Goal: Information Seeking & Learning: Find specific fact

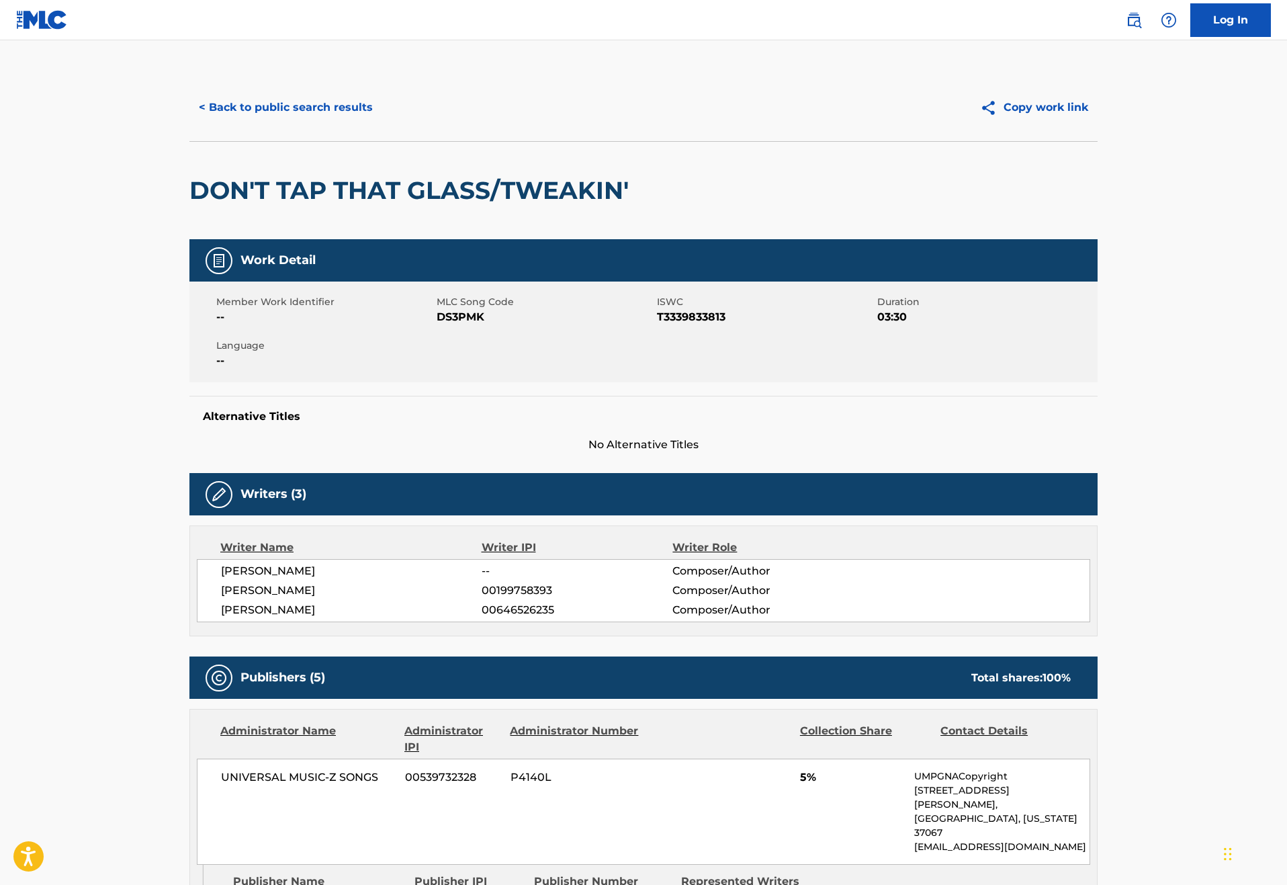
click at [189, 124] on button "< Back to public search results" at bounding box center [285, 108] width 193 height 34
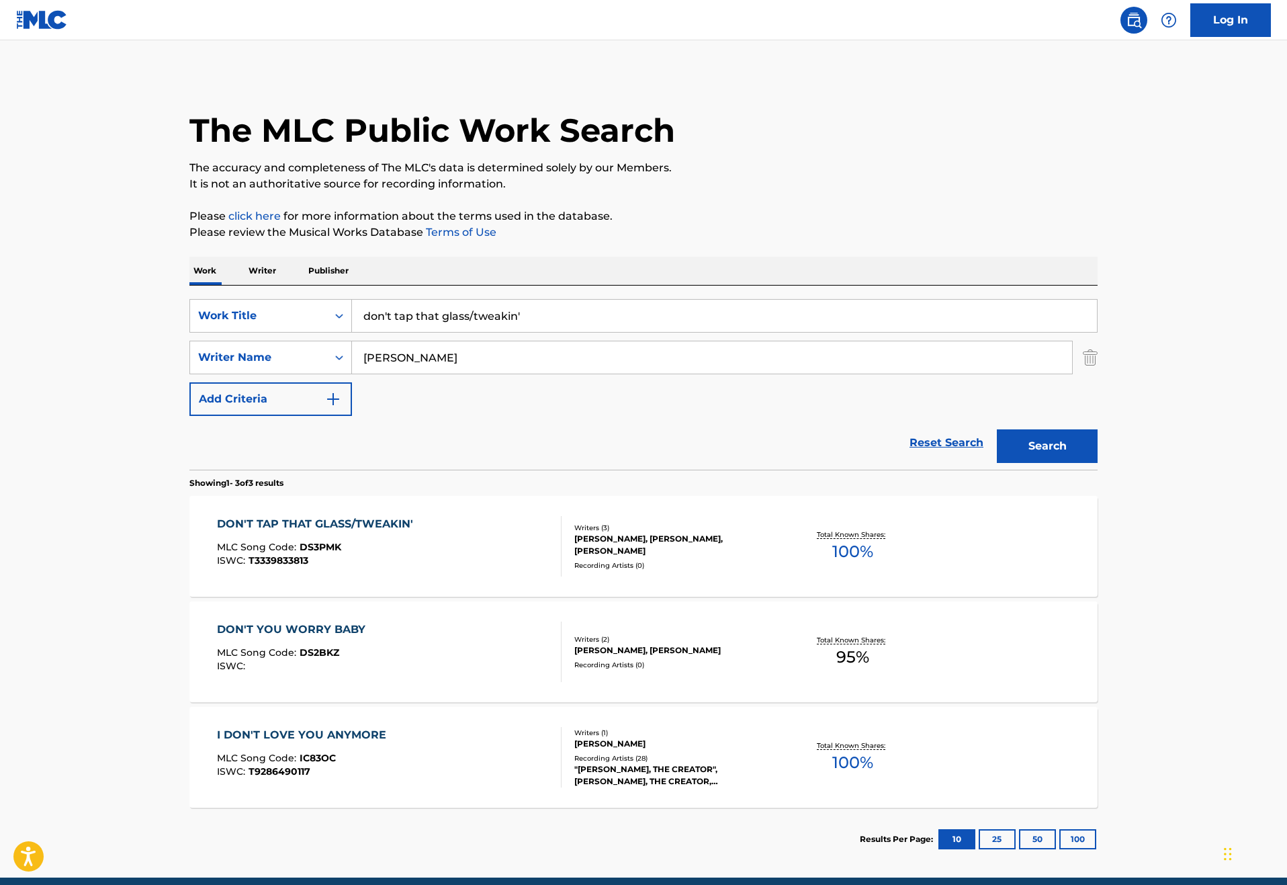
drag, startPoint x: 514, startPoint y: 349, endPoint x: 253, endPoint y: 331, distance: 261.9
click at [253, 331] on div "SearchWithCriteriad256a1e5-e986-4b89-a3b9-d025621902c6 Work Title don't tap tha…" at bounding box center [643, 377] width 908 height 184
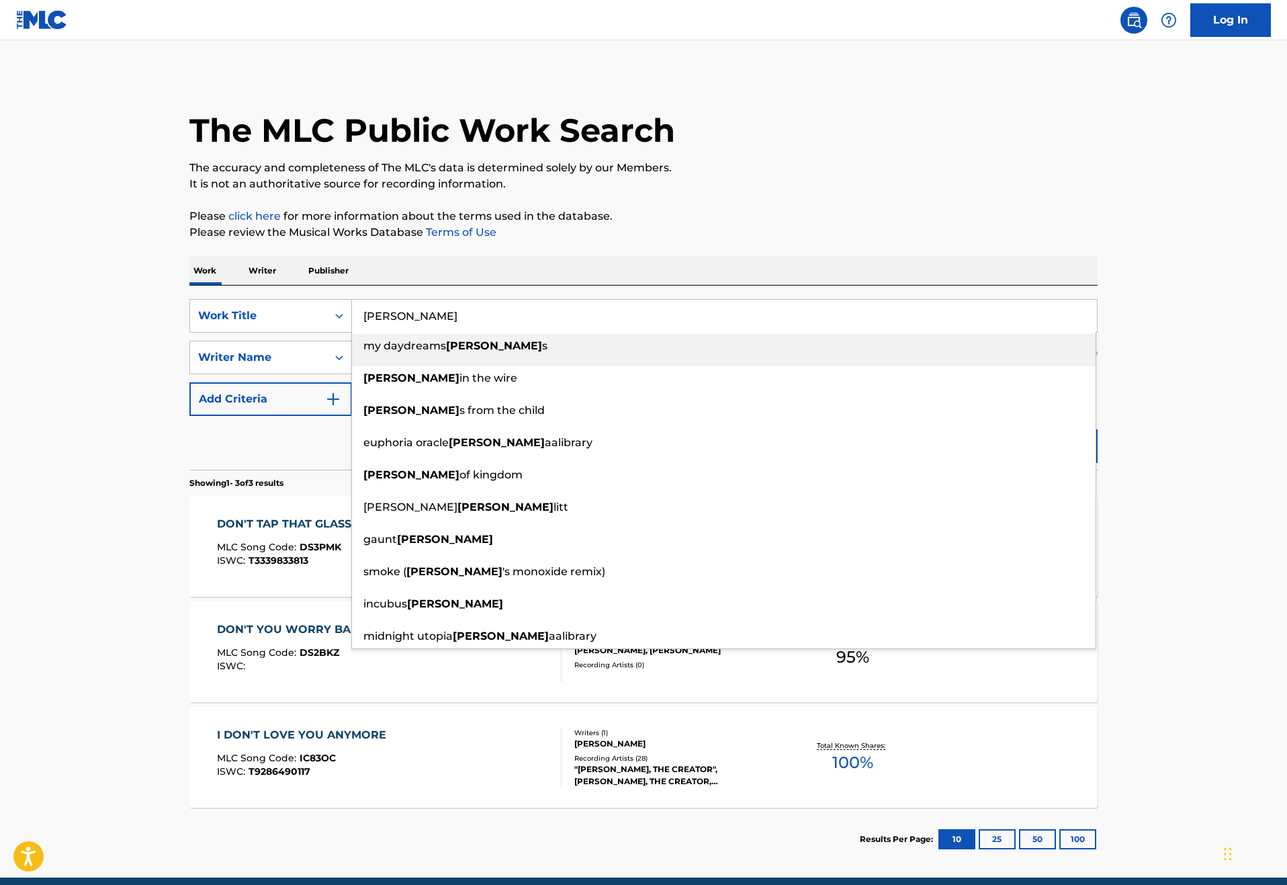
click at [407, 332] on input "[PERSON_NAME]" at bounding box center [724, 316] width 745 height 32
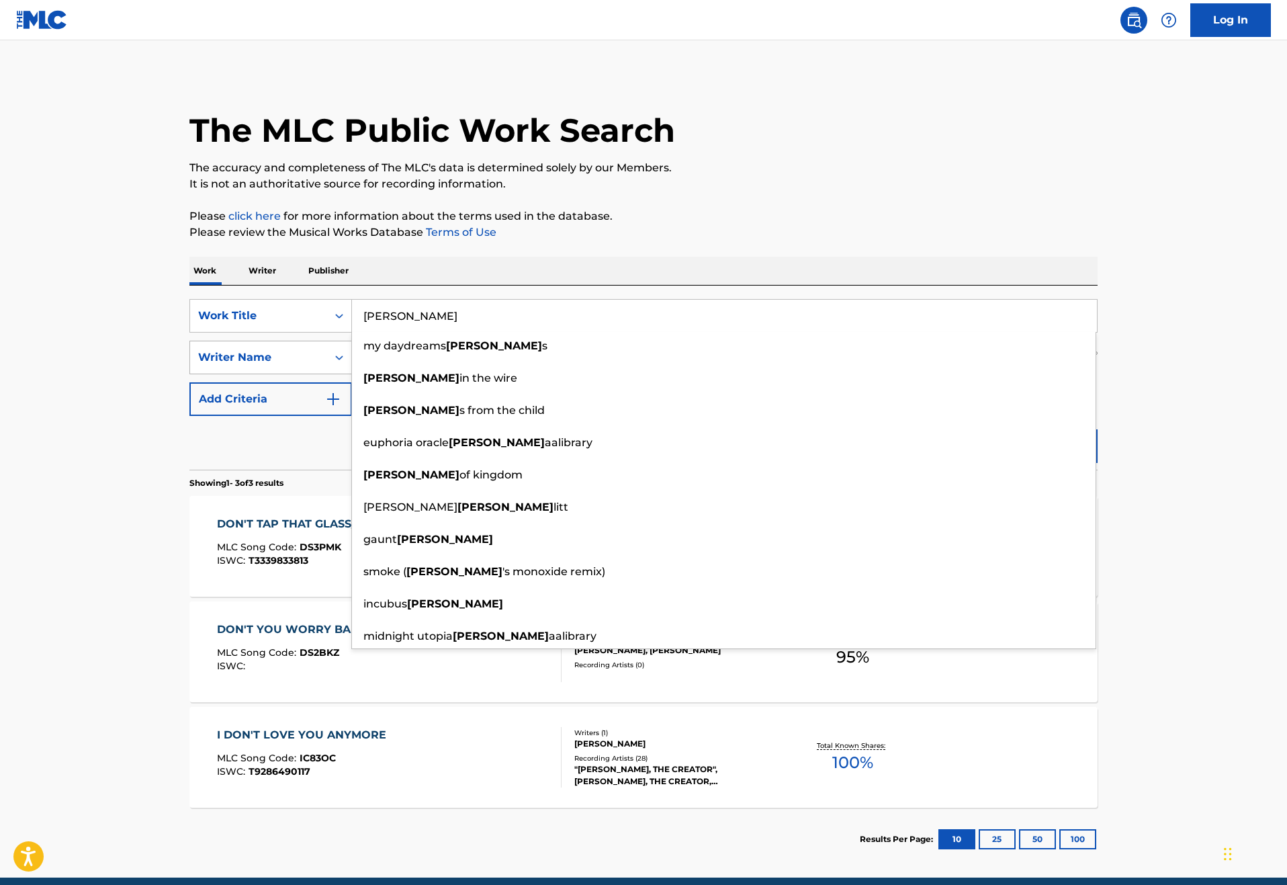
type input "[PERSON_NAME]"
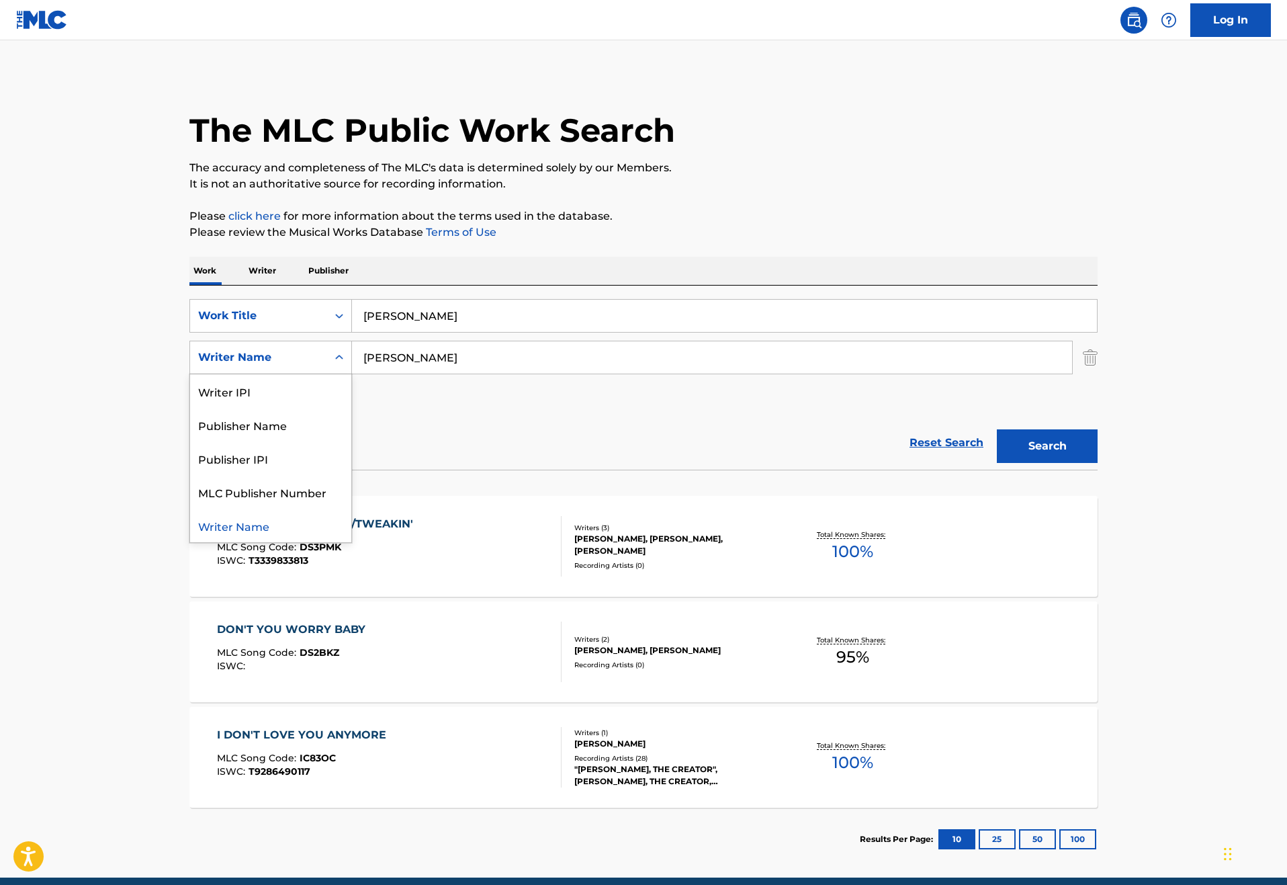
click at [257, 365] on div "Writer Name" at bounding box center [258, 357] width 121 height 16
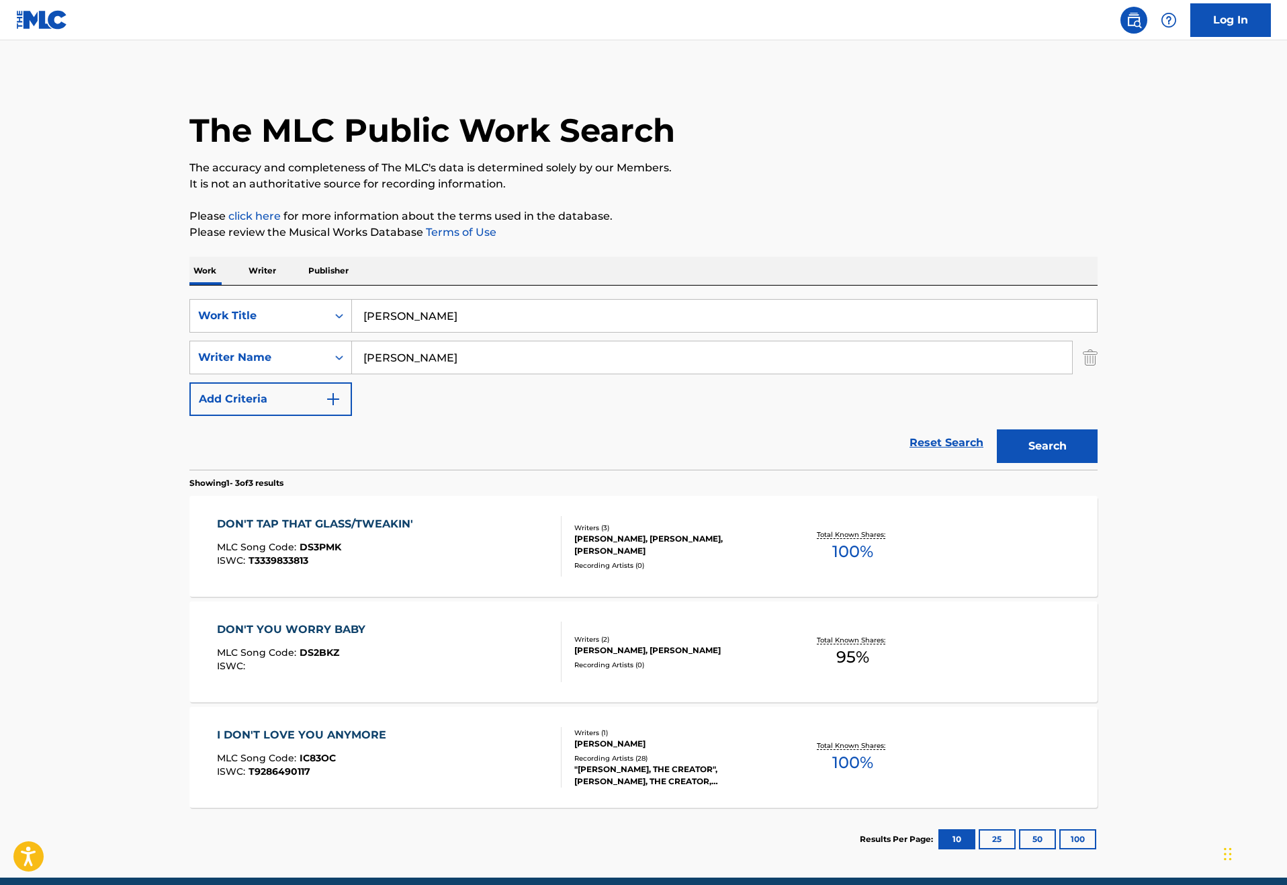
click at [1097, 374] on img "Search Form" at bounding box center [1090, 358] width 15 height 34
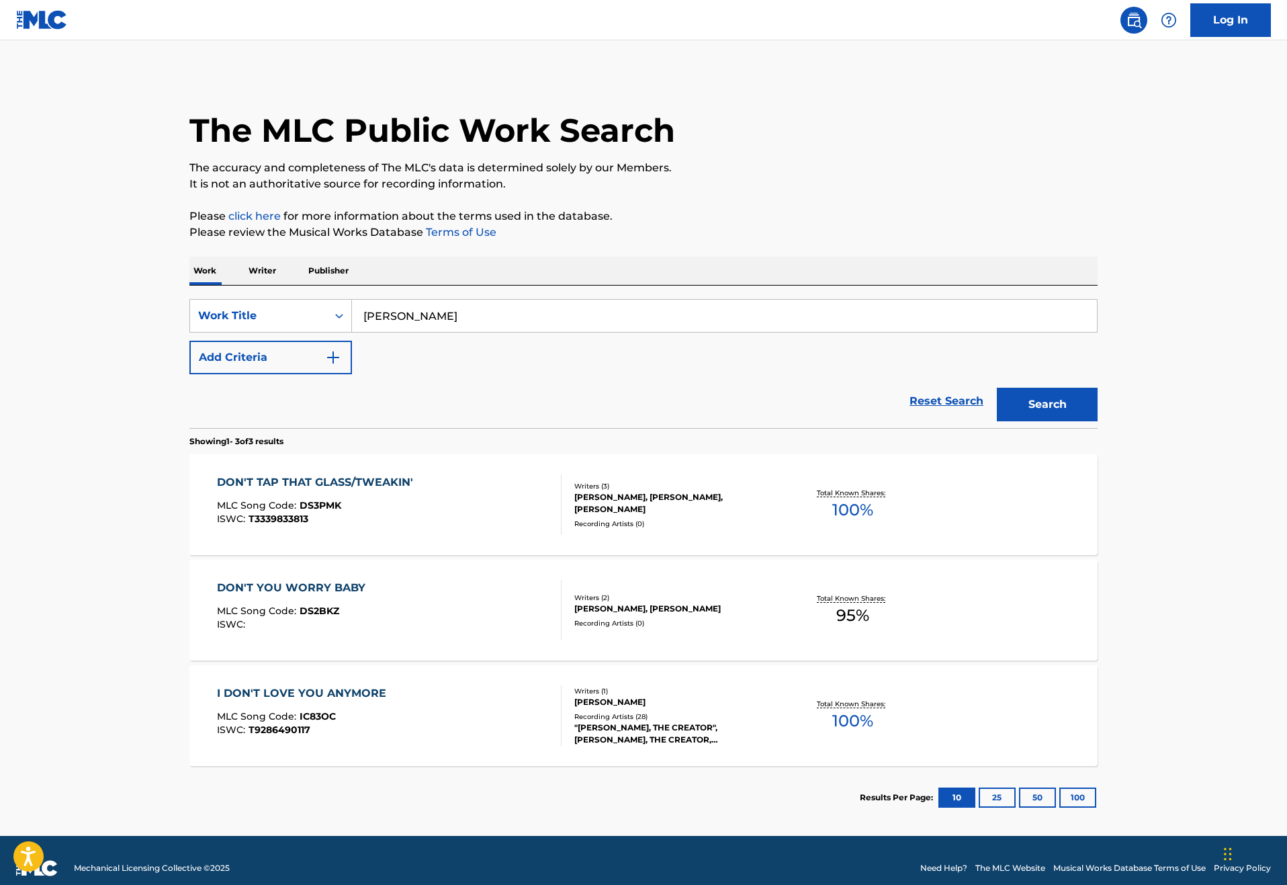
click at [1097, 421] on button "Search" at bounding box center [1047, 405] width 101 height 34
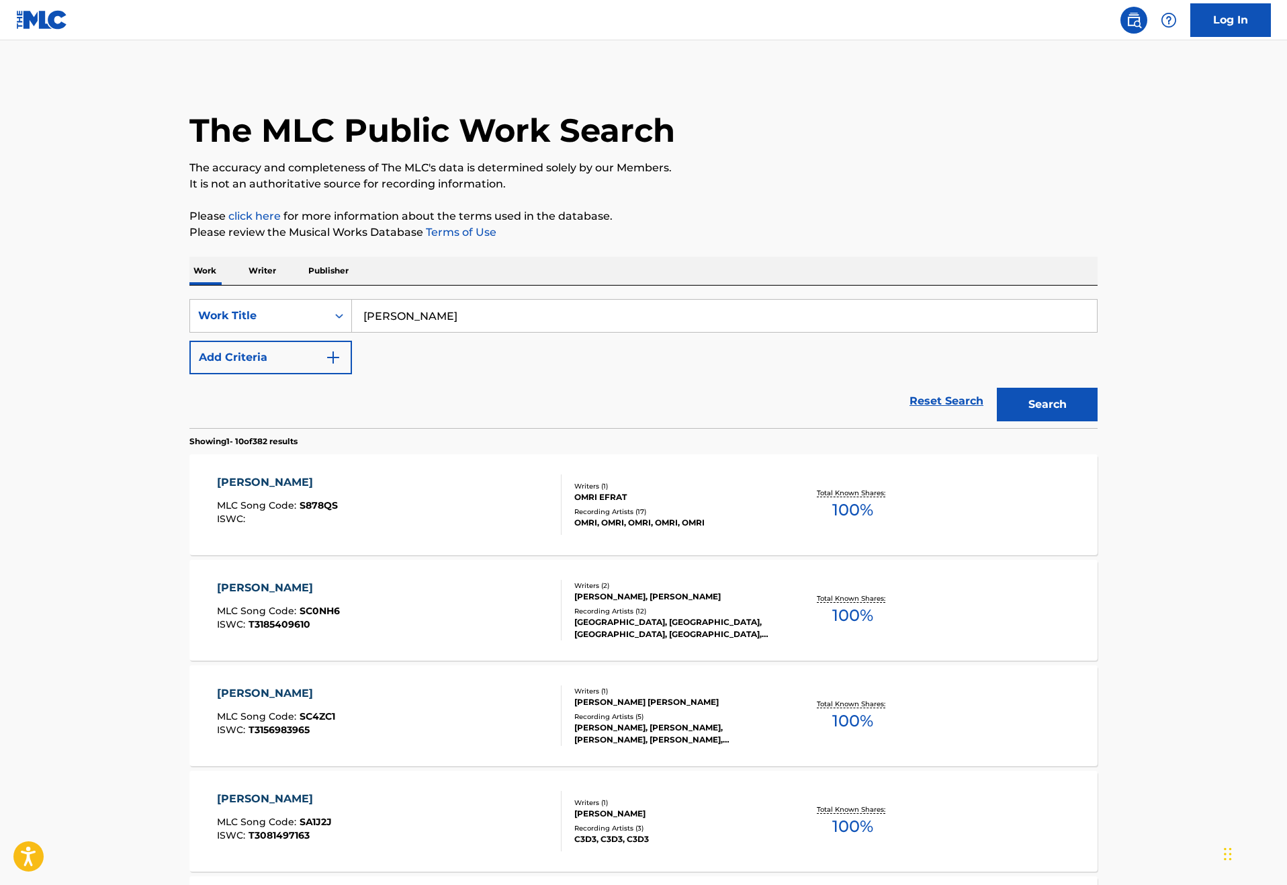
click at [257, 374] on button "Add Criteria" at bounding box center [270, 358] width 163 height 34
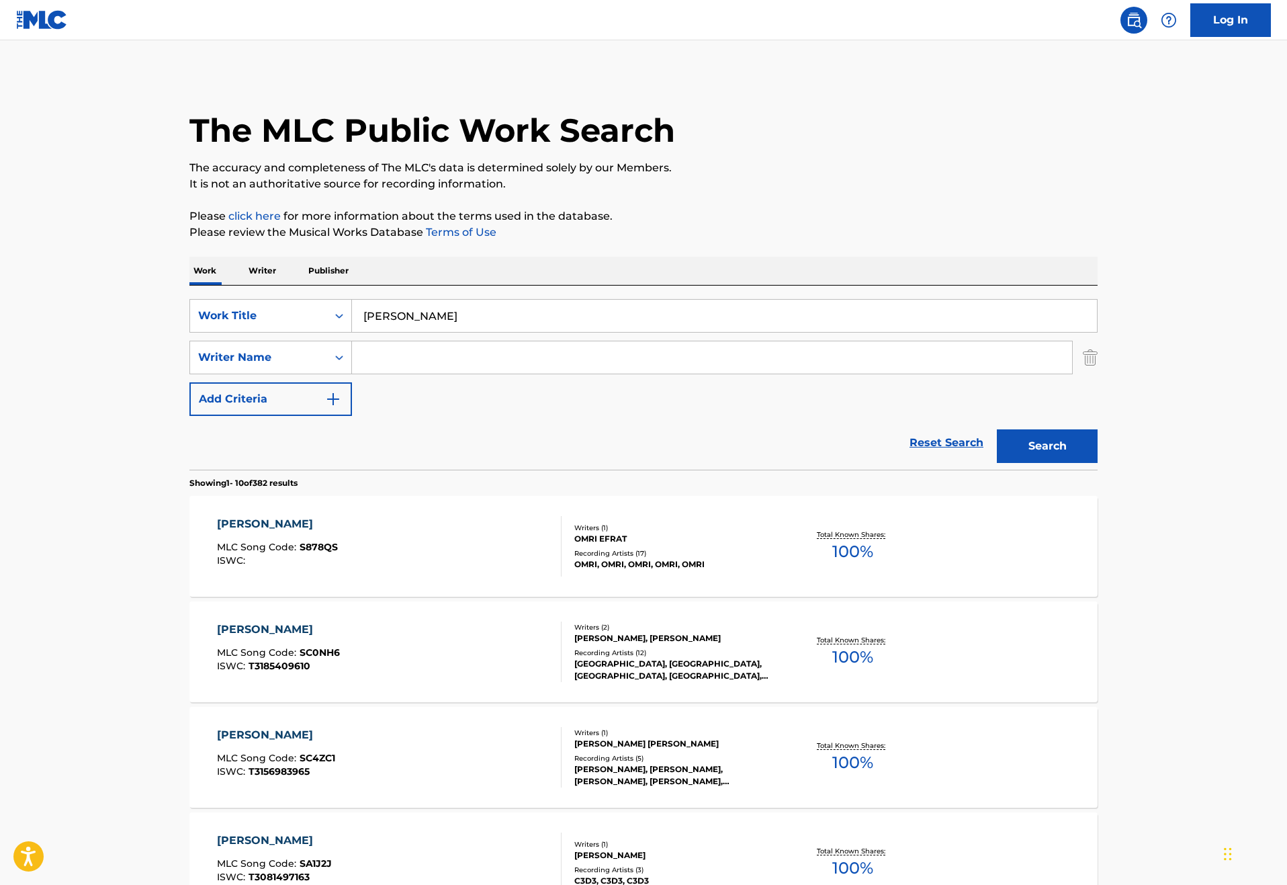
click at [352, 373] on input "Search Form" at bounding box center [712, 357] width 720 height 32
type input "[PERSON_NAME]"
click at [1097, 463] on button "Search" at bounding box center [1047, 446] width 101 height 34
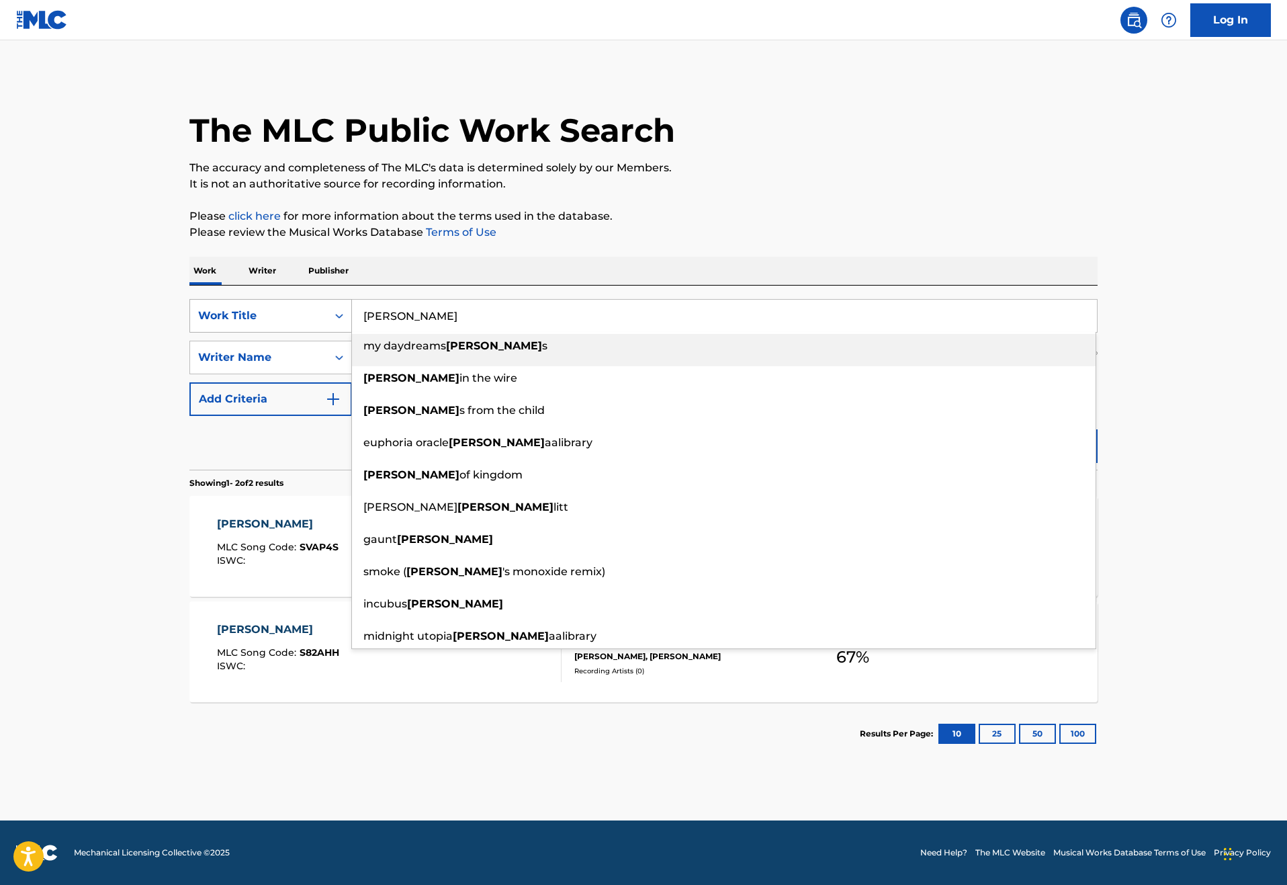
drag, startPoint x: 380, startPoint y: 352, endPoint x: 234, endPoint y: 353, distance: 145.7
click at [234, 332] on div "SearchWithCriteriad256a1e5-e986-4b89-a3b9-d025621902c6 Work Title [PERSON_NAME]…" at bounding box center [643, 316] width 908 height 34
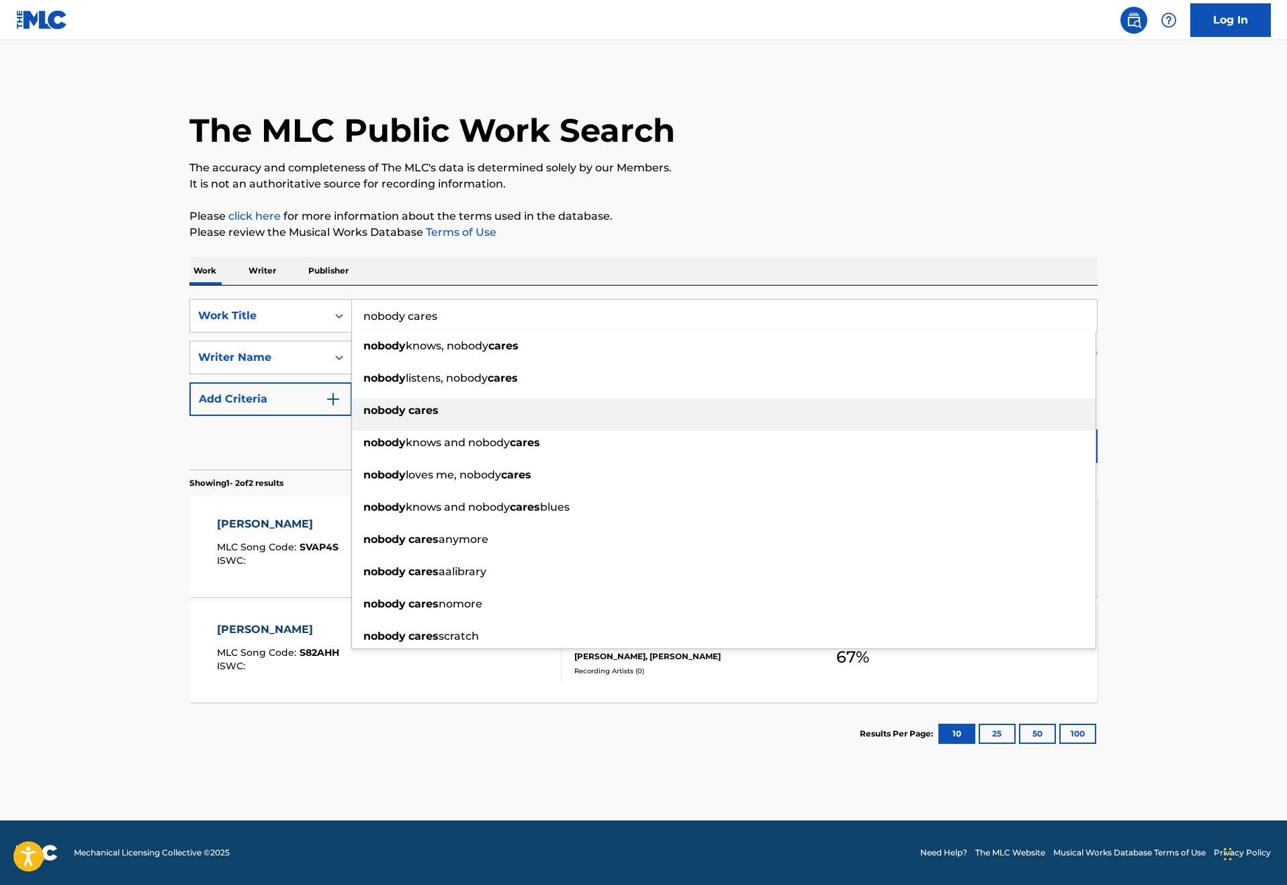
type input "nobody cares"
click at [363, 416] on strong "nobody" at bounding box center [384, 410] width 42 height 13
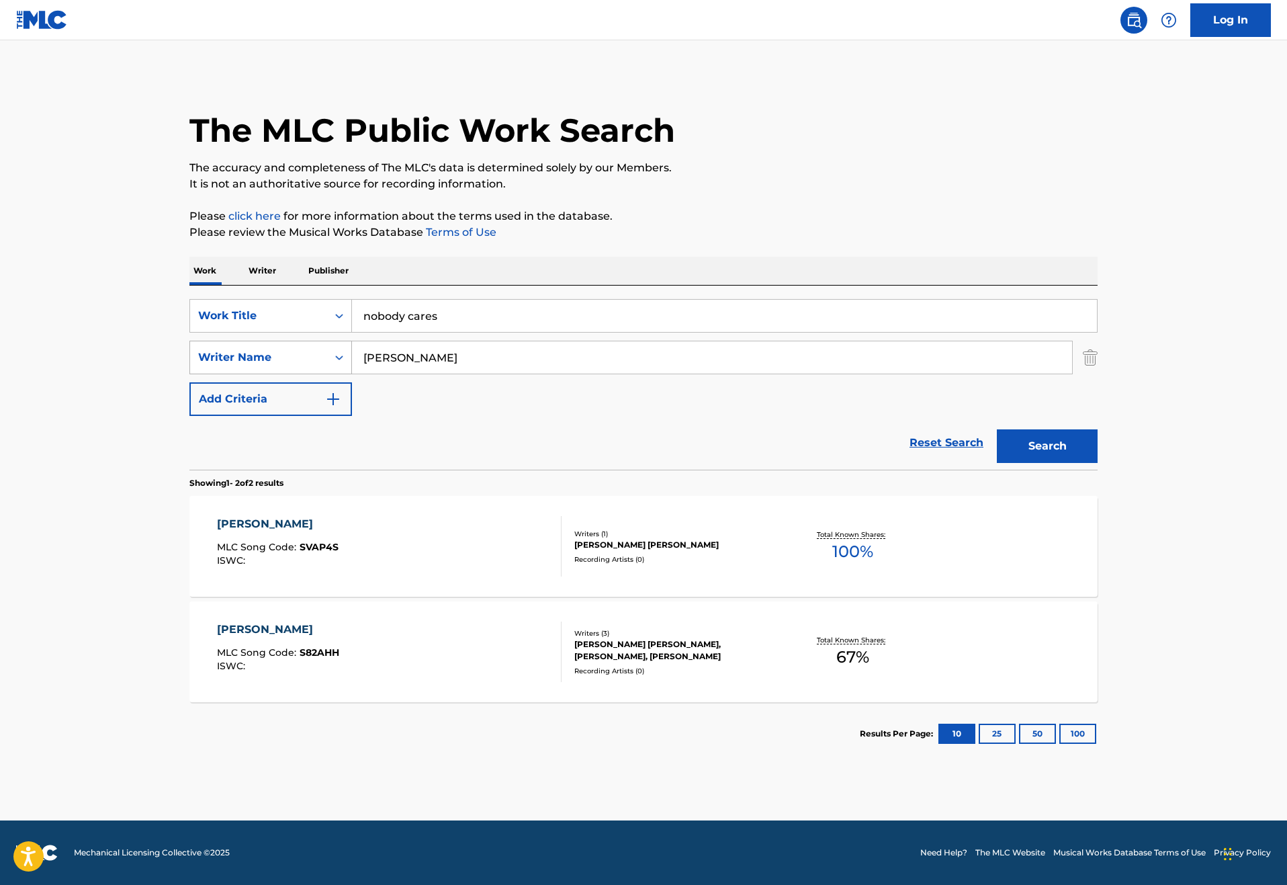
drag, startPoint x: 411, startPoint y: 416, endPoint x: 229, endPoint y: 402, distance: 182.6
click at [229, 374] on div "SearchWithCriteria5405e7f2-7651-4719-8015-956adb0d73ec Writer Name [PERSON_NAME]" at bounding box center [643, 358] width 908 height 34
click at [1097, 463] on button "Search" at bounding box center [1047, 446] width 101 height 34
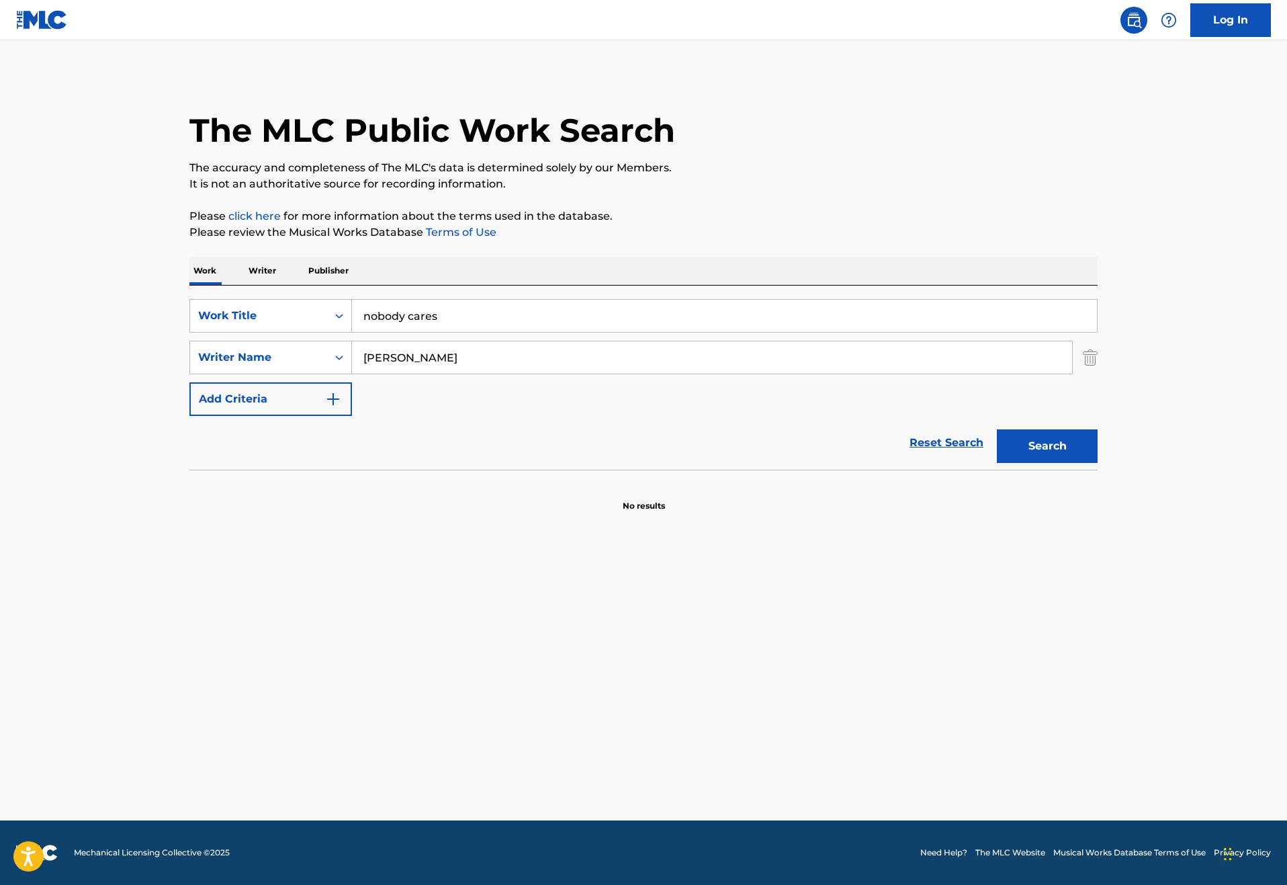
type input "[PERSON_NAME]"
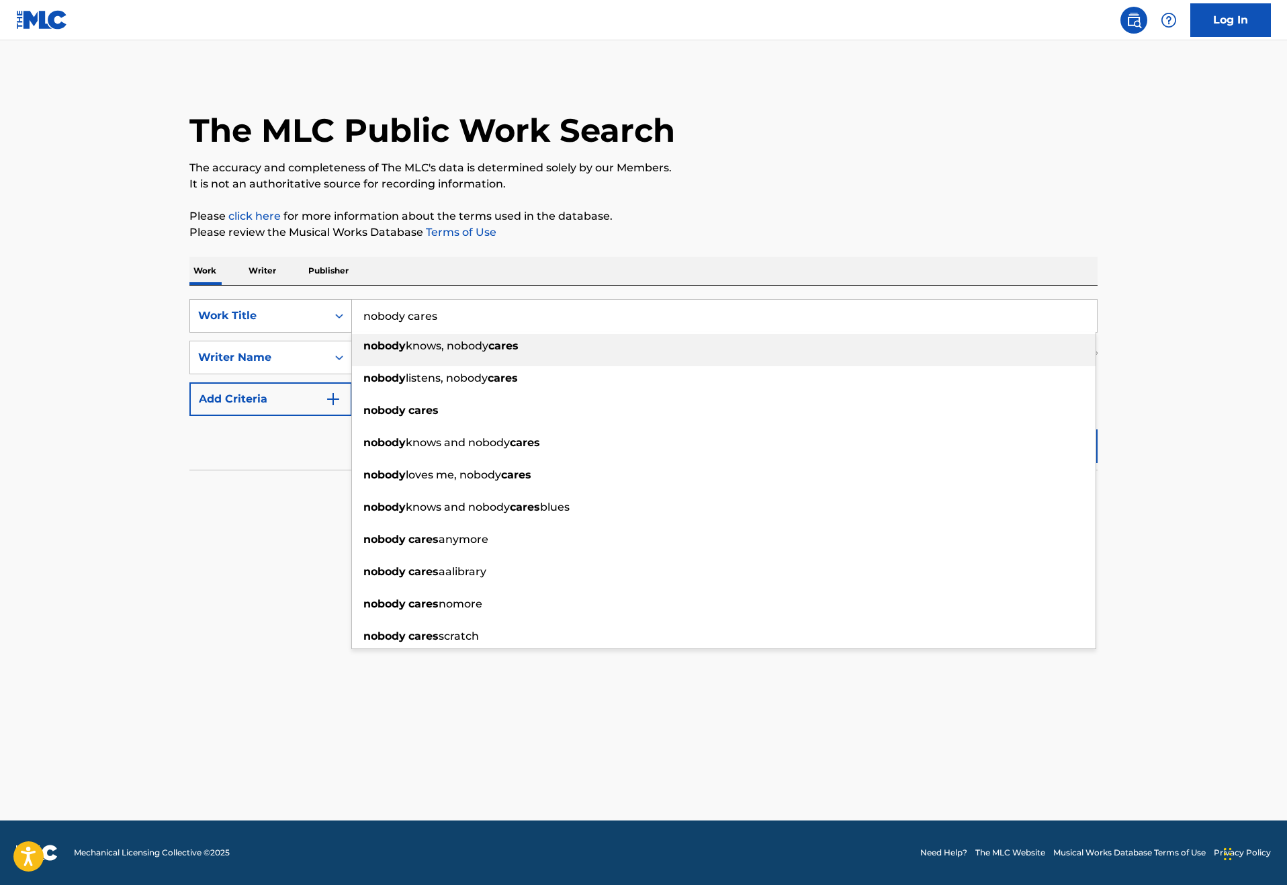
drag, startPoint x: 406, startPoint y: 349, endPoint x: 281, endPoint y: 347, distance: 124.9
click at [281, 332] on div "SearchWithCriteriad256a1e5-e986-4b89-a3b9-d025621902c6 Work Title nobody cares …" at bounding box center [643, 316] width 908 height 34
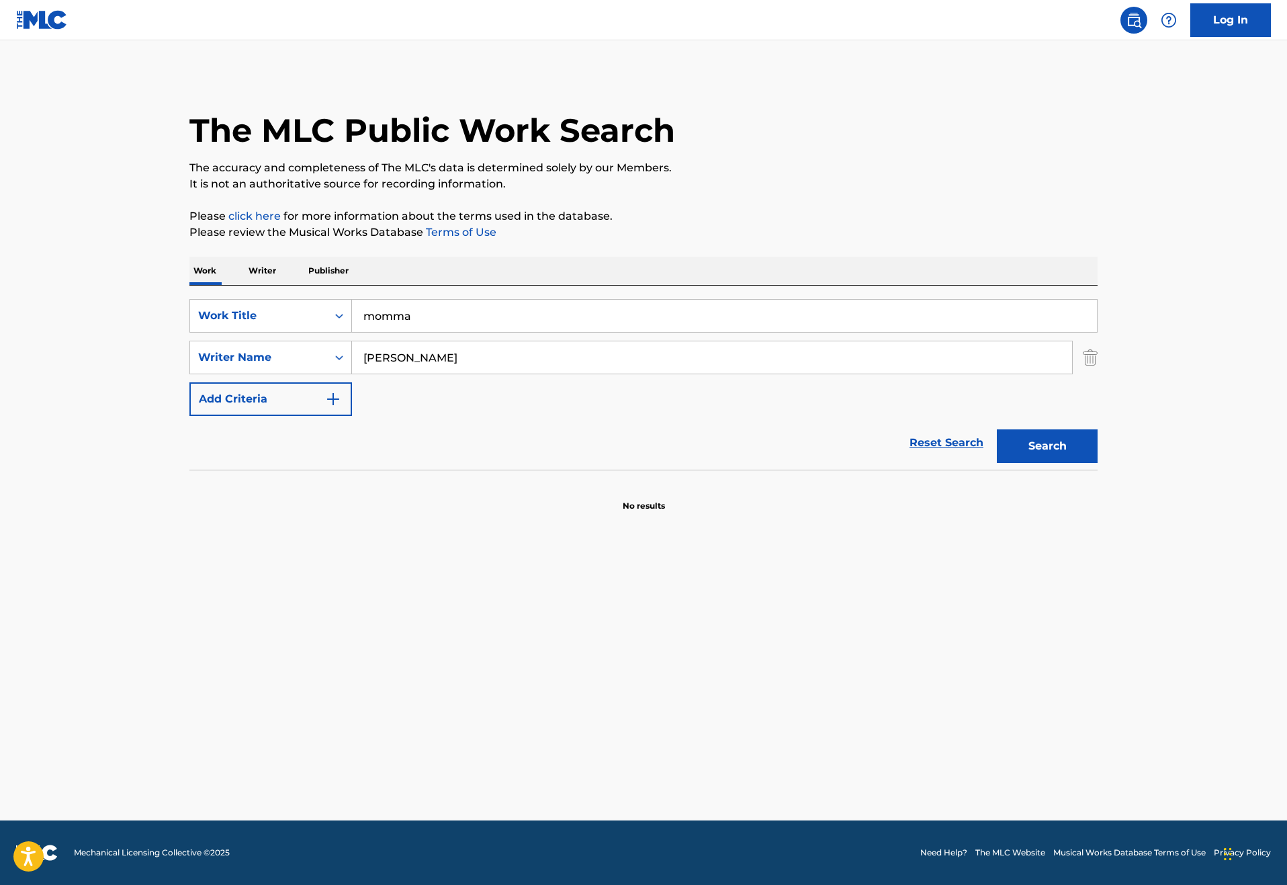
click at [1097, 463] on button "Search" at bounding box center [1047, 446] width 101 height 34
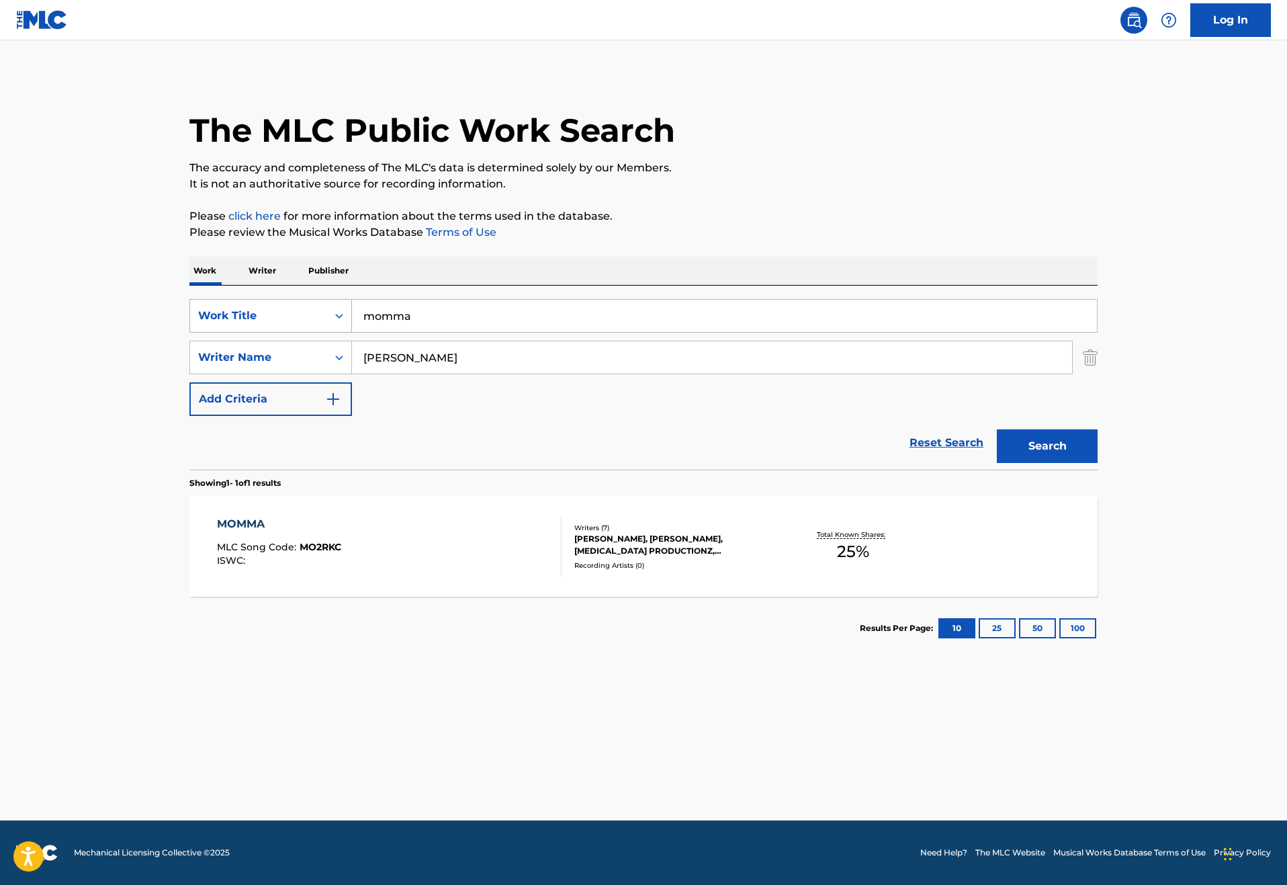
drag, startPoint x: 364, startPoint y: 356, endPoint x: 235, endPoint y: 355, distance: 128.9
click at [236, 332] on div "SearchWithCriteriad256a1e5-e986-4b89-a3b9-d025621902c6 Work Title momma" at bounding box center [643, 316] width 908 height 34
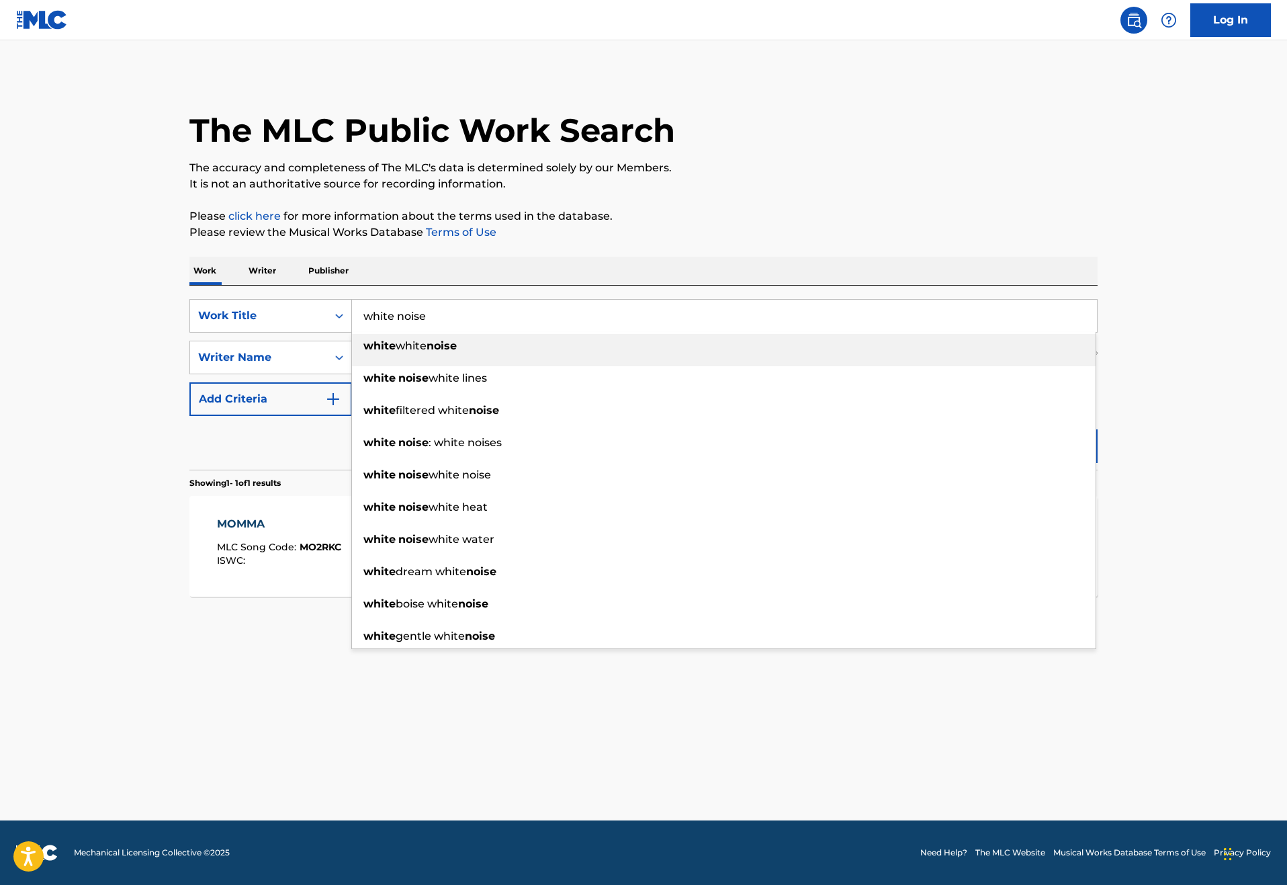
type input "white noise"
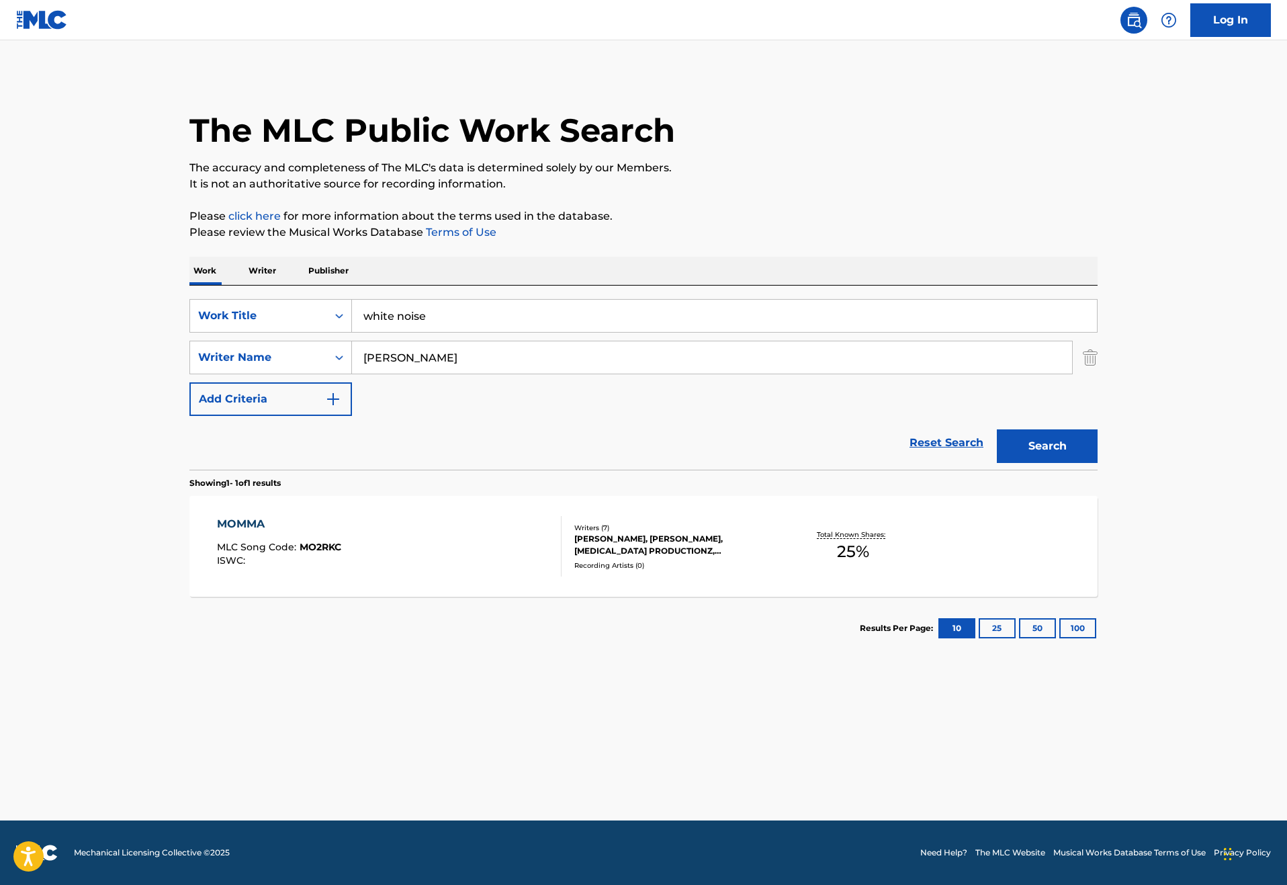
click at [531, 275] on div "The MLC Public Work Search The accuracy and completeness of The MLC's data is d…" at bounding box center [643, 367] width 940 height 586
click at [1097, 463] on button "Search" at bounding box center [1047, 446] width 101 height 34
click at [244, 285] on p "Writer" at bounding box center [262, 271] width 36 height 28
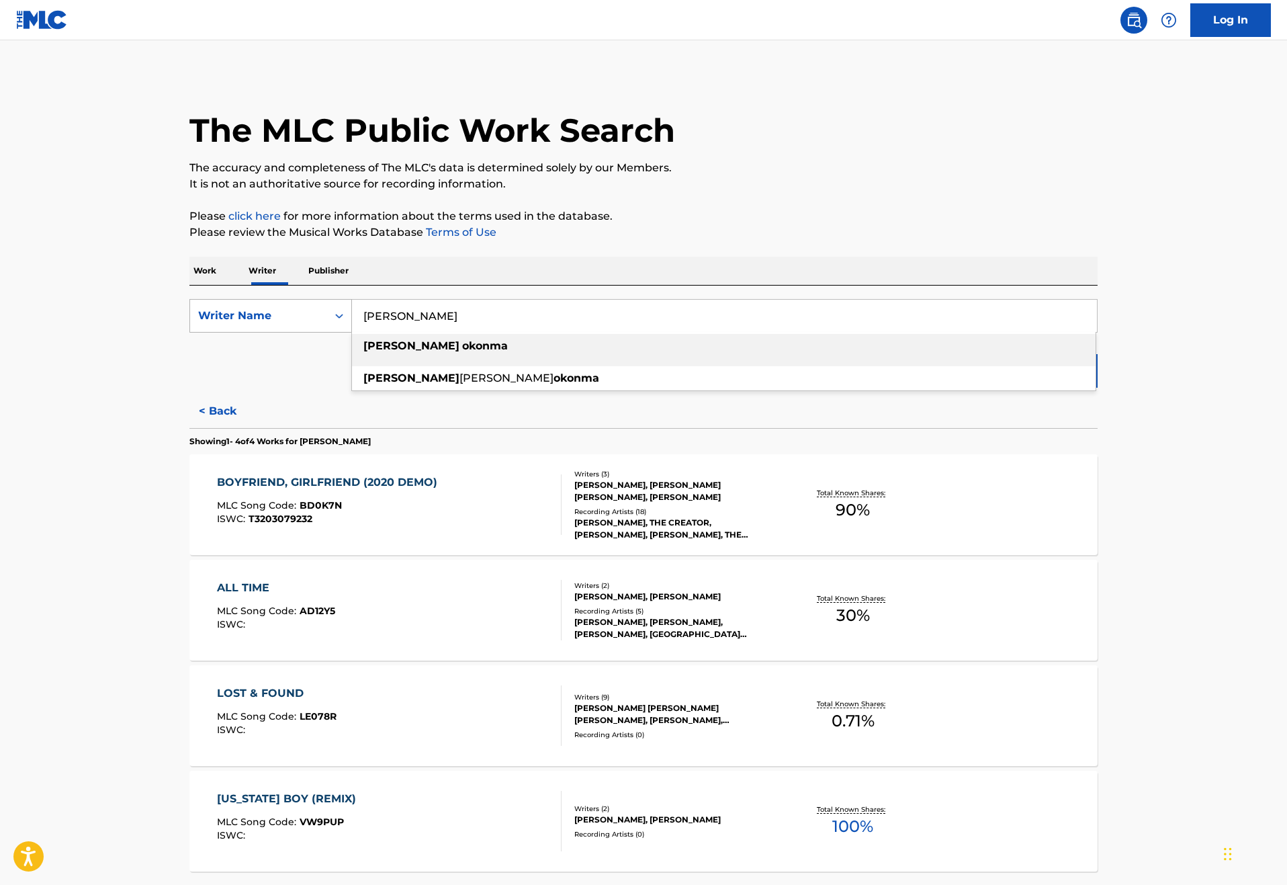
drag, startPoint x: 406, startPoint y: 344, endPoint x: 257, endPoint y: 344, distance: 149.8
click at [257, 332] on div "SearchWithCriteria10fa283a-f9c4-42ad-90e7-6812afb5d0ff Writer Name [PERSON_NAME…" at bounding box center [643, 316] width 908 height 34
click at [382, 332] on input "[PERSON_NAME]" at bounding box center [724, 316] width 745 height 32
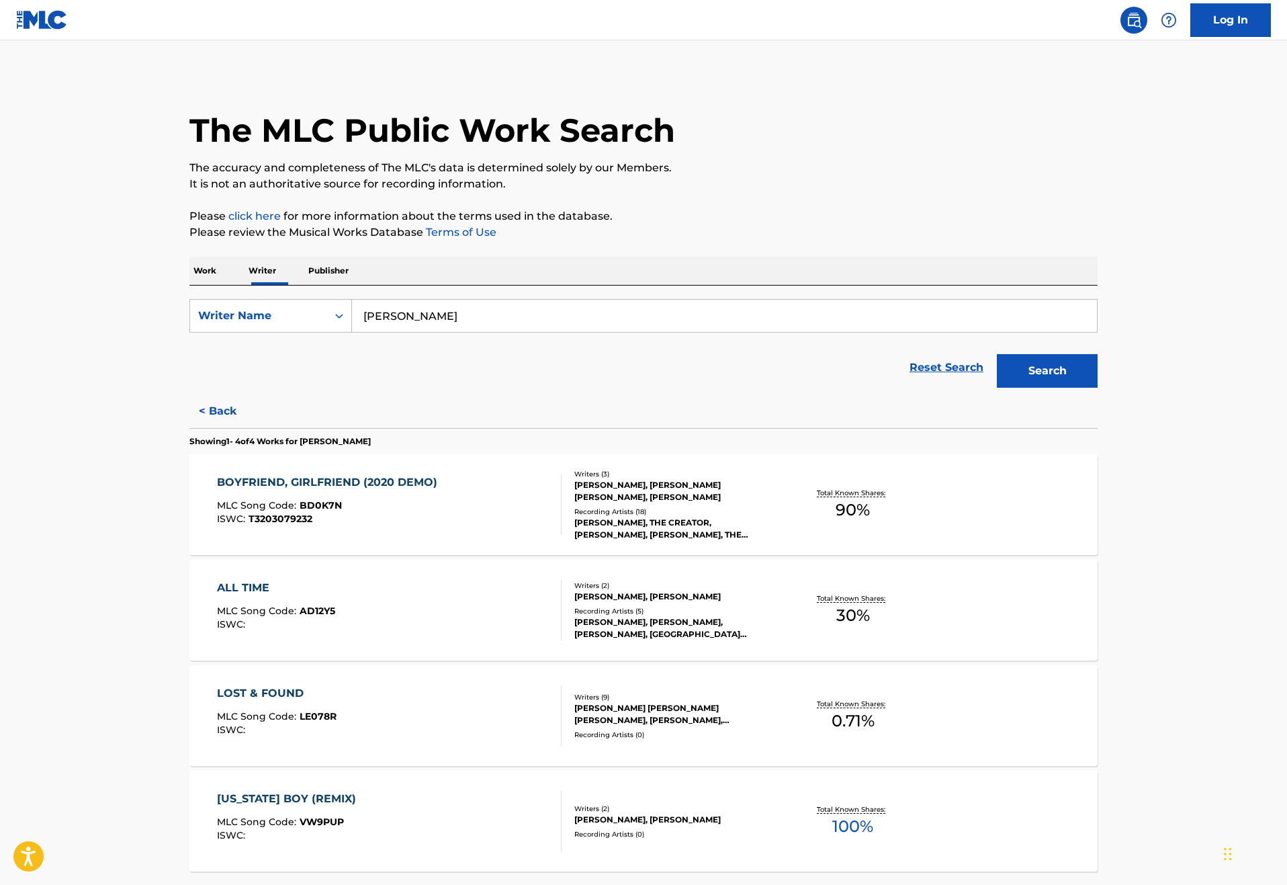
click at [1097, 388] on button "Search" at bounding box center [1047, 371] width 101 height 34
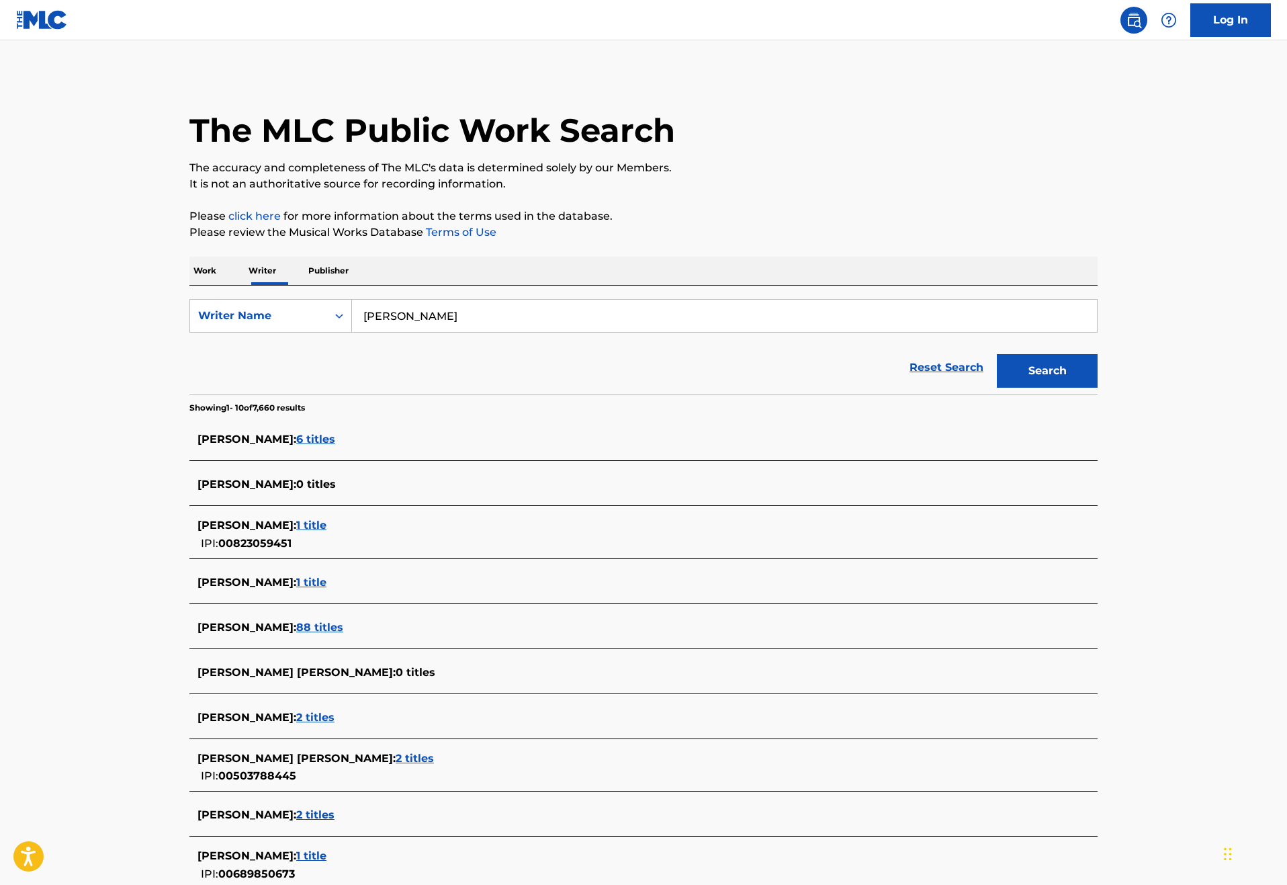
click at [296, 445] on span "6 titles" at bounding box center [315, 439] width 39 height 13
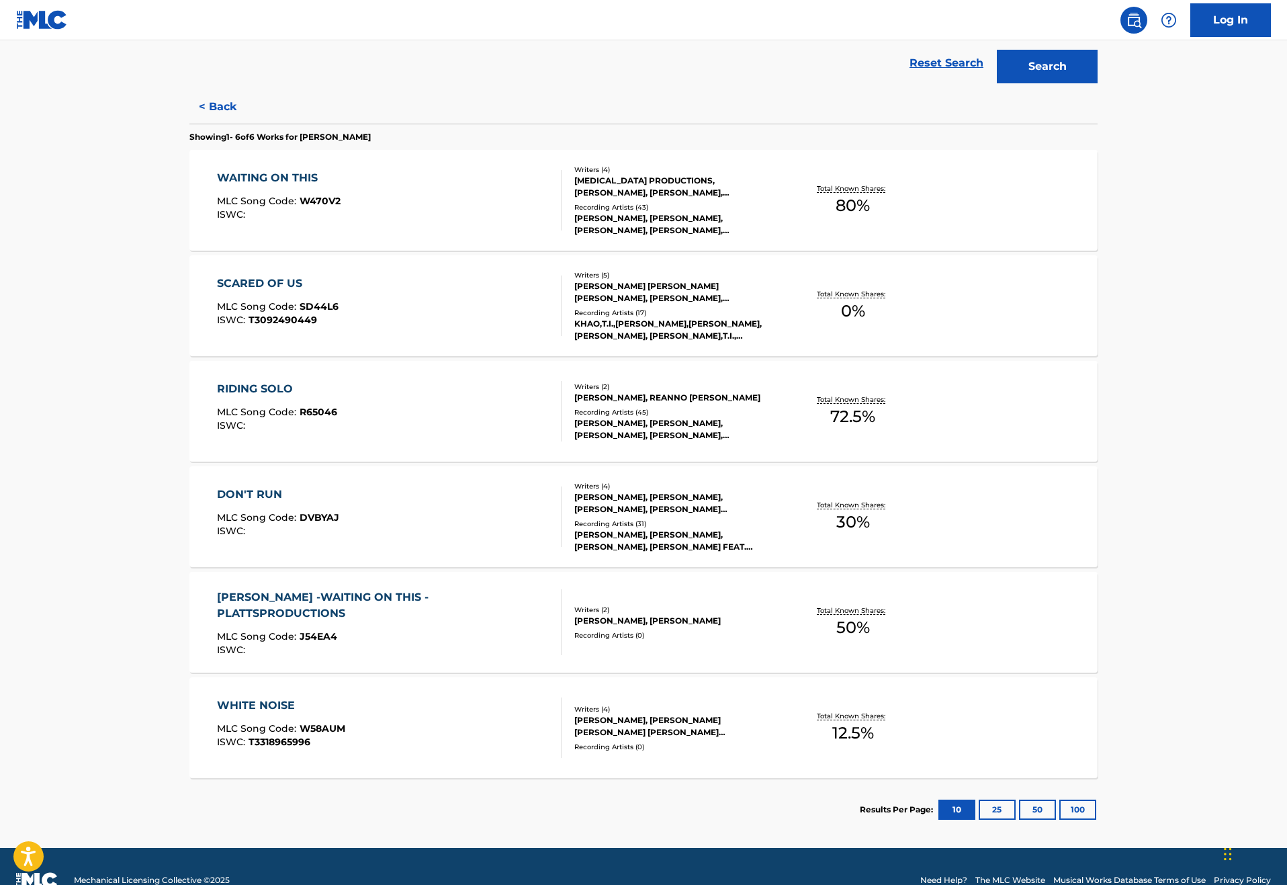
scroll to position [300, 0]
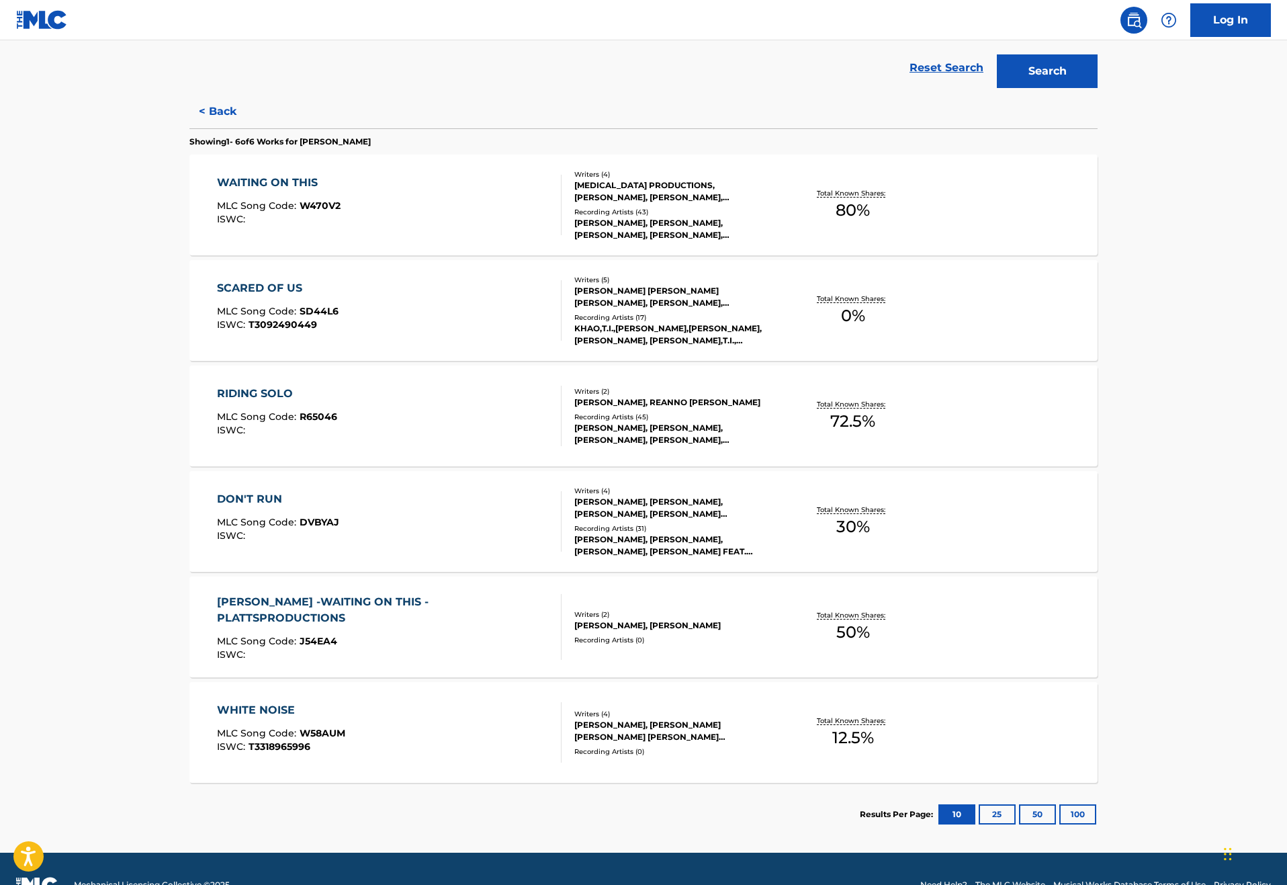
click at [189, 128] on button "< Back" at bounding box center [229, 112] width 81 height 34
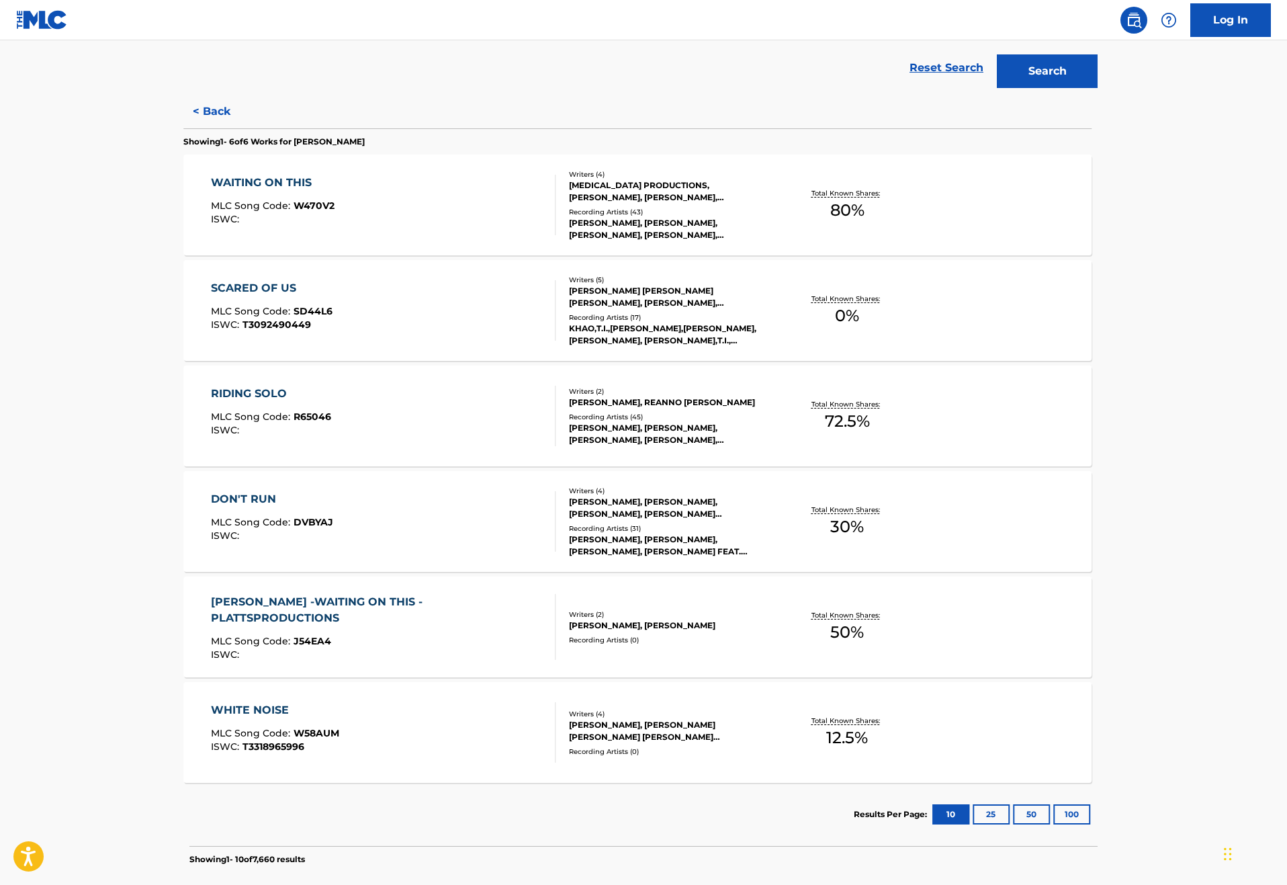
scroll to position [293, 0]
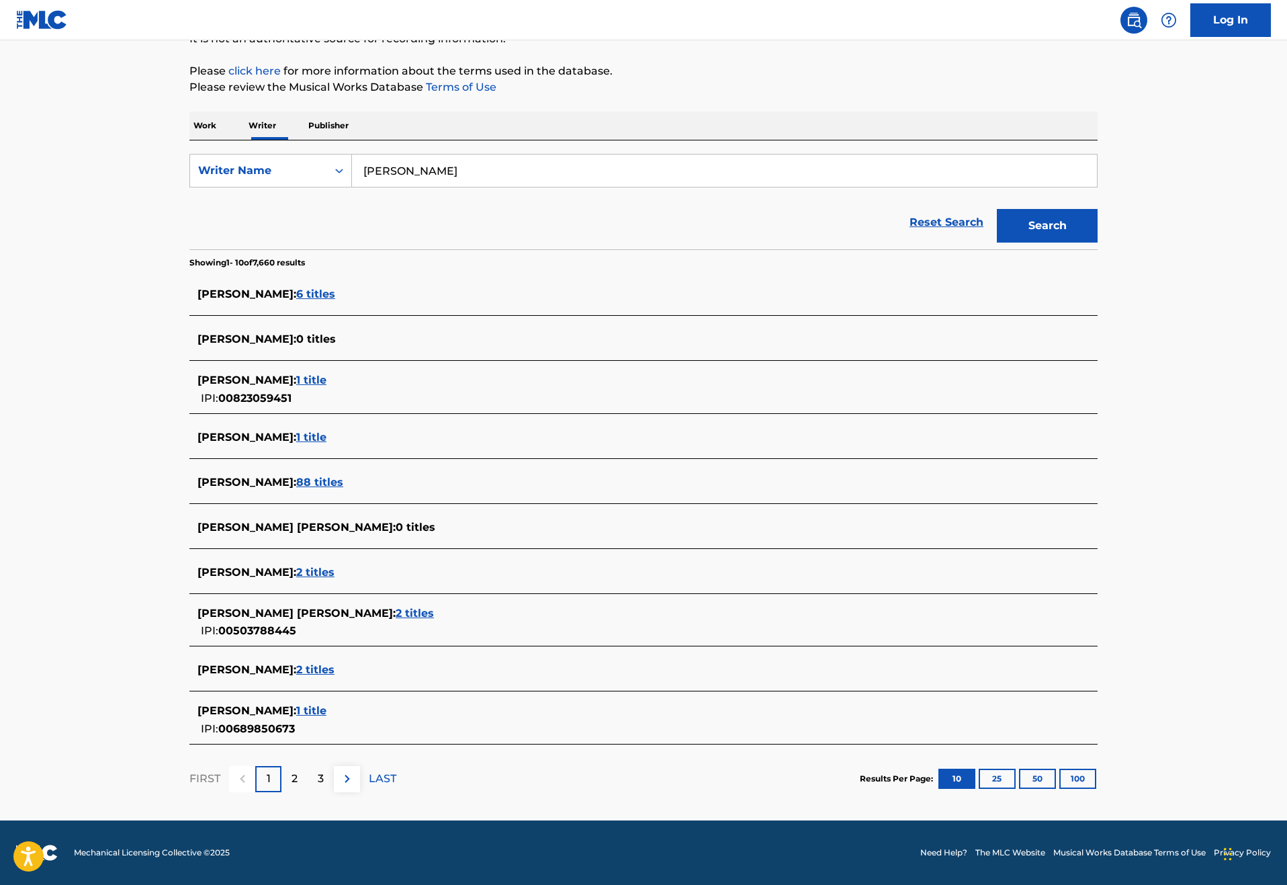
click at [296, 704] on span "1 title" at bounding box center [311, 710] width 30 height 13
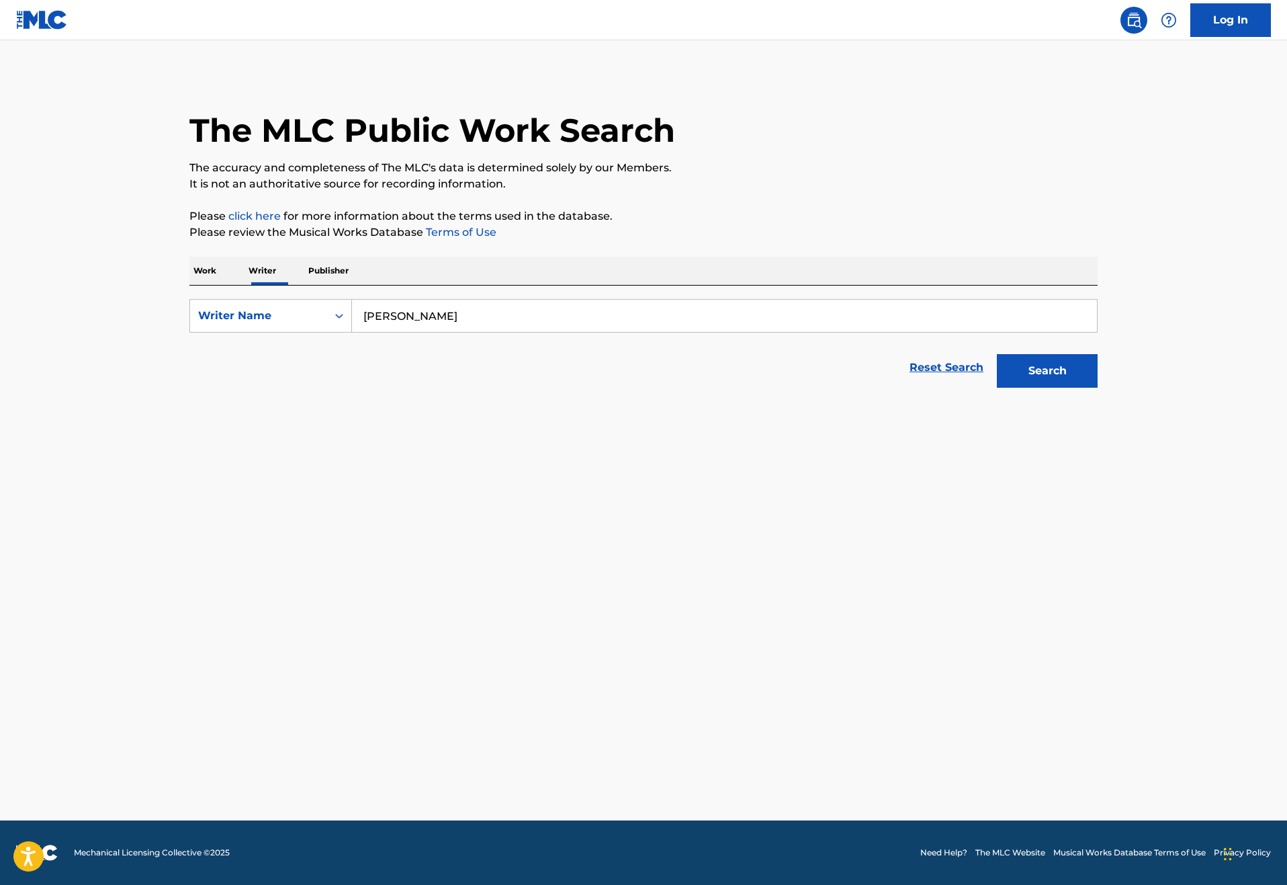
scroll to position [0, 0]
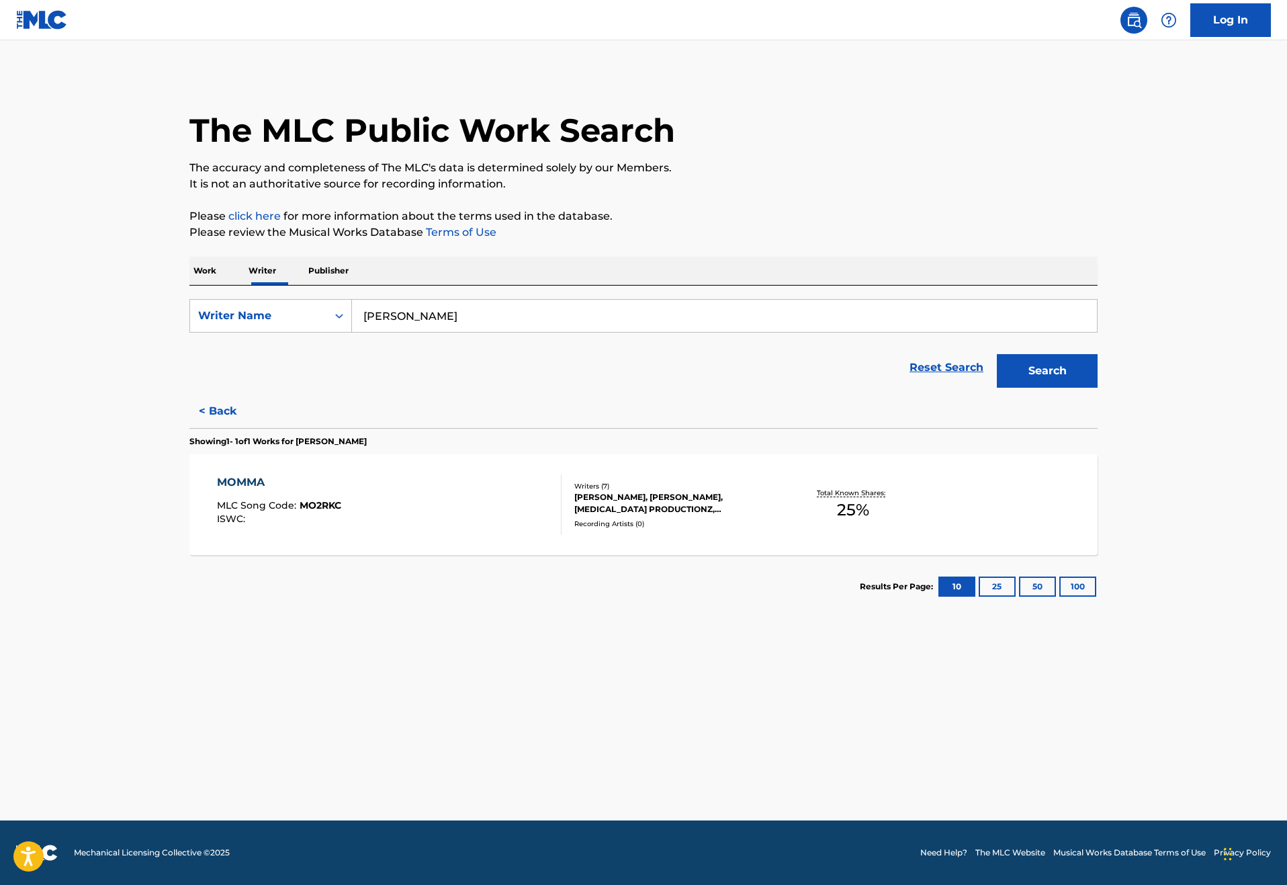
click at [189, 428] on button "< Back" at bounding box center [229, 411] width 81 height 34
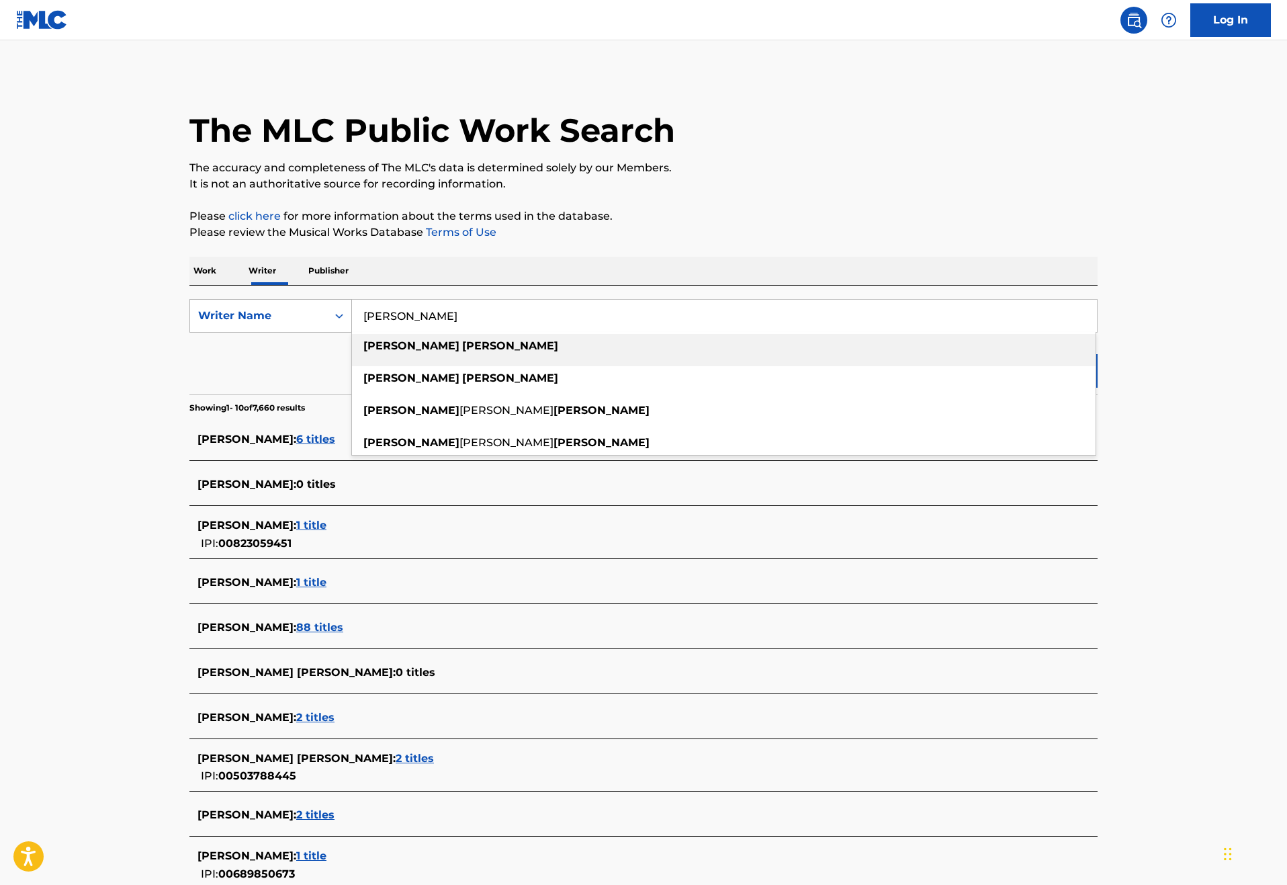
drag, startPoint x: 396, startPoint y: 355, endPoint x: 290, endPoint y: 353, distance: 106.1
click at [290, 332] on div "SearchWithCriteria10fa283a-f9c4-42ad-90e7-6812afb5d0ff Writer Name [PERSON_NAME…" at bounding box center [643, 316] width 908 height 34
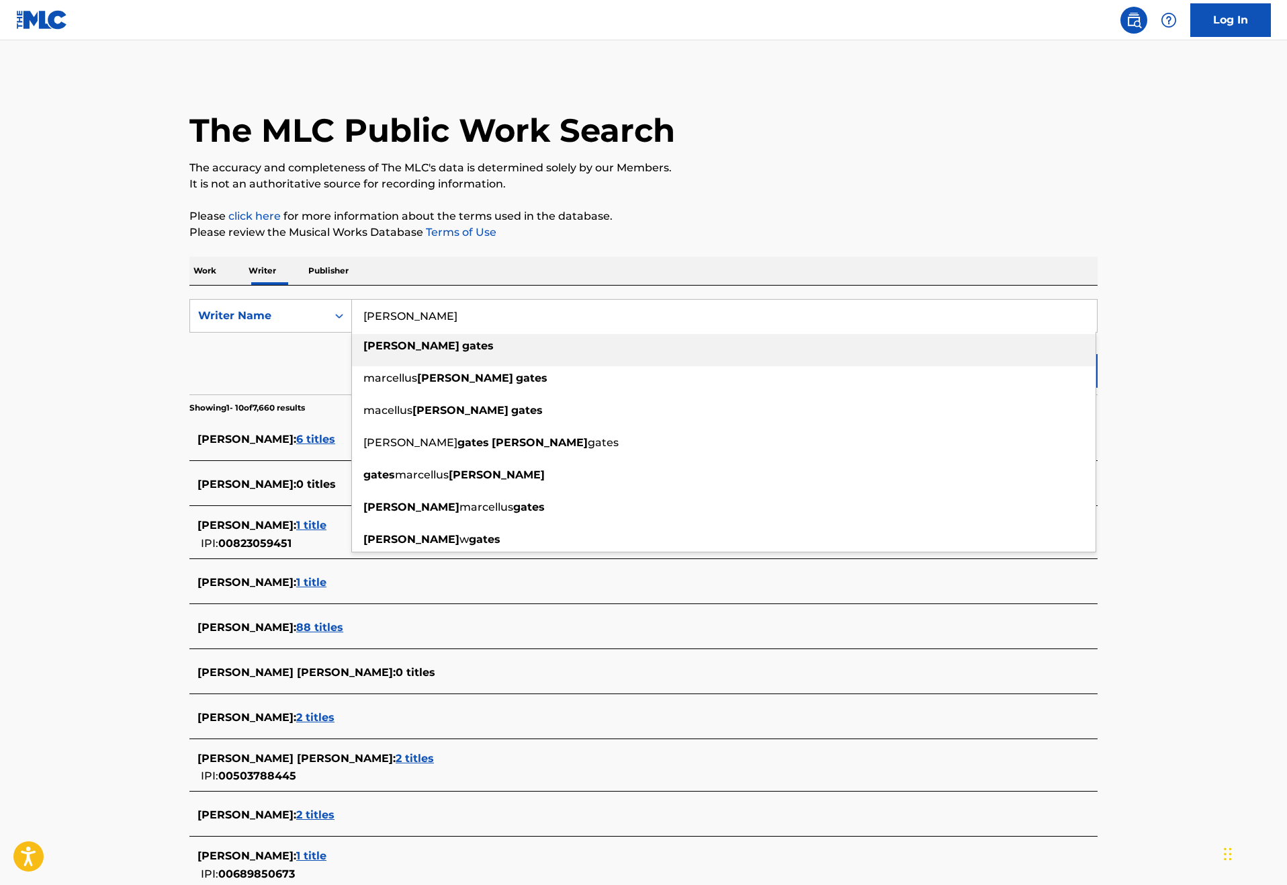
type input "[PERSON_NAME]"
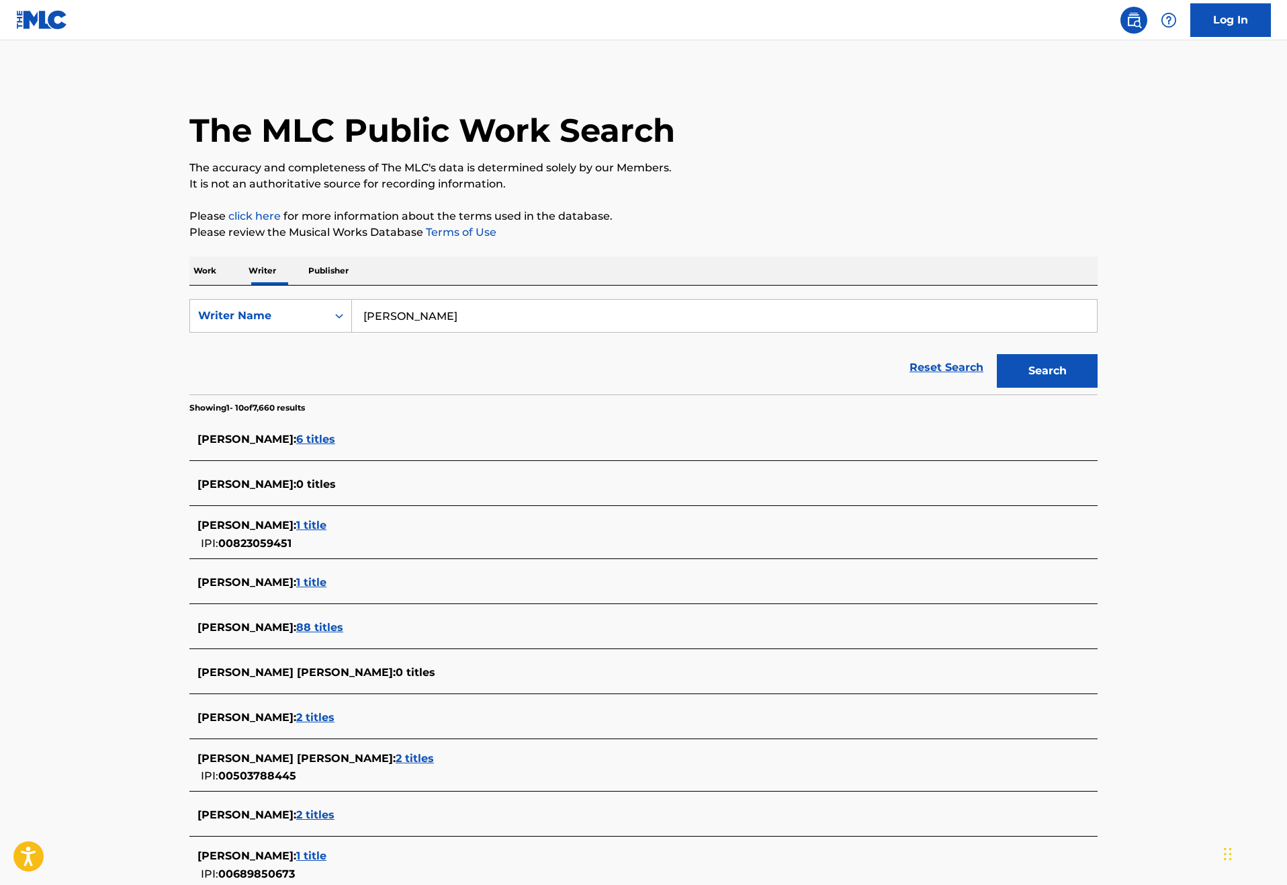
click at [1097, 388] on button "Search" at bounding box center [1047, 371] width 101 height 34
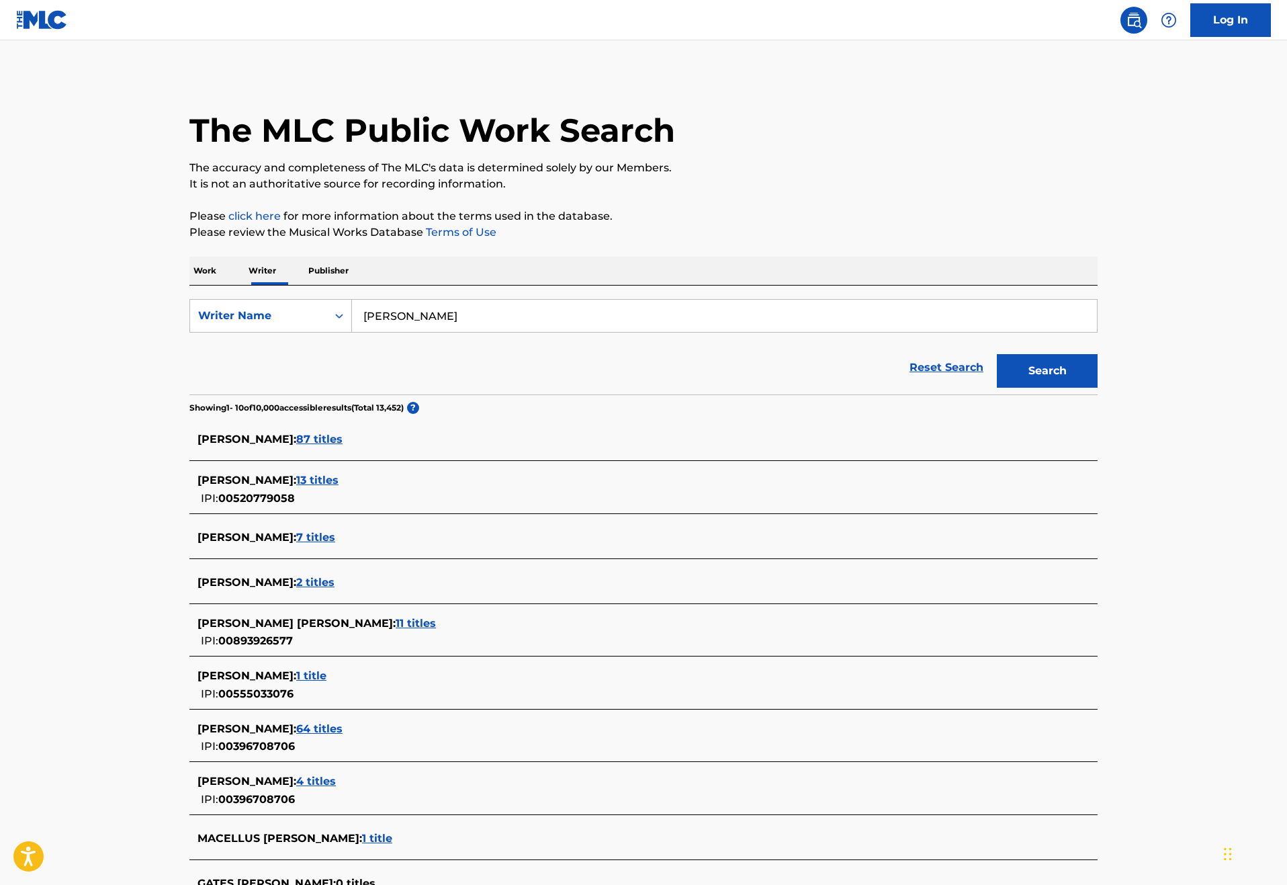
click at [296, 445] on span "87 titles" at bounding box center [319, 439] width 46 height 13
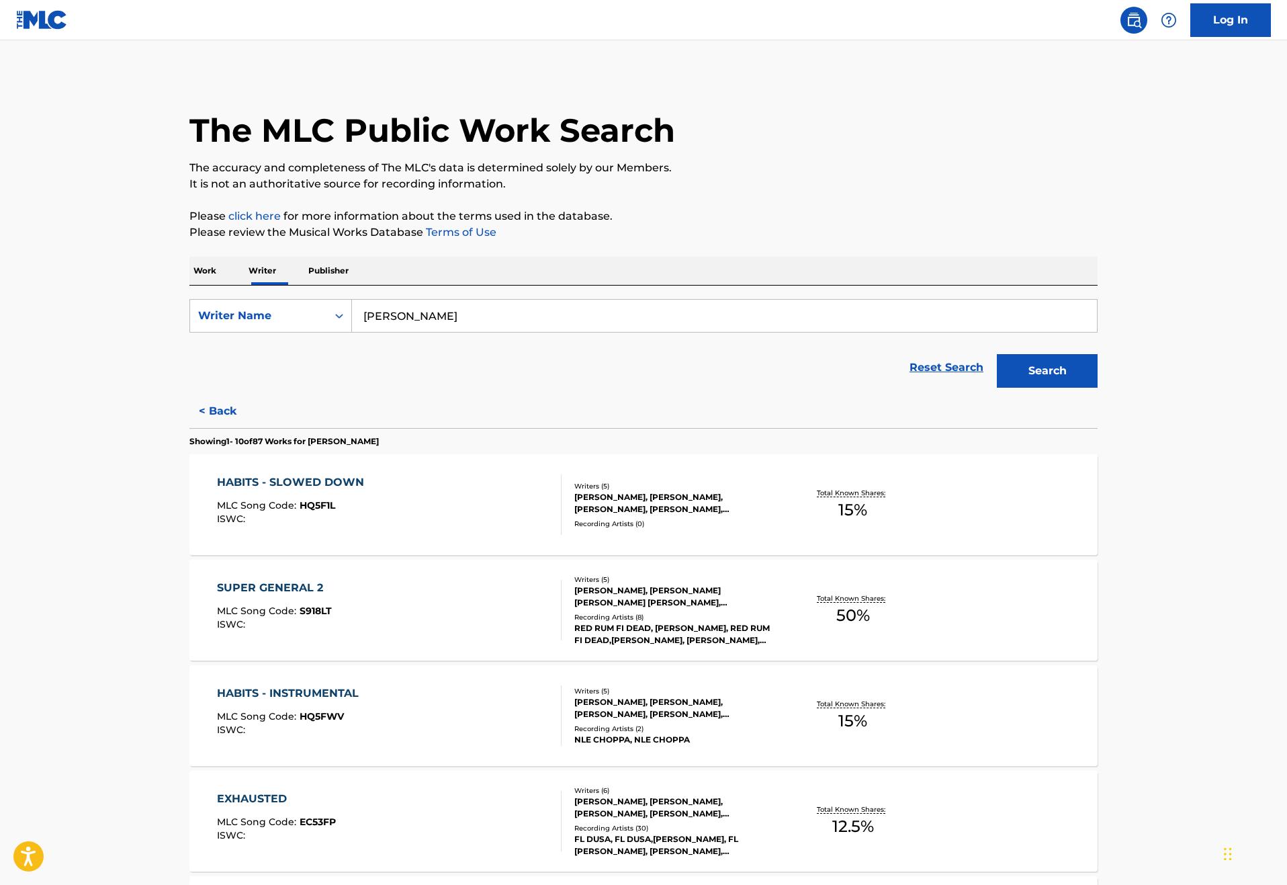
click at [189, 285] on p "Work" at bounding box center [204, 271] width 31 height 28
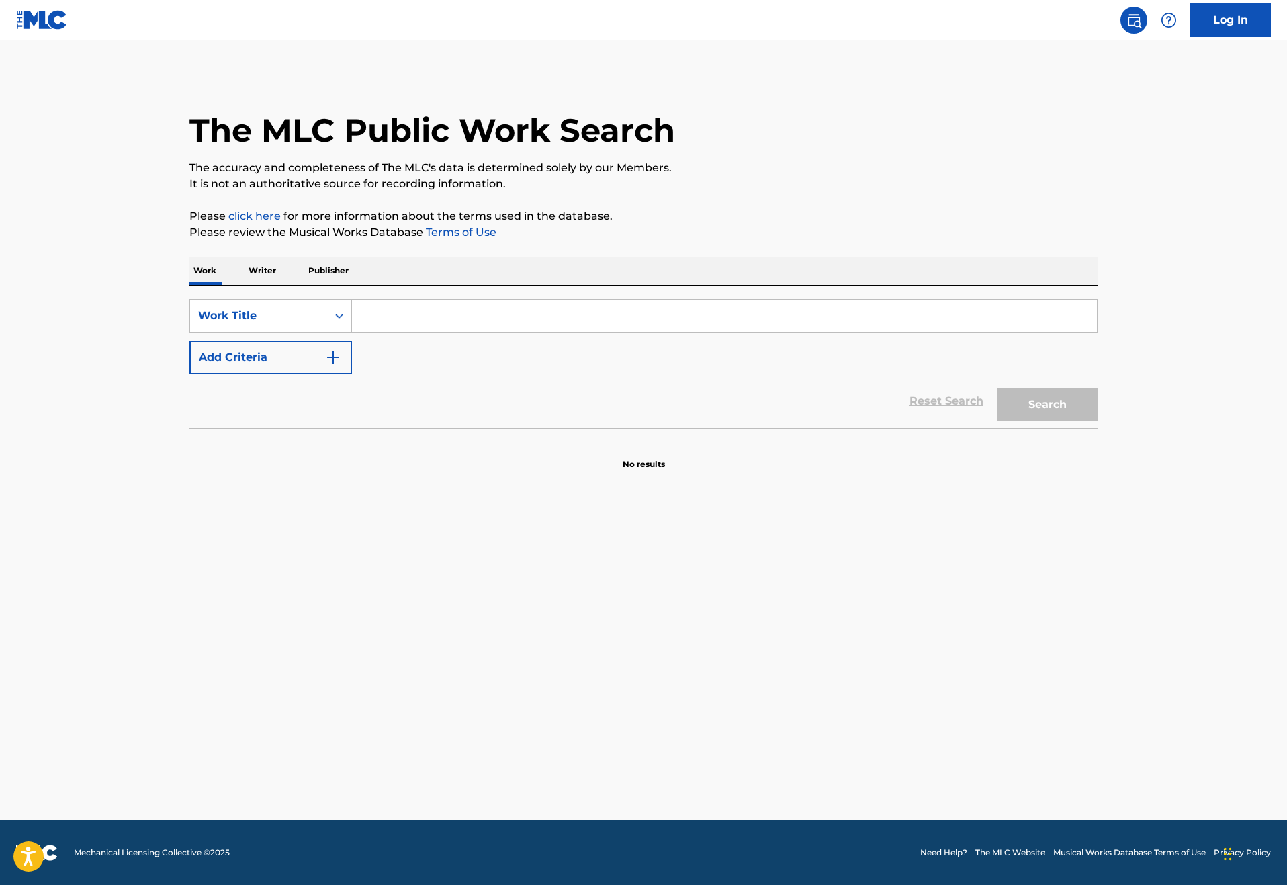
click at [261, 374] on button "Add Criteria" at bounding box center [270, 358] width 163 height 34
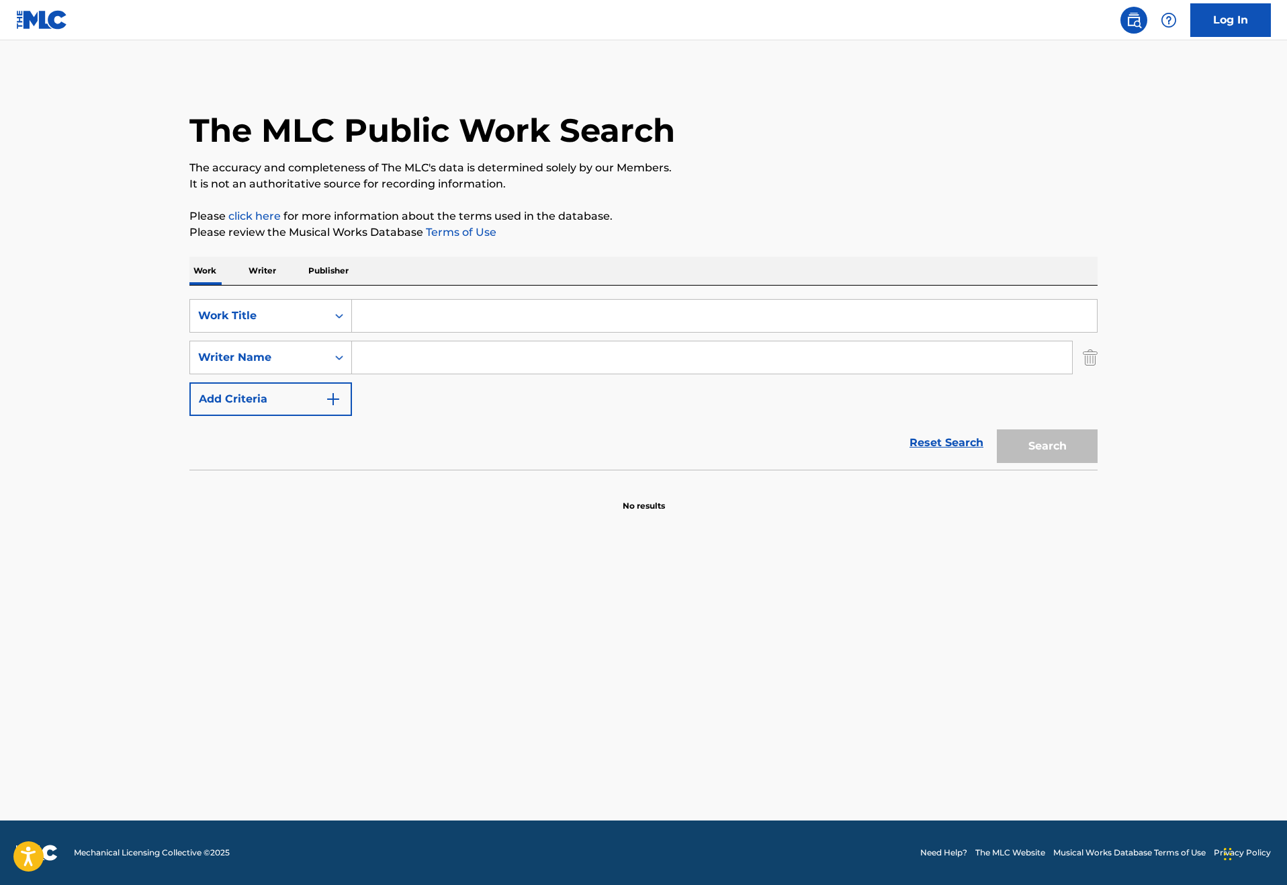
click at [365, 373] on input "Search Form" at bounding box center [712, 357] width 720 height 32
type input "[PERSON_NAME]"
click at [357, 332] on input "Search Form" at bounding box center [724, 316] width 745 height 32
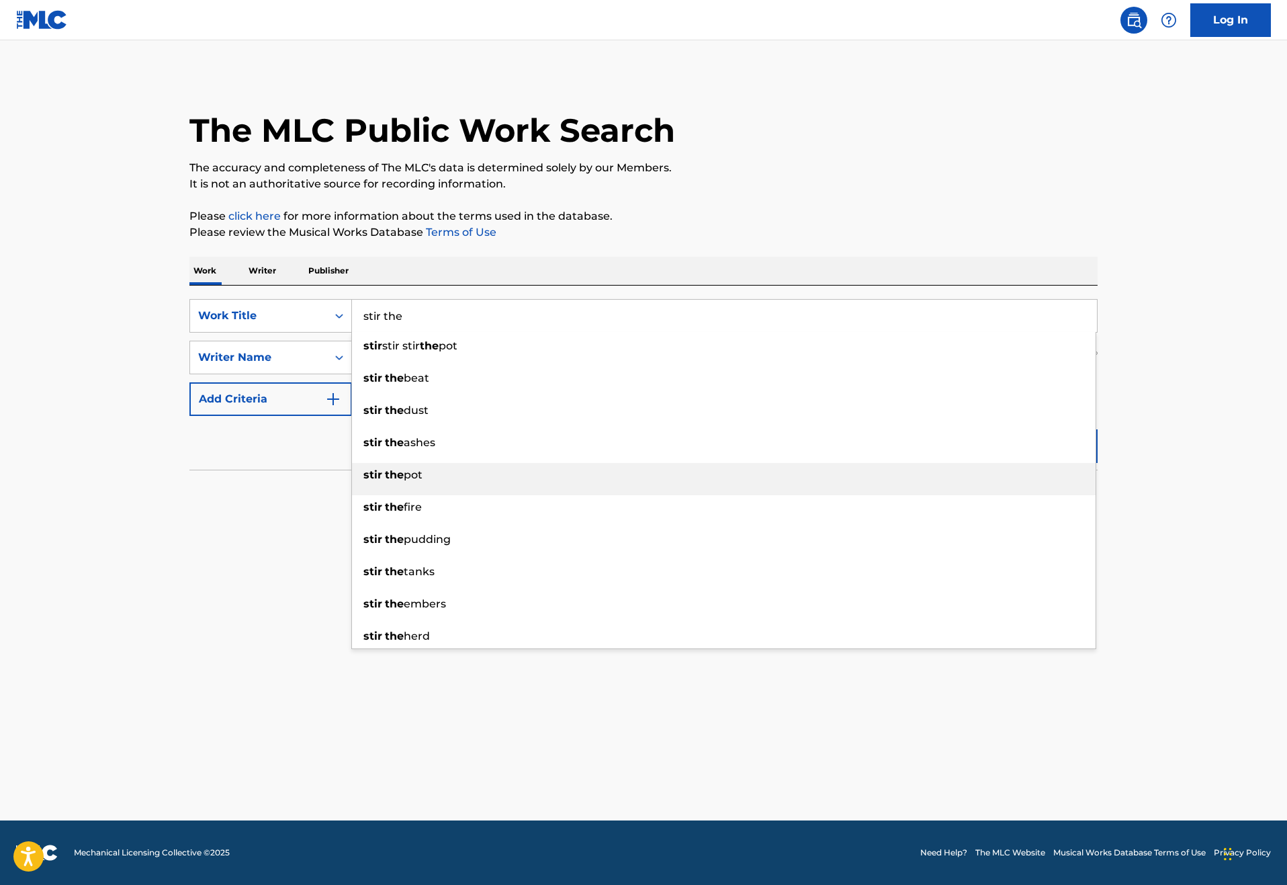
click at [385, 481] on strong "the" at bounding box center [394, 474] width 19 height 13
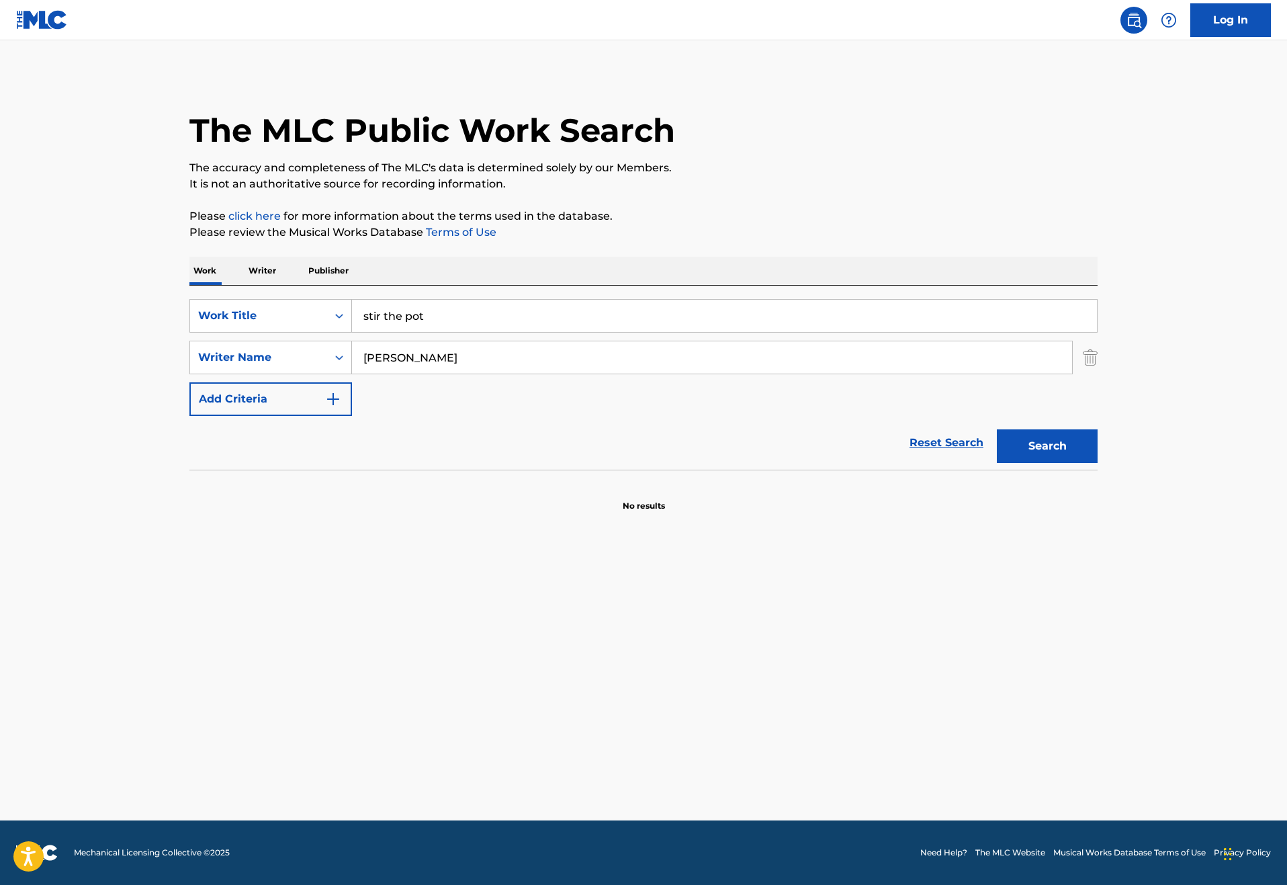
click at [1097, 463] on button "Search" at bounding box center [1047, 446] width 101 height 34
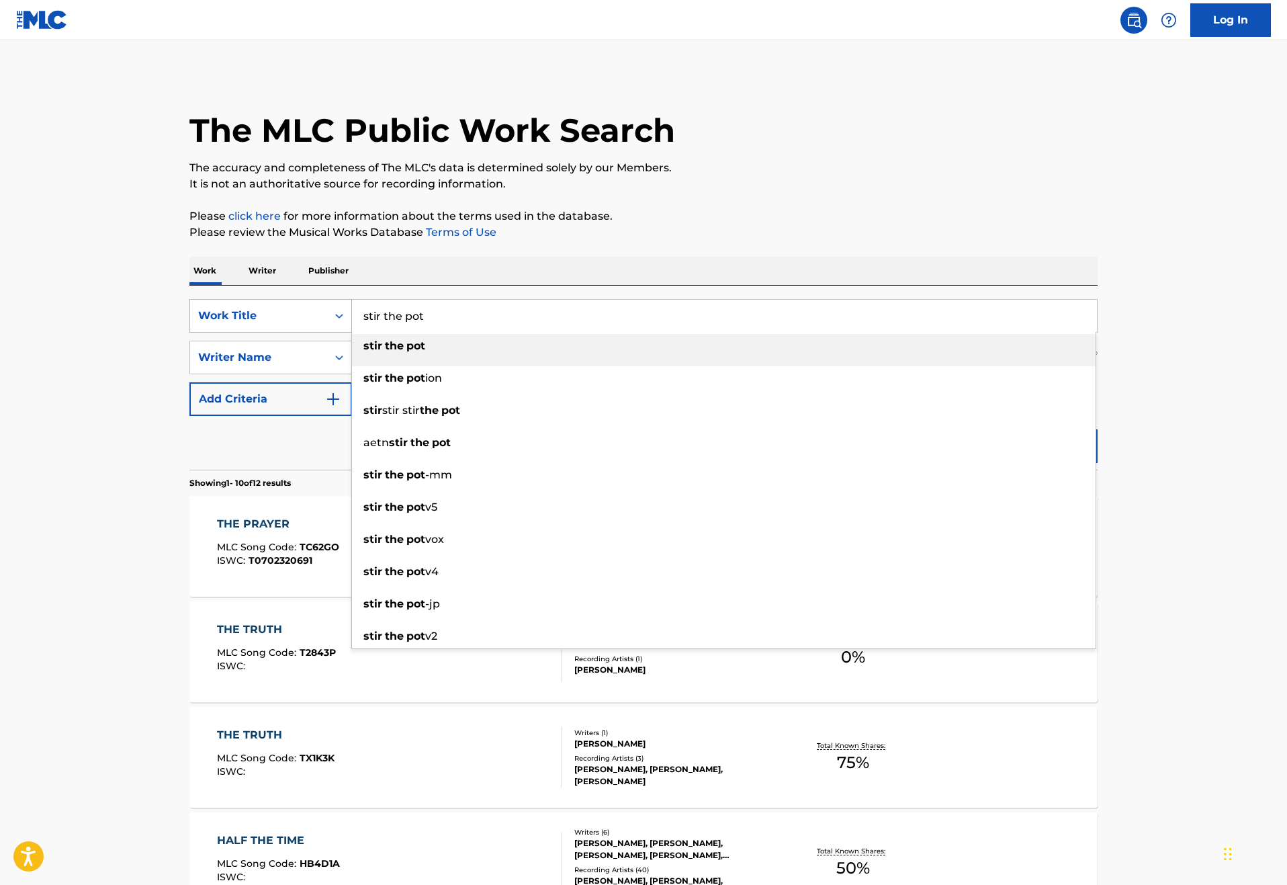
drag, startPoint x: 406, startPoint y: 352, endPoint x: 246, endPoint y: 355, distance: 159.9
click at [246, 332] on div "SearchWithCriteriad256a1e5-e986-4b89-a3b9-d025621902c6 Work Title stir the pot …" at bounding box center [643, 316] width 908 height 34
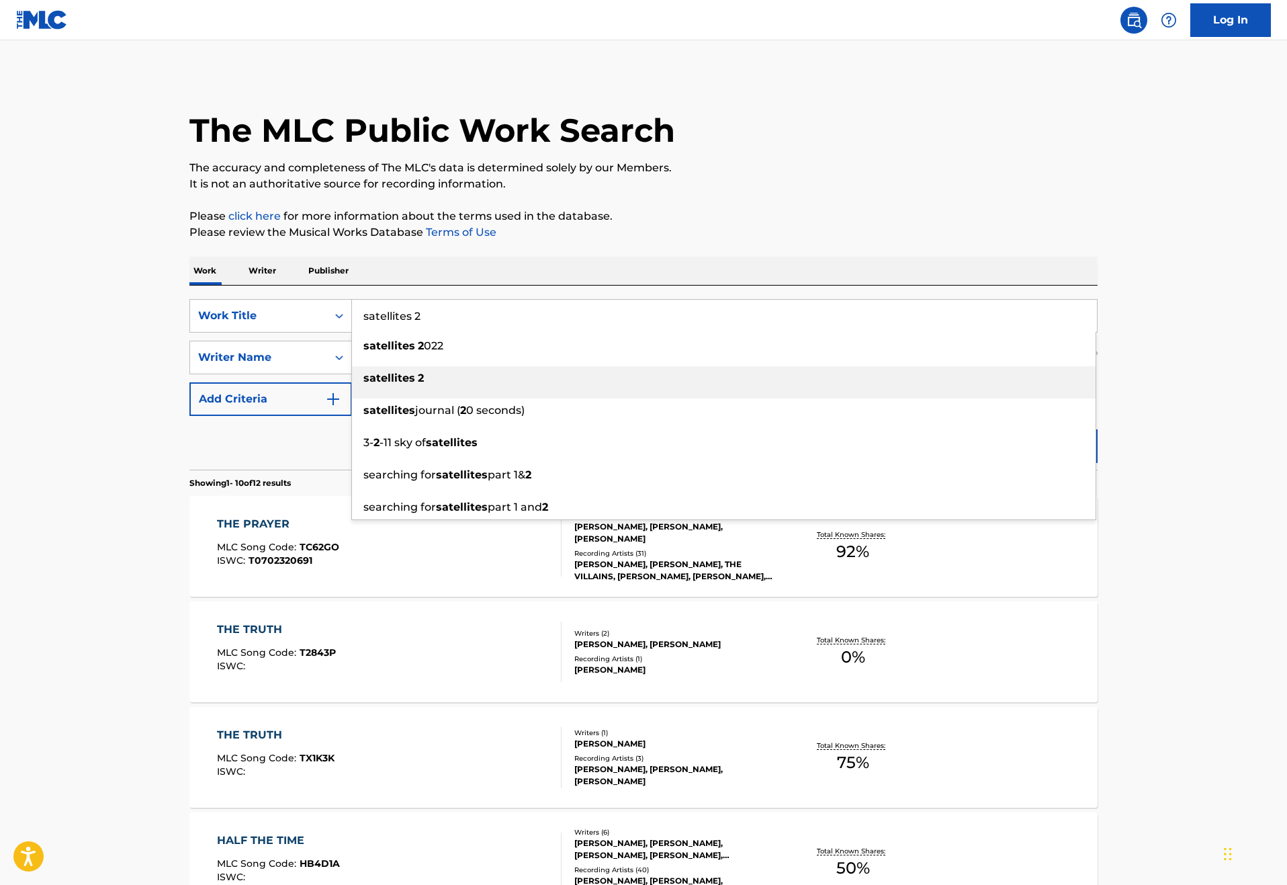
type input "satellites 2"
click at [352, 398] on li "satellites 2" at bounding box center [723, 382] width 743 height 32
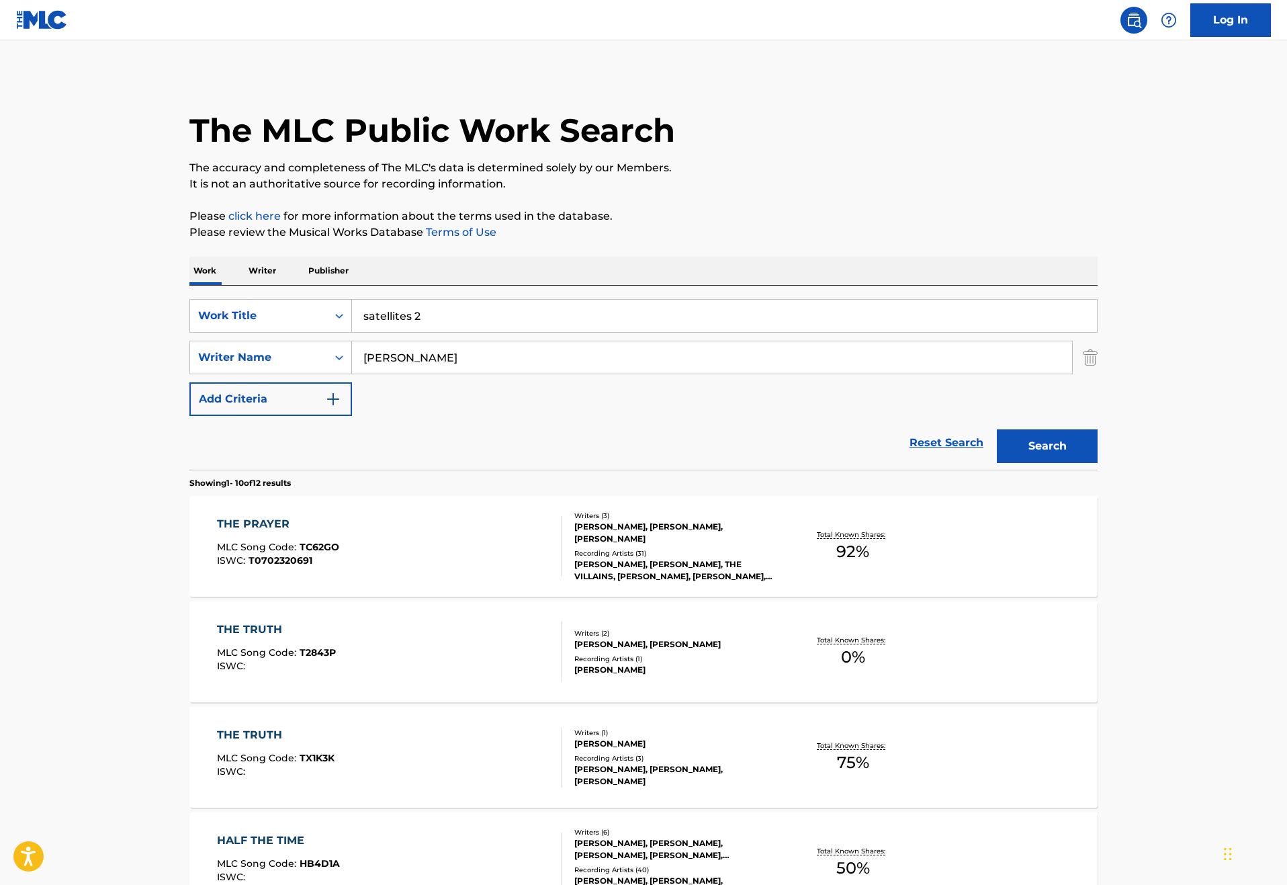
click at [1097, 463] on button "Search" at bounding box center [1047, 446] width 101 height 34
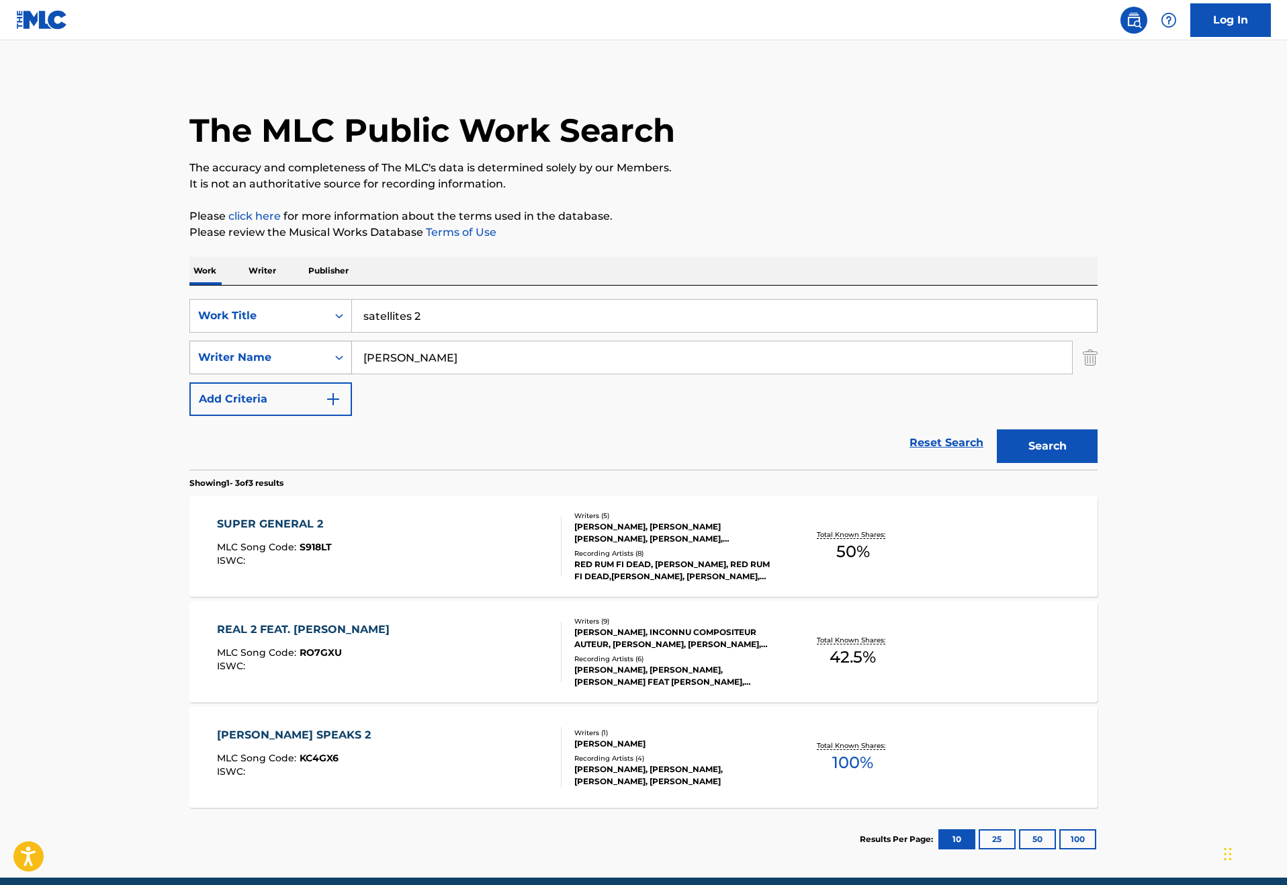
drag, startPoint x: 411, startPoint y: 408, endPoint x: 224, endPoint y: 408, distance: 187.4
click at [224, 374] on div "SearchWithCriteria5405e7f2-7651-4719-8015-956adb0d73ec Writer Name [PERSON_NAME]" at bounding box center [643, 358] width 908 height 34
click at [352, 373] on input "[PERSON_NAME]" at bounding box center [712, 357] width 720 height 32
type input "[PERSON_NAME]"
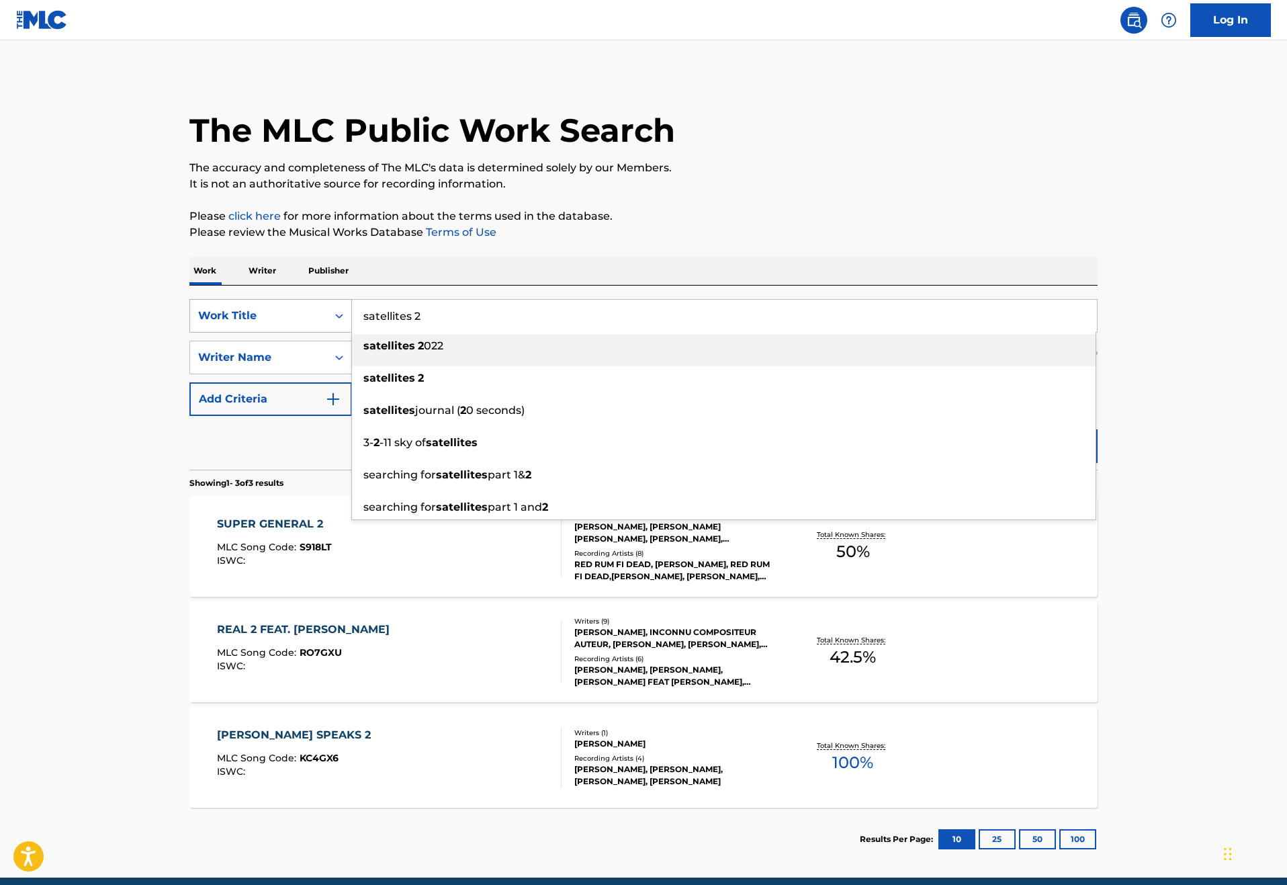
drag, startPoint x: 423, startPoint y: 350, endPoint x: 272, endPoint y: 347, distance: 151.1
click at [272, 332] on div "SearchWithCriteriad256a1e5-e986-4b89-a3b9-d025621902c6 Work Title satellites 2 …" at bounding box center [643, 316] width 908 height 34
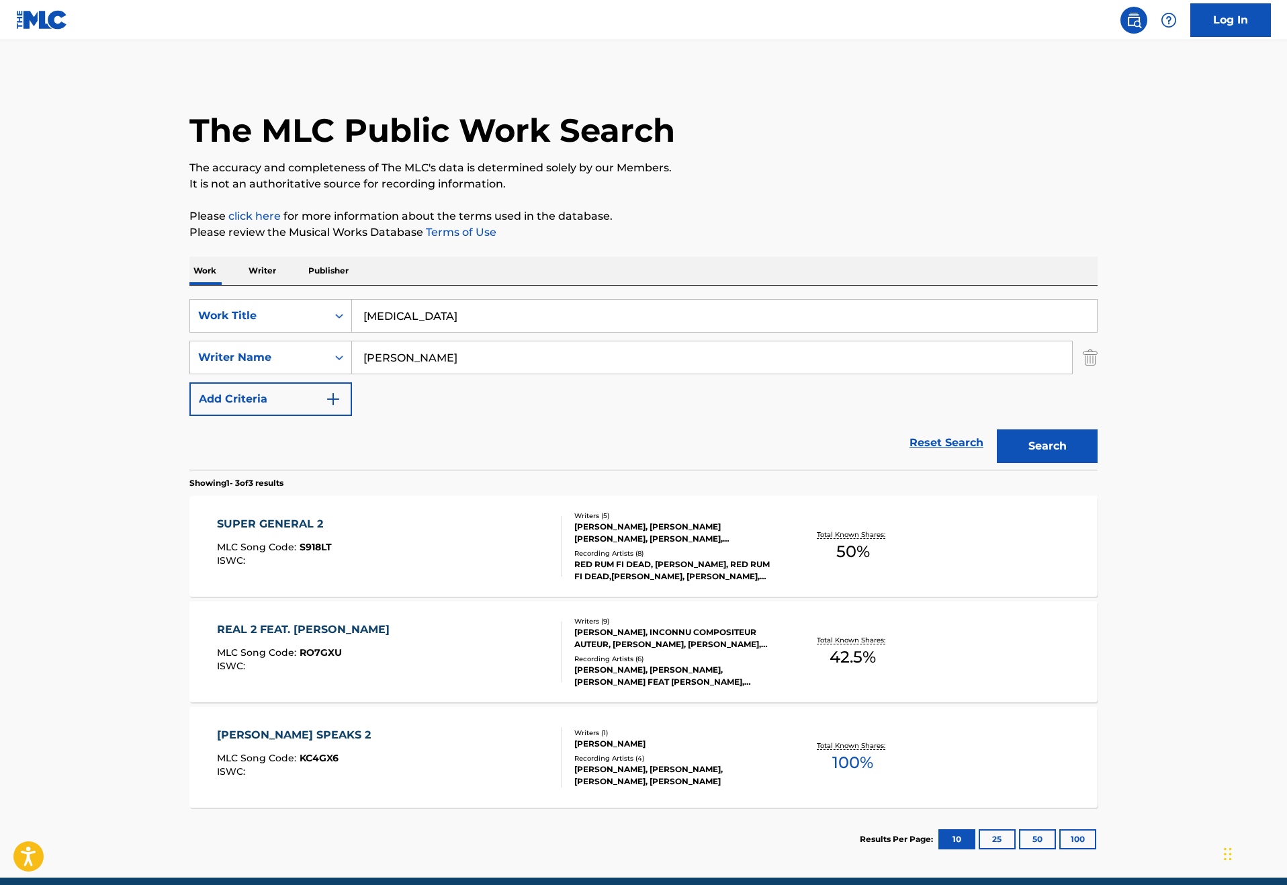
click at [1097, 463] on button "Search" at bounding box center [1047, 446] width 101 height 34
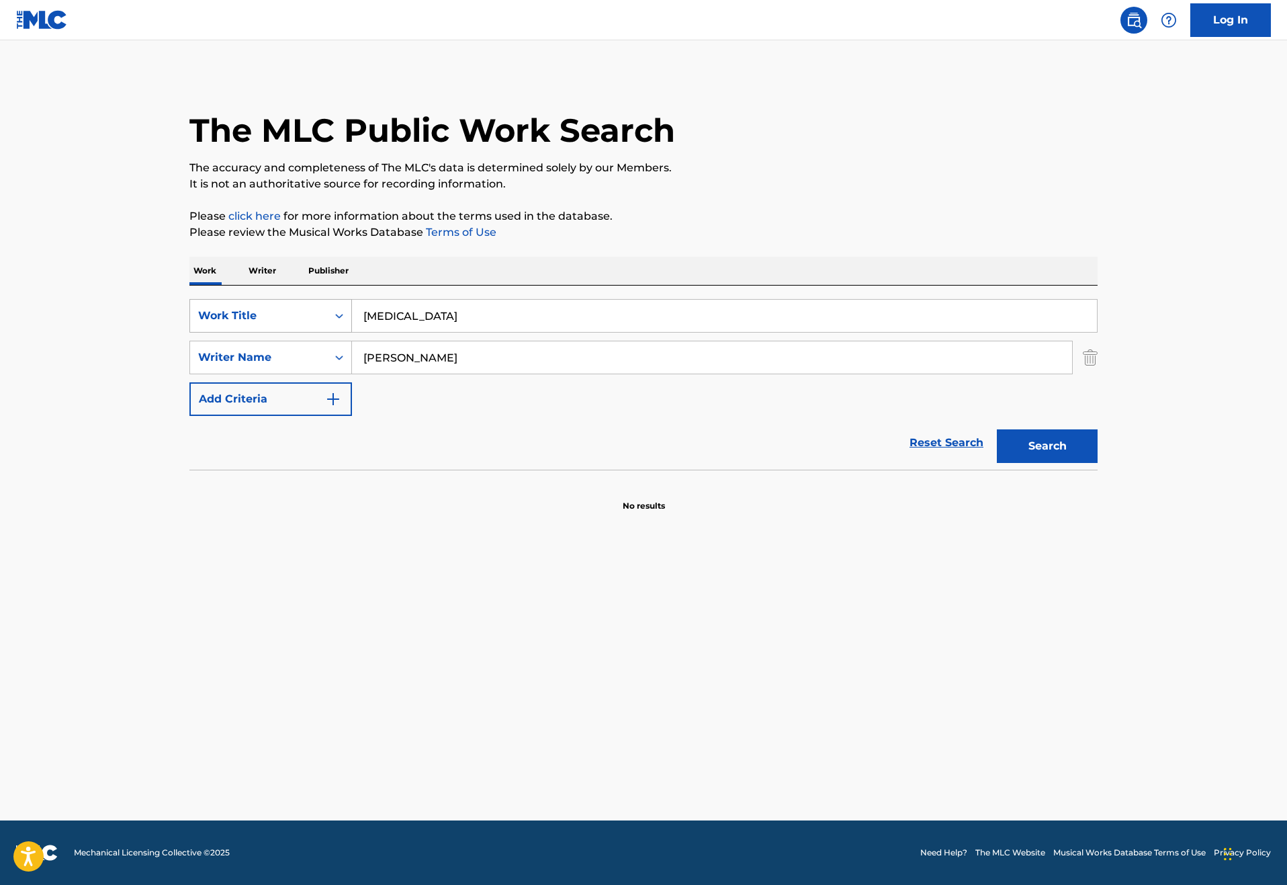
drag, startPoint x: 348, startPoint y: 355, endPoint x: 237, endPoint y: 355, distance: 110.8
click at [237, 332] on div "SearchWithCriteriad256a1e5-e986-4b89-a3b9-d025621902c6 Work Title [MEDICAL_DATA]" at bounding box center [643, 316] width 908 height 34
drag, startPoint x: 411, startPoint y: 347, endPoint x: 398, endPoint y: 355, distance: 15.3
click at [398, 332] on input "hustle 'n' bustle" at bounding box center [724, 316] width 745 height 32
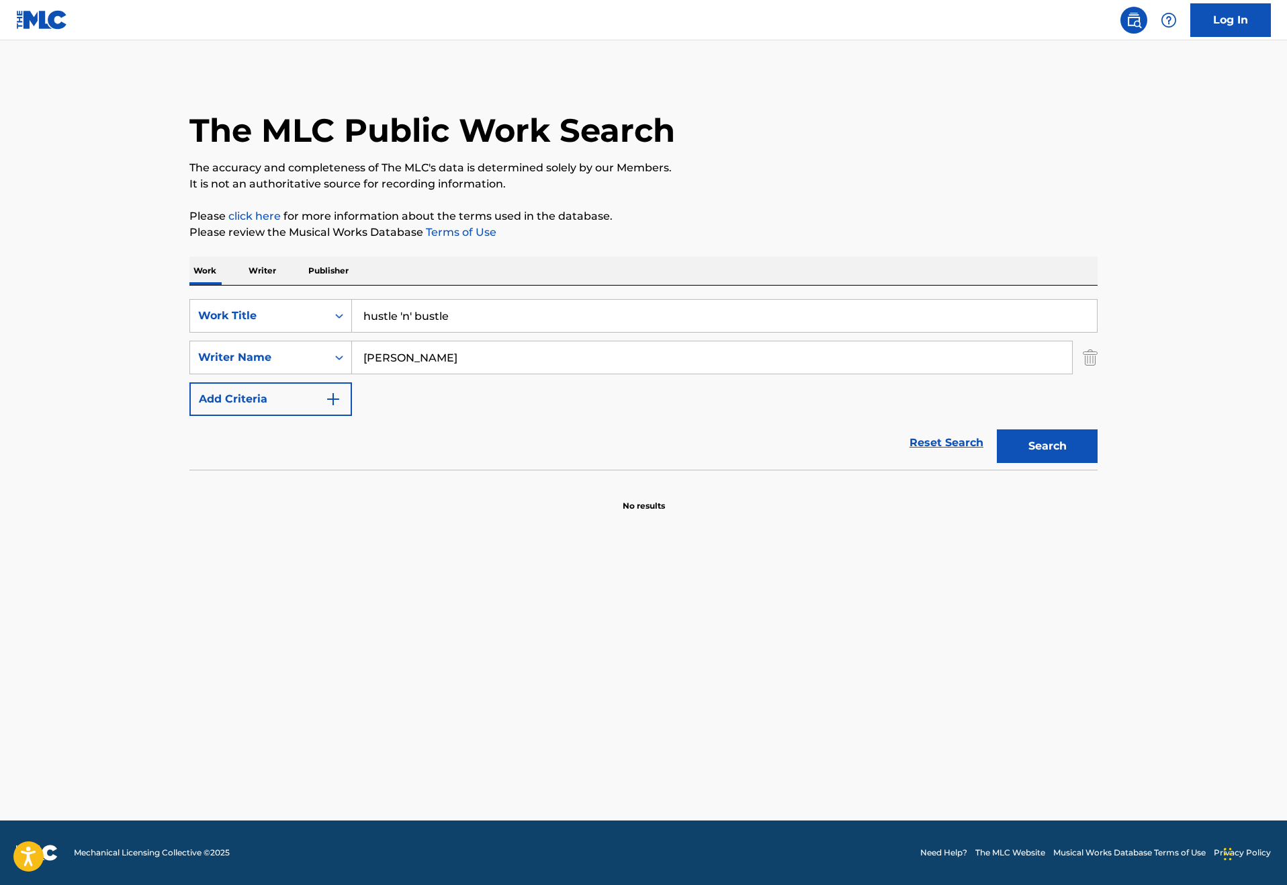
click at [398, 332] on input "hustle 'n' bustle" at bounding box center [724, 316] width 745 height 32
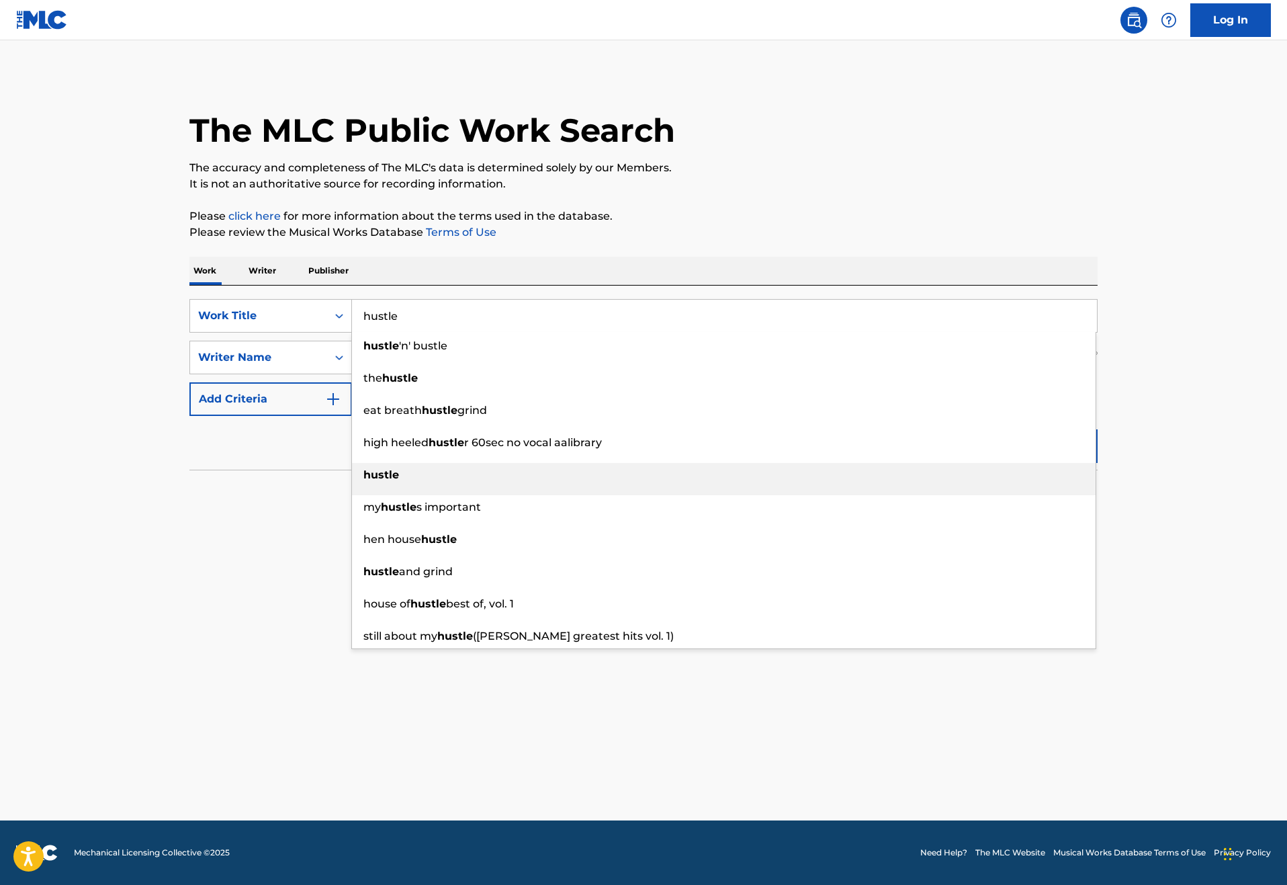
click at [363, 481] on strong "hustle" at bounding box center [381, 474] width 36 height 13
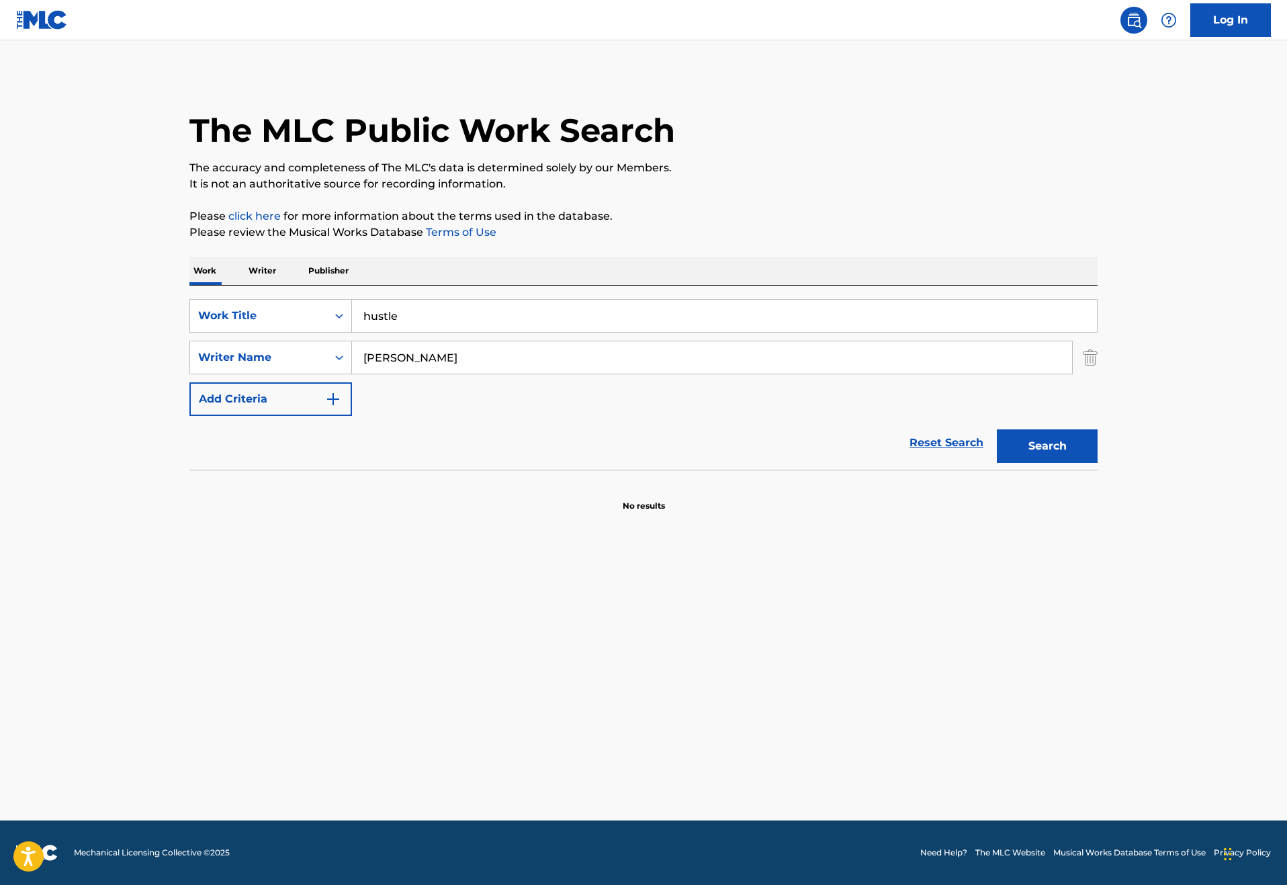
click at [1097, 463] on button "Search" at bounding box center [1047, 446] width 101 height 34
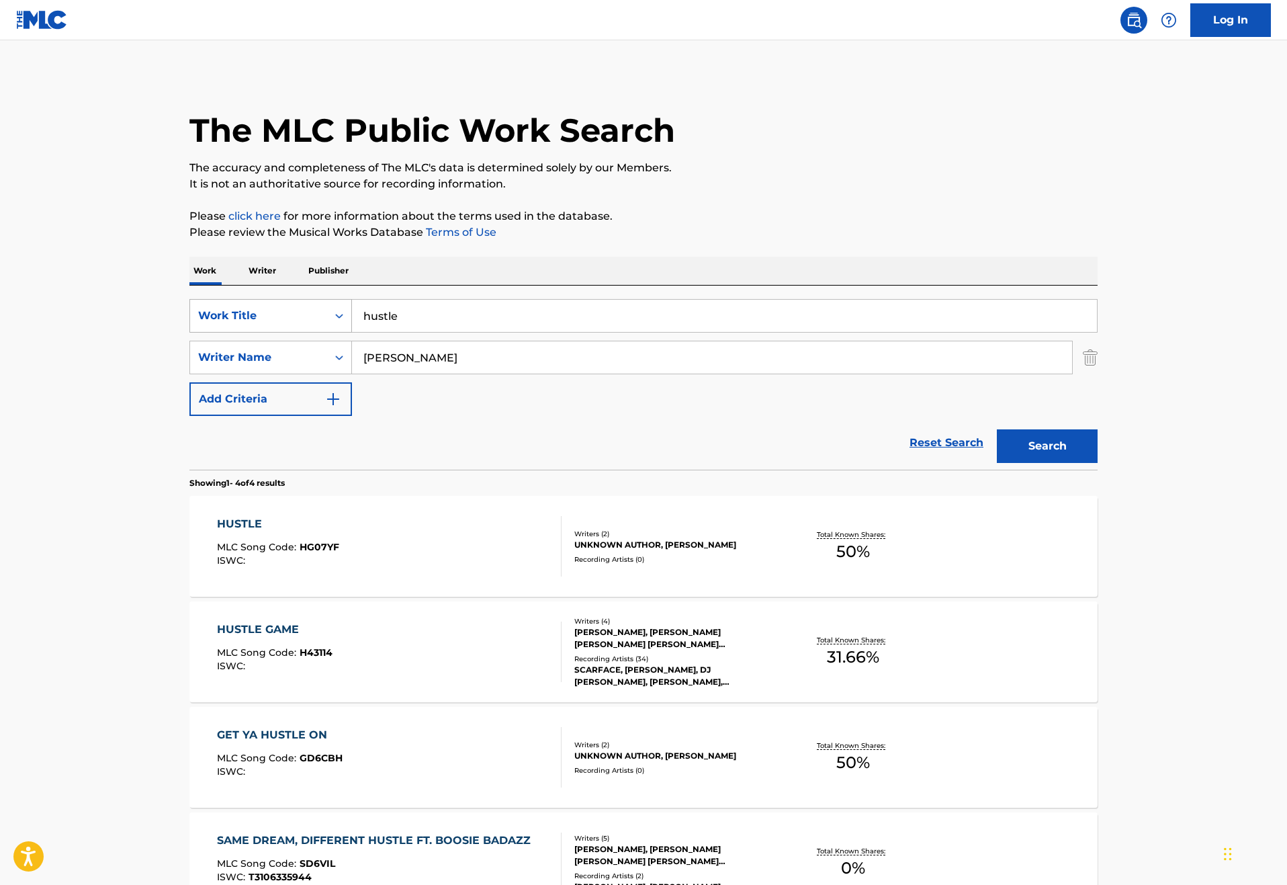
drag, startPoint x: 369, startPoint y: 352, endPoint x: 263, endPoint y: 350, distance: 106.1
click at [266, 332] on div "SearchWithCriteriad256a1e5-e986-4b89-a3b9-d025621902c6 Work Title hustle" at bounding box center [643, 316] width 908 height 34
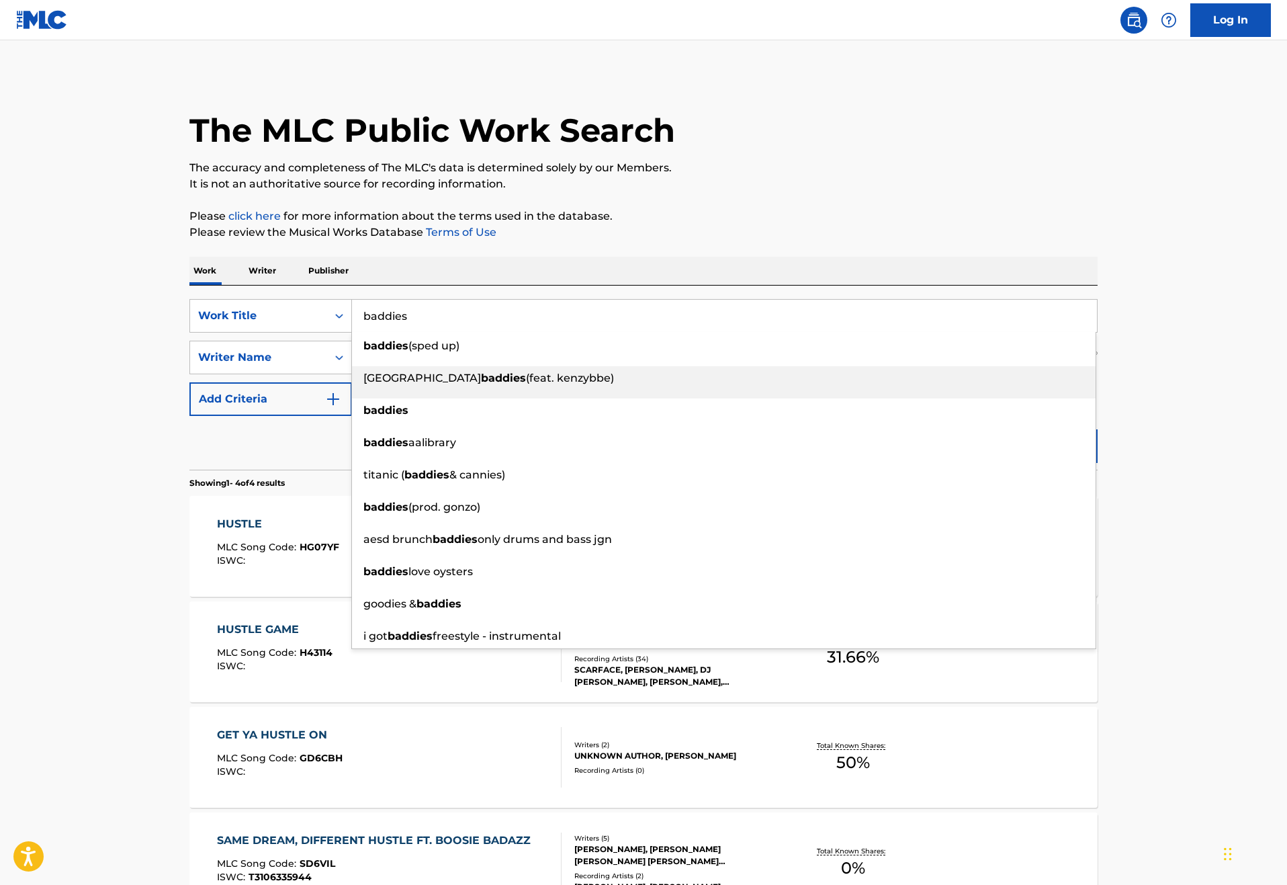
type input "baddies"
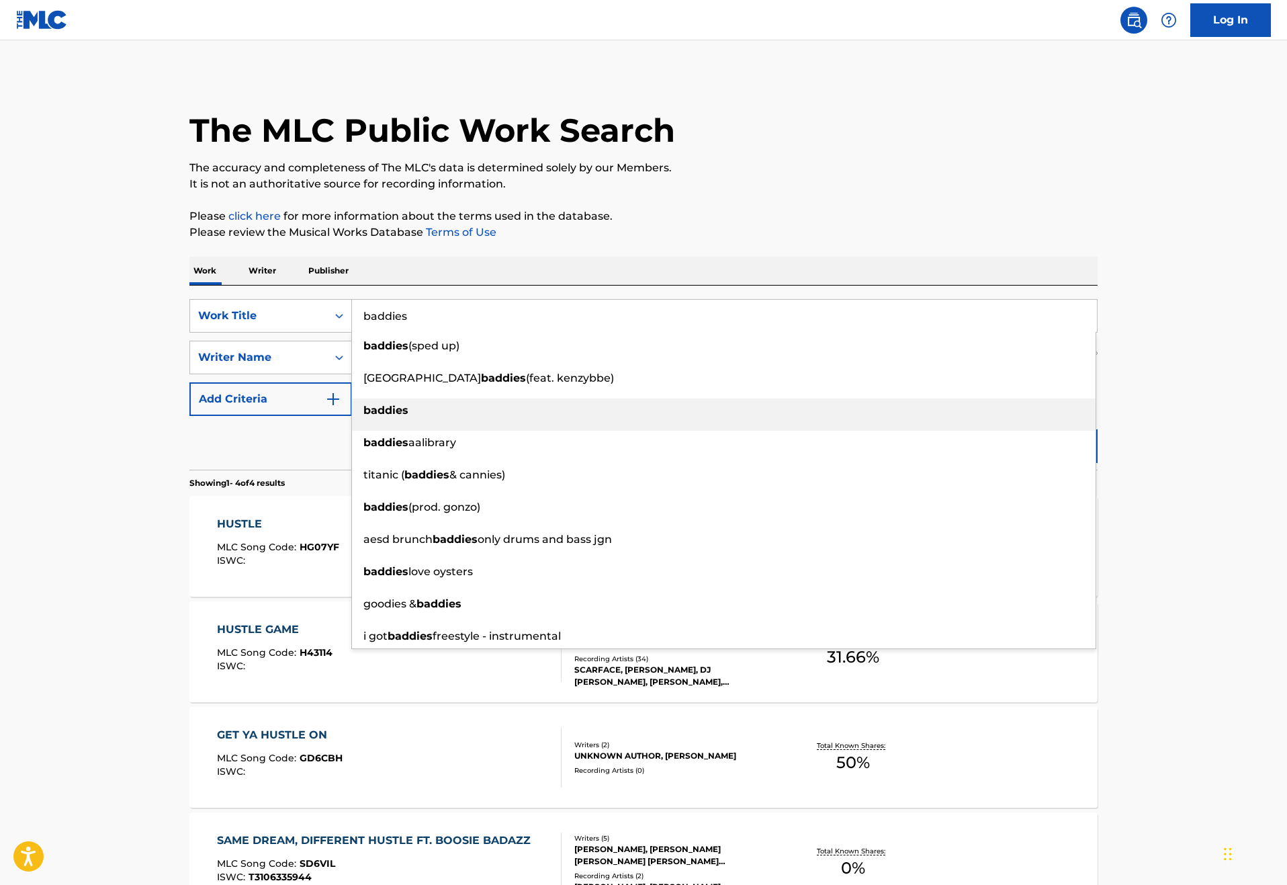
click at [363, 416] on strong "baddies" at bounding box center [385, 410] width 45 height 13
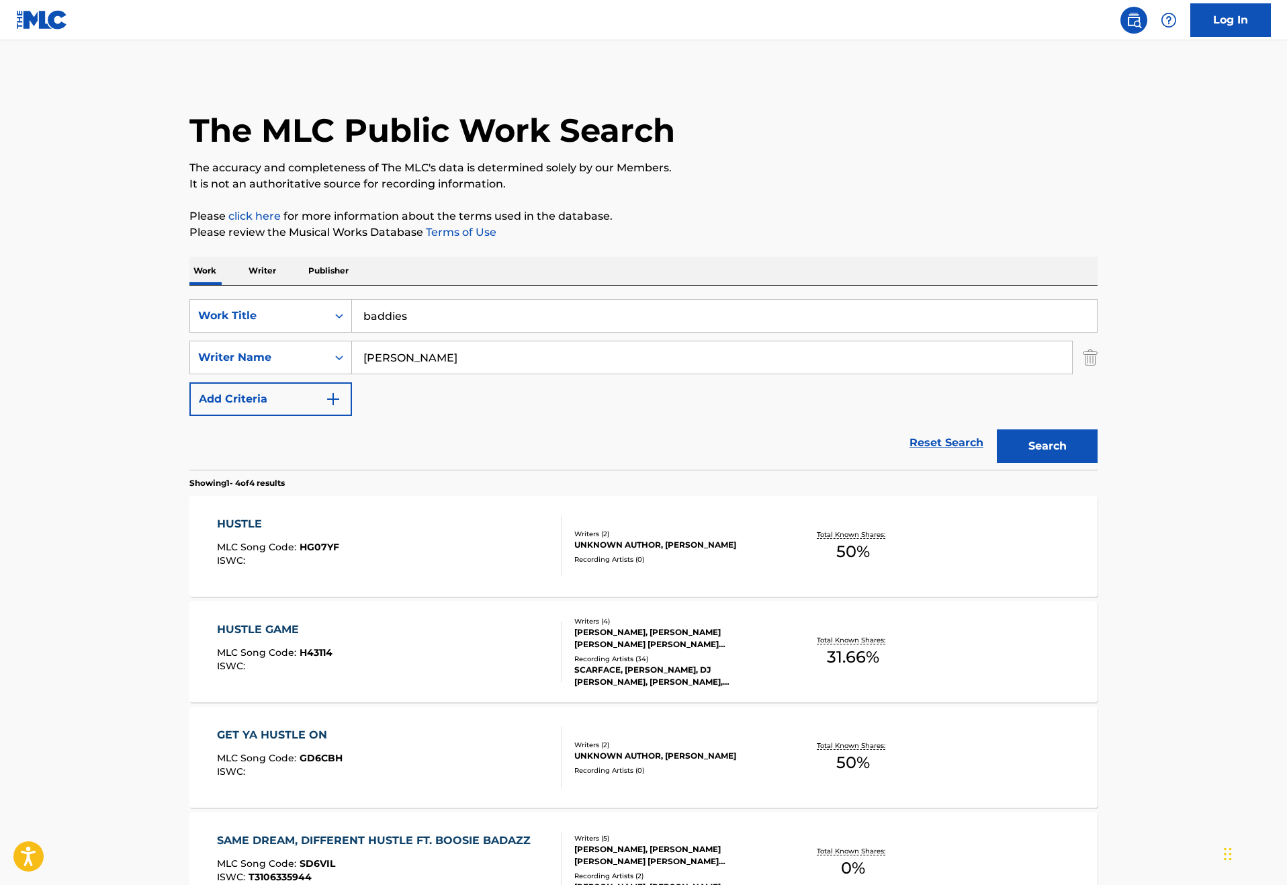
click at [1097, 463] on button "Search" at bounding box center [1047, 446] width 101 height 34
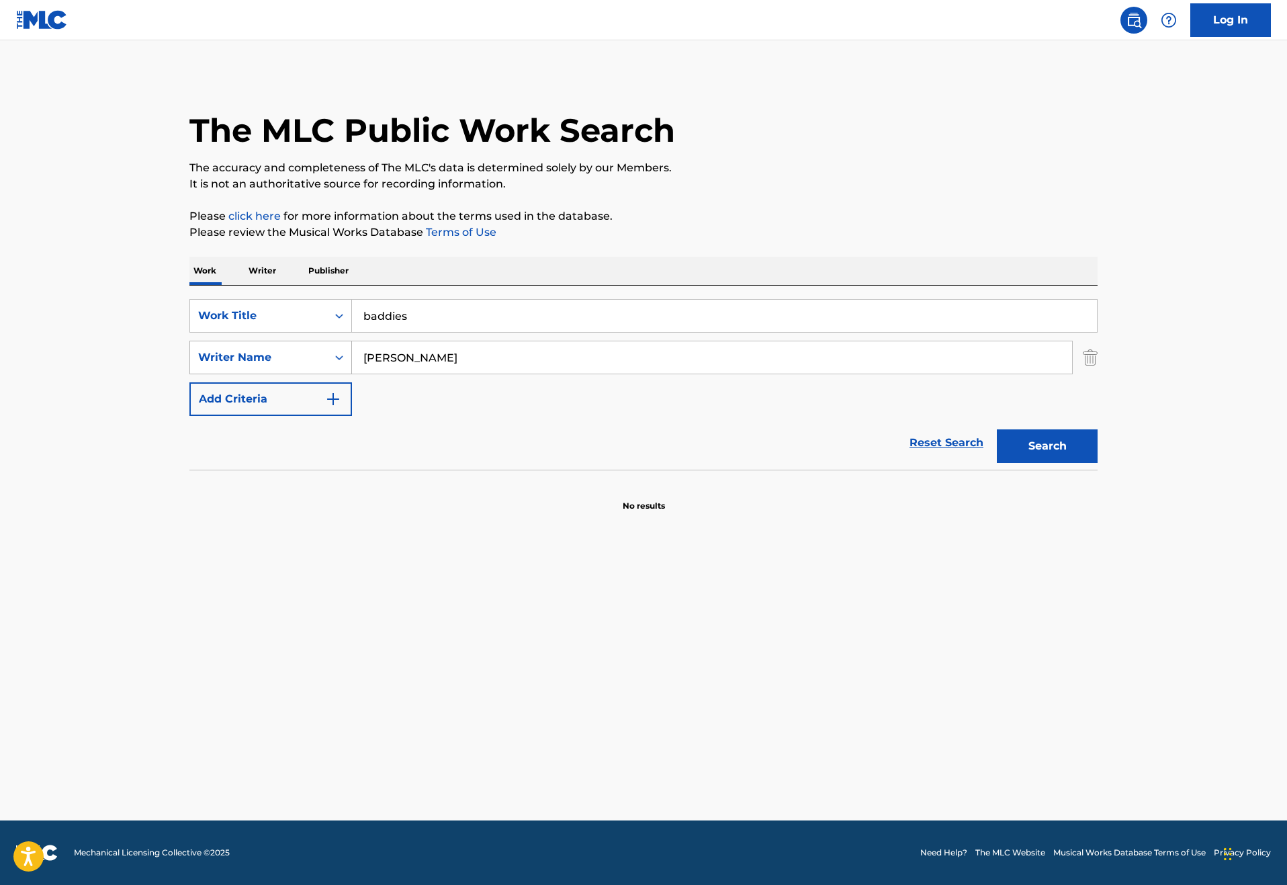
drag, startPoint x: 418, startPoint y: 407, endPoint x: 245, endPoint y: 402, distance: 172.7
click at [245, 374] on div "SearchWithCriteria5405e7f2-7651-4719-8015-956adb0d73ec Writer Name [PERSON_NAME]" at bounding box center [643, 358] width 908 height 34
type input "destin route"
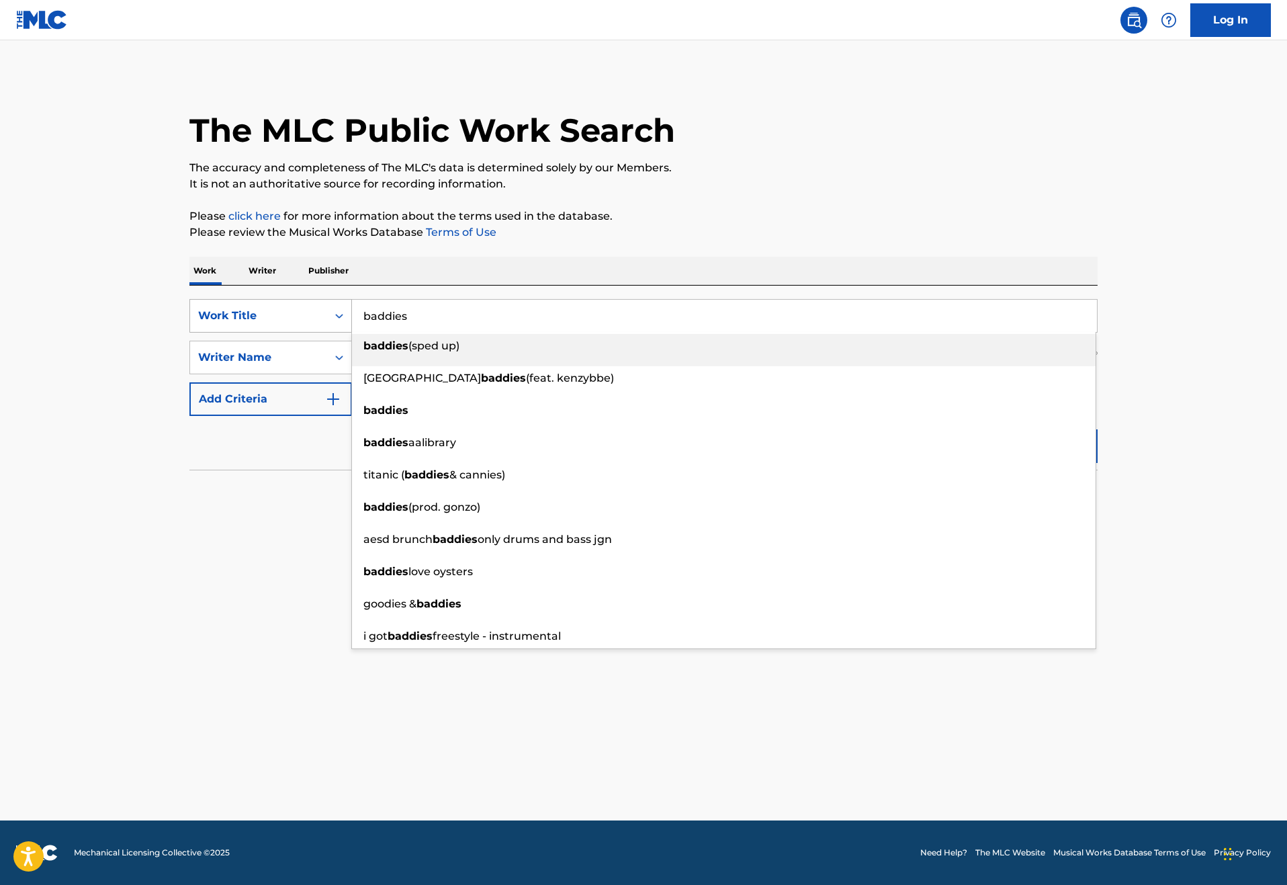
drag, startPoint x: 387, startPoint y: 347, endPoint x: 270, endPoint y: 345, distance: 116.9
click at [270, 332] on div "SearchWithCriteriad256a1e5-e986-4b89-a3b9-d025621902c6 Work Title baddies baddi…" at bounding box center [643, 316] width 908 height 34
click at [377, 332] on input "baddies" at bounding box center [724, 316] width 745 height 32
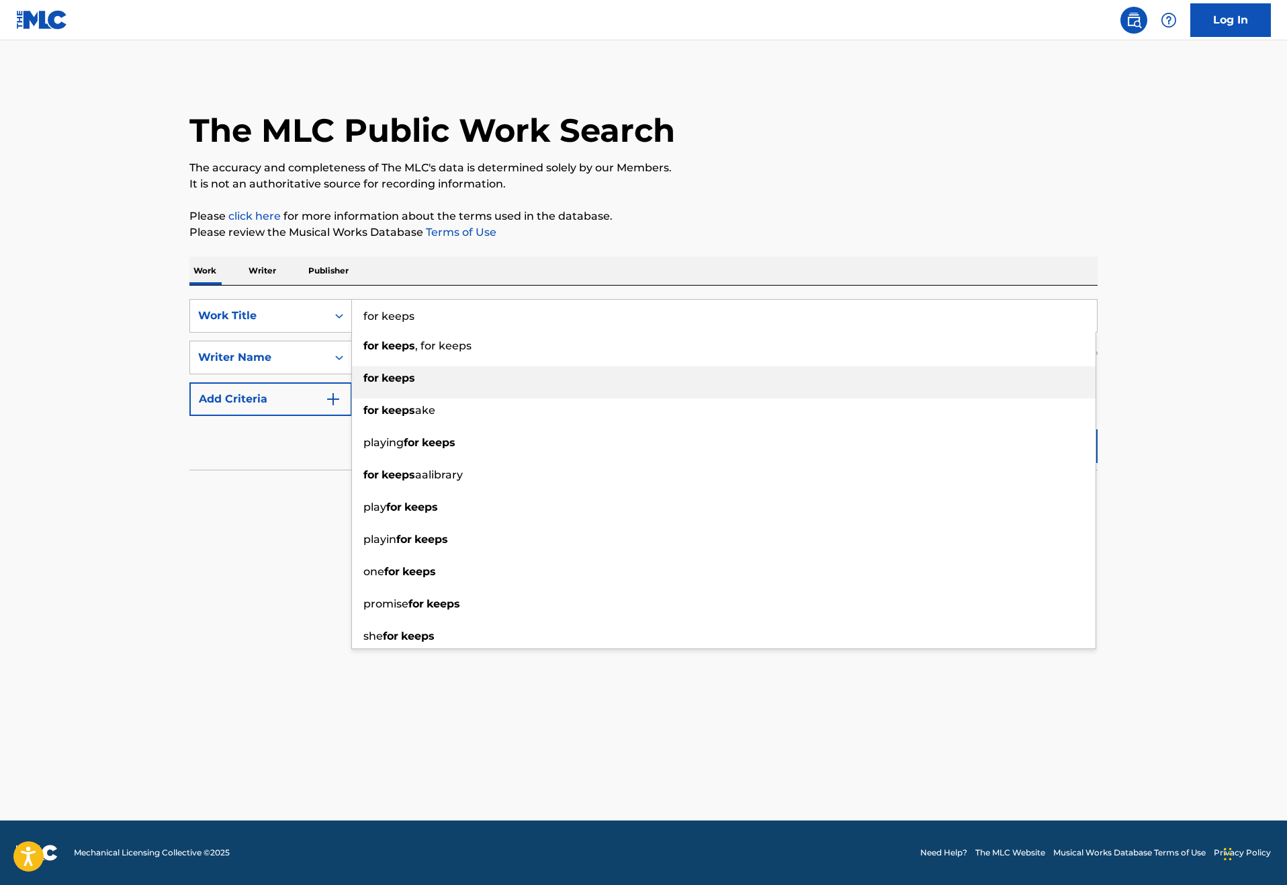
click at [381, 384] on strong "keeps" at bounding box center [398, 377] width 34 height 13
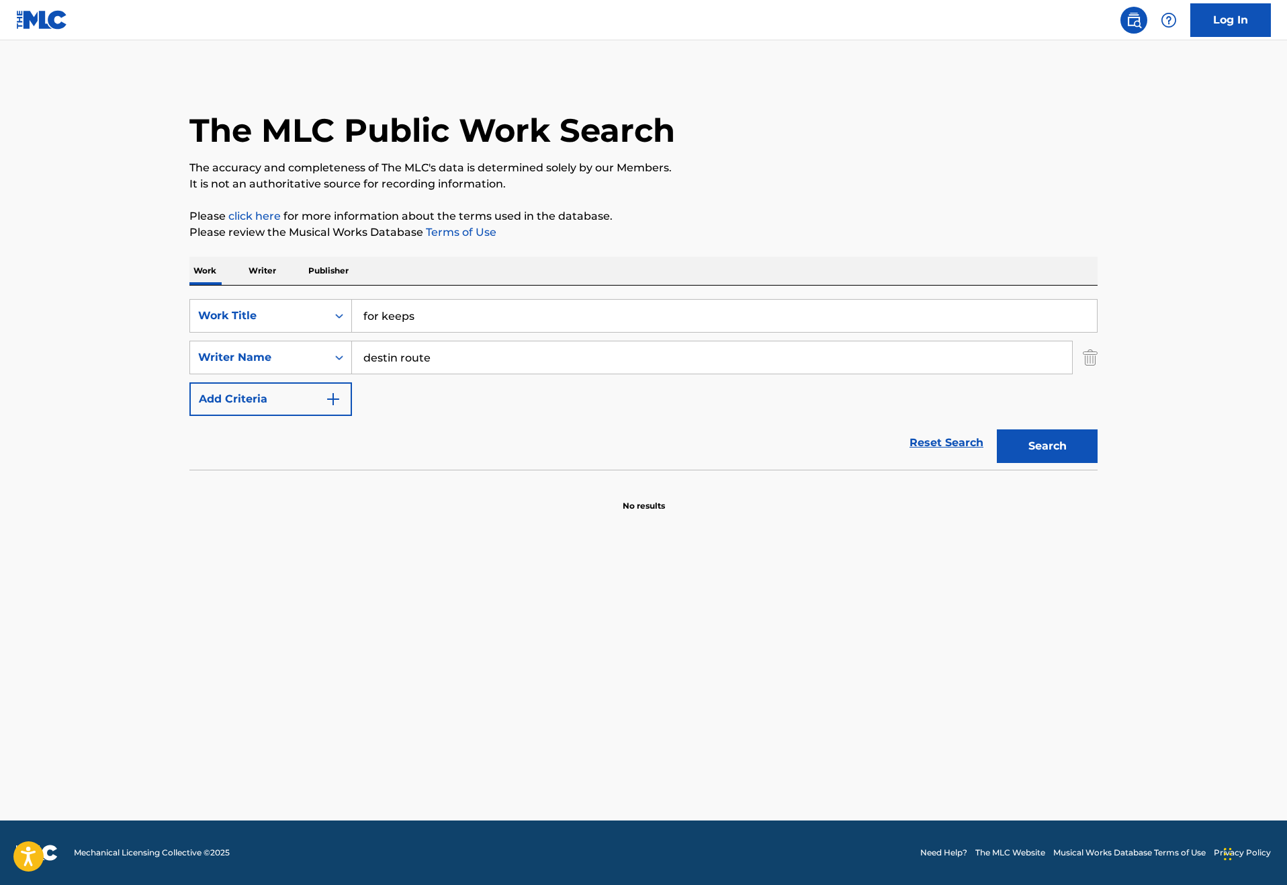
click at [1097, 463] on button "Search" at bounding box center [1047, 446] width 101 height 34
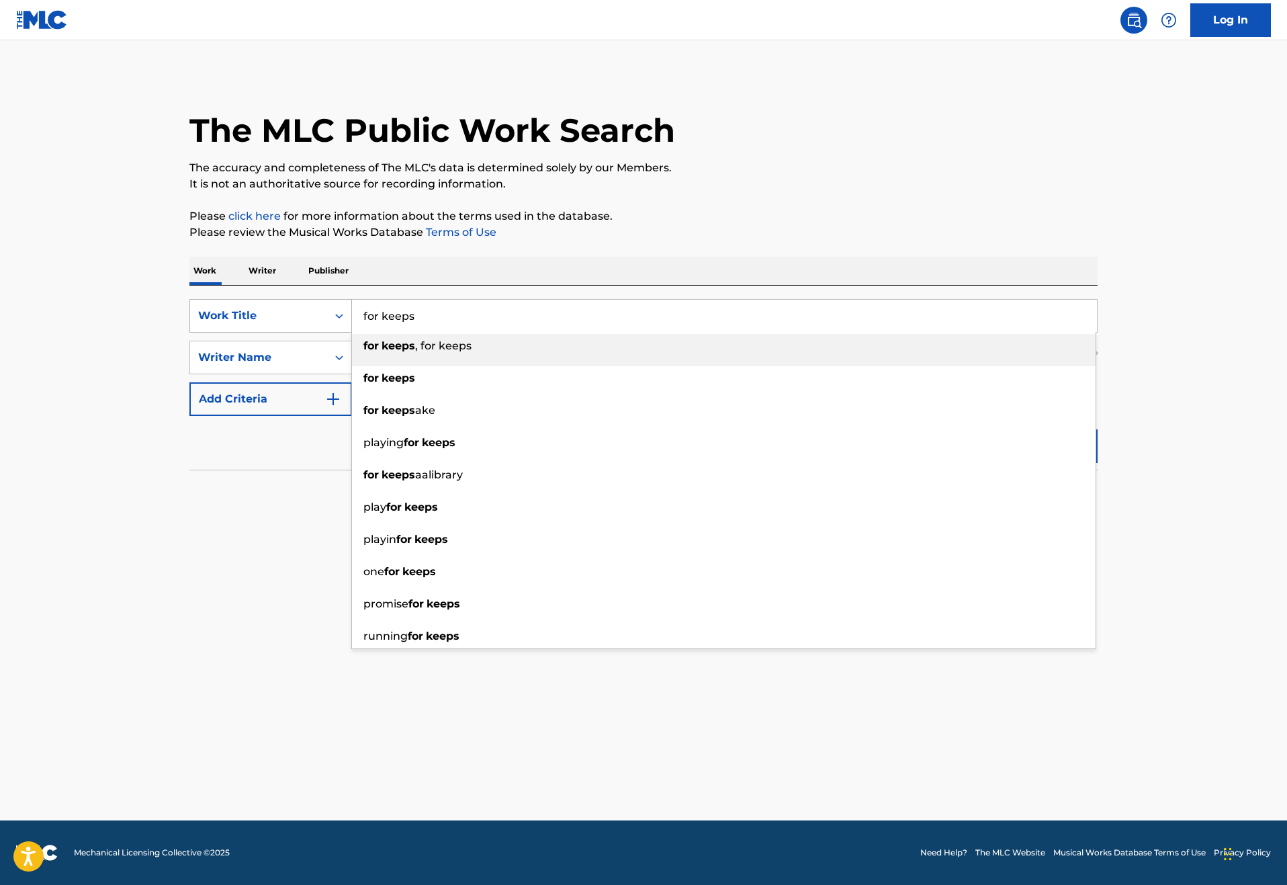
drag, startPoint x: 368, startPoint y: 360, endPoint x: 258, endPoint y: 355, distance: 110.3
click at [259, 332] on div "SearchWithCriteriad256a1e5-e986-4b89-a3b9-d025621902c6 Work Title for keeps for…" at bounding box center [643, 316] width 908 height 34
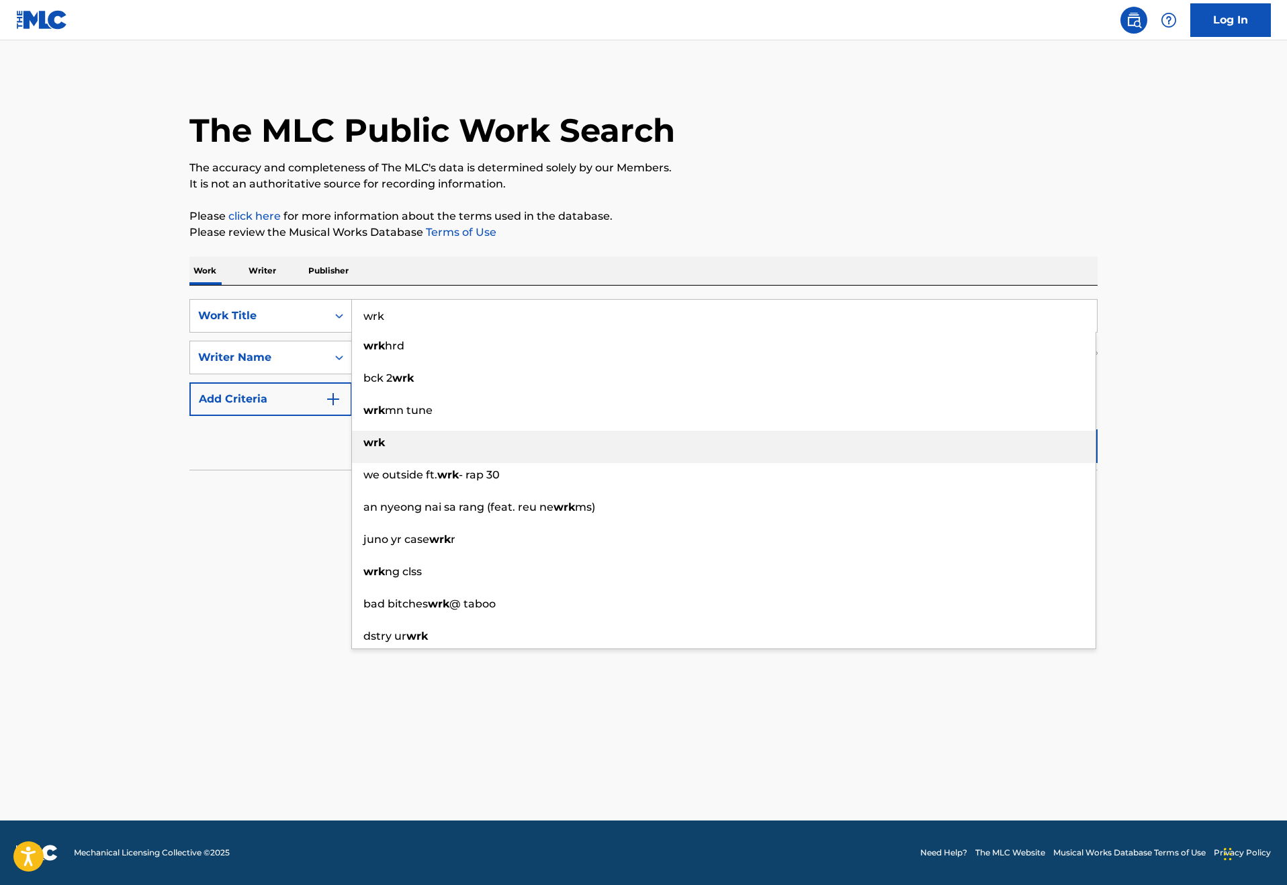
type input "wrk"
click at [352, 455] on div "wrk" at bounding box center [723, 442] width 743 height 24
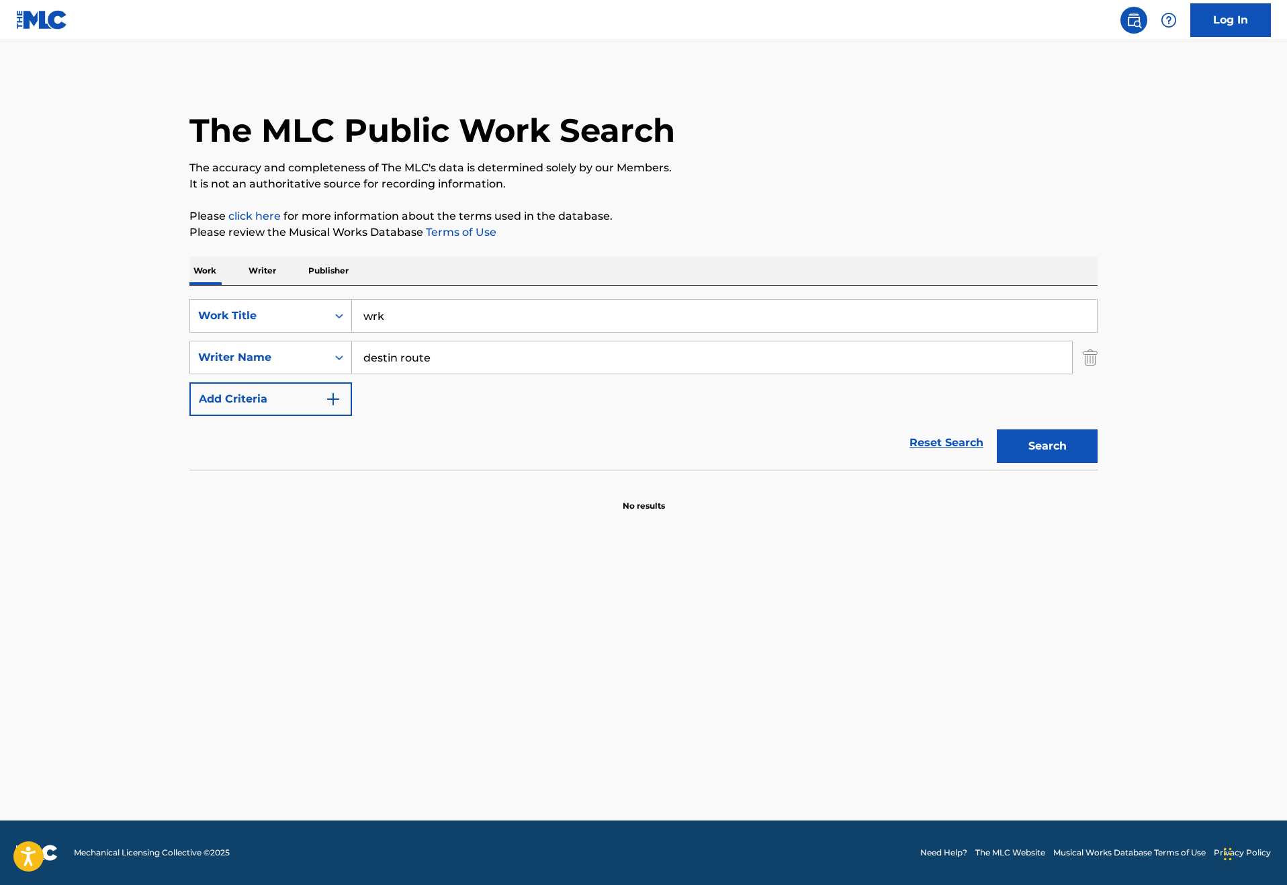
click at [1097, 463] on button "Search" at bounding box center [1047, 446] width 101 height 34
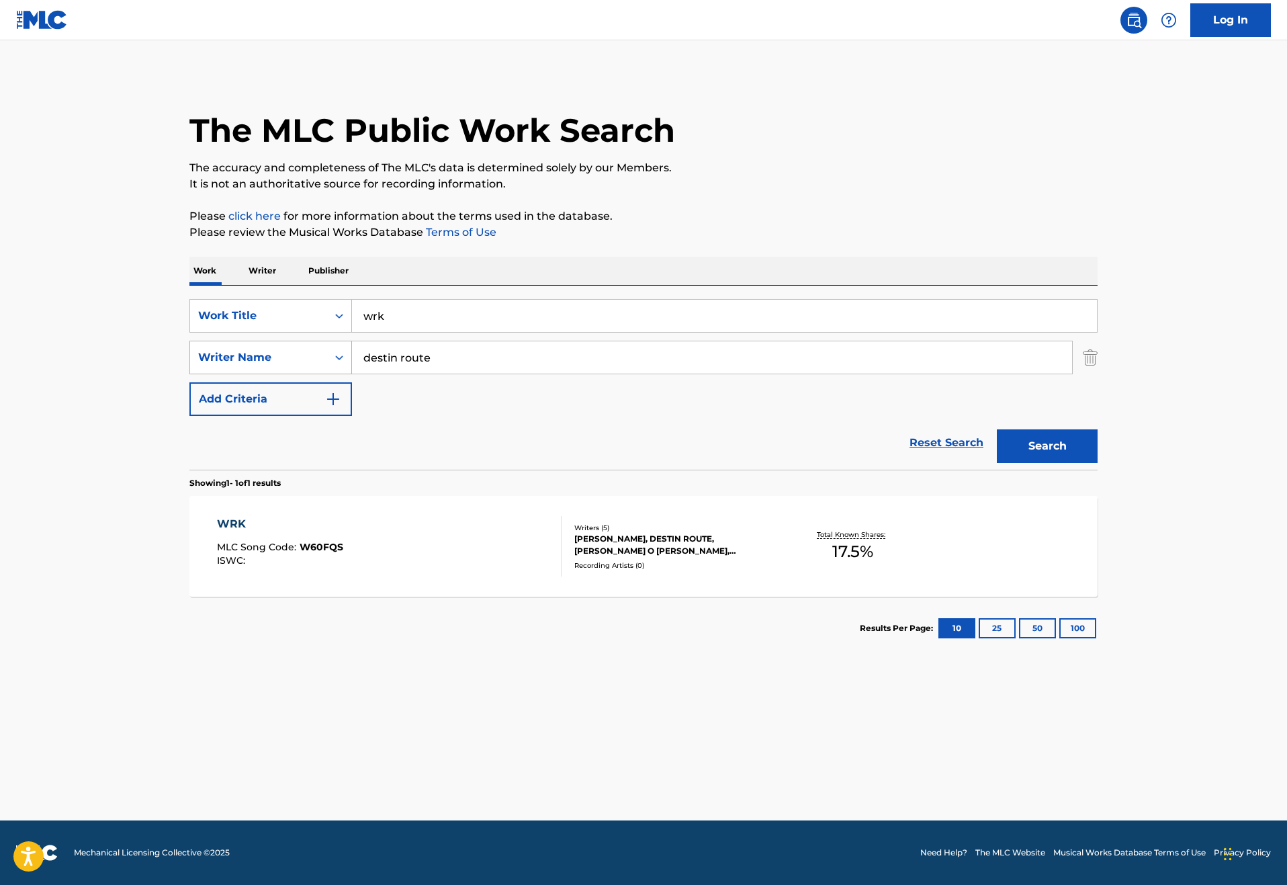
drag, startPoint x: 399, startPoint y: 408, endPoint x: 273, endPoint y: 406, distance: 126.3
click at [273, 374] on div "SearchWithCriteria5405e7f2-7651-4719-8015-956adb0d73ec Writer Name destin route" at bounding box center [643, 358] width 908 height 34
type input "gene"
drag, startPoint x: 363, startPoint y: 357, endPoint x: 300, endPoint y: 357, distance: 63.1
click at [352, 332] on input "wrk" at bounding box center [724, 316] width 745 height 32
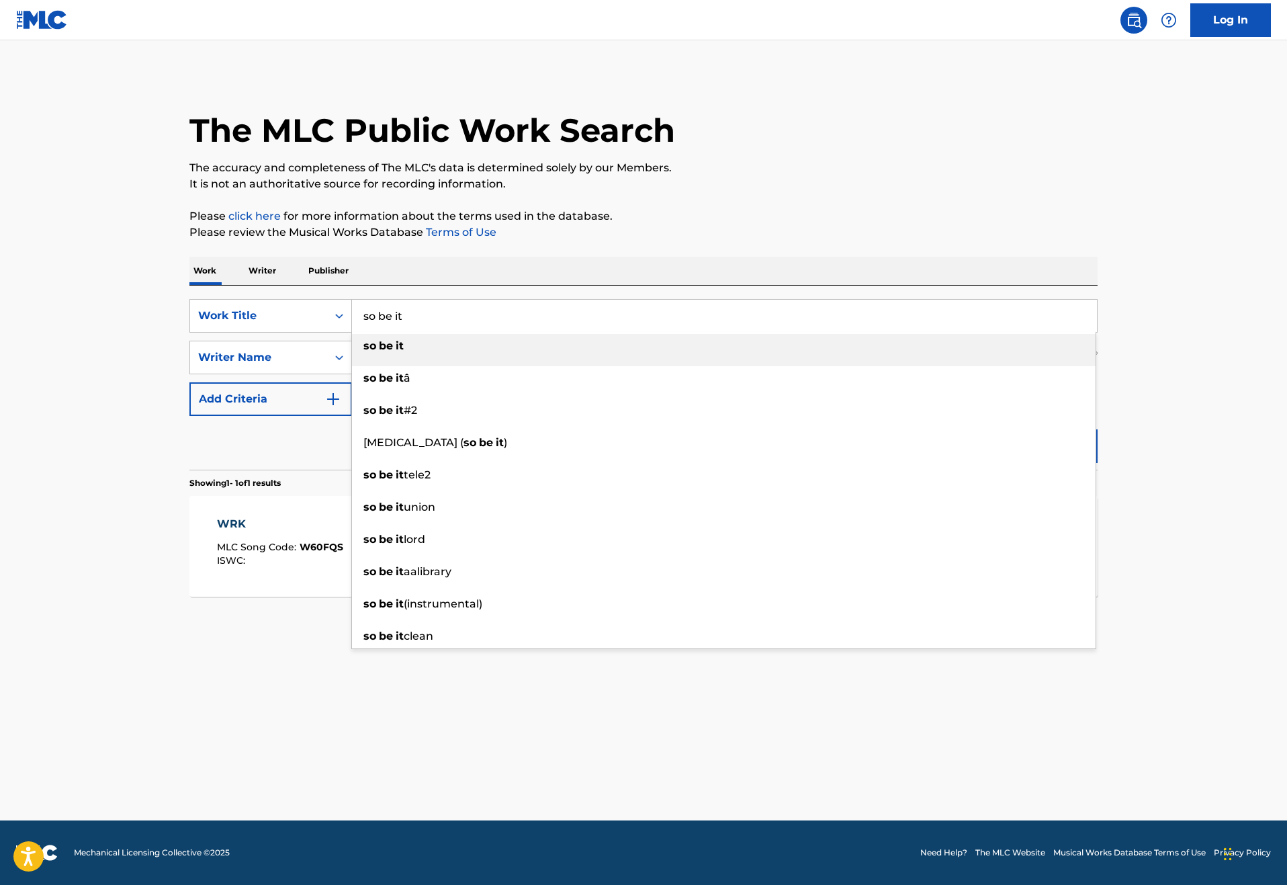
type input "so be it"
click at [363, 352] on strong "so" at bounding box center [369, 345] width 13 height 13
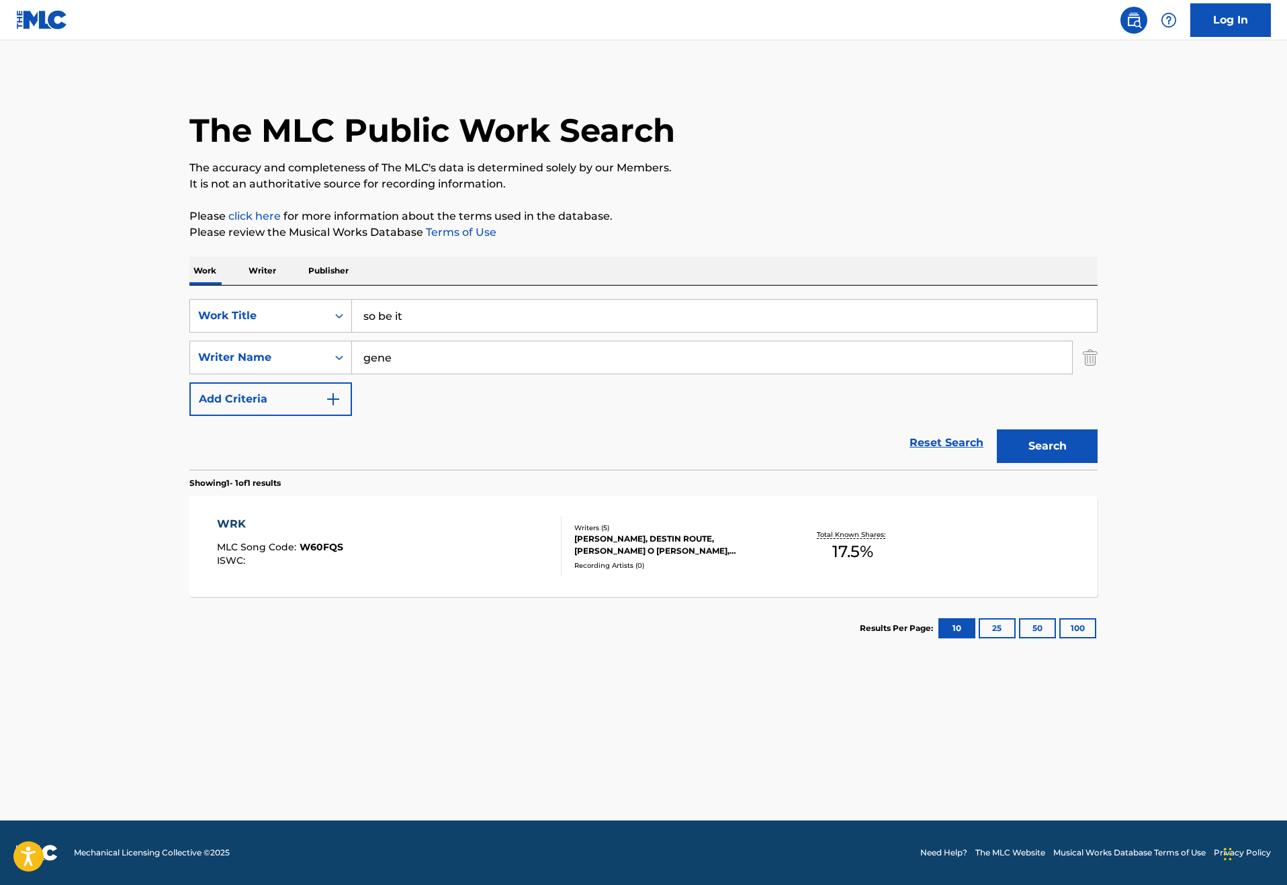
click at [375, 373] on input "gene" at bounding box center [712, 357] width 720 height 32
type input "[PERSON_NAME]"
click at [1097, 463] on button "Search" at bounding box center [1047, 446] width 101 height 34
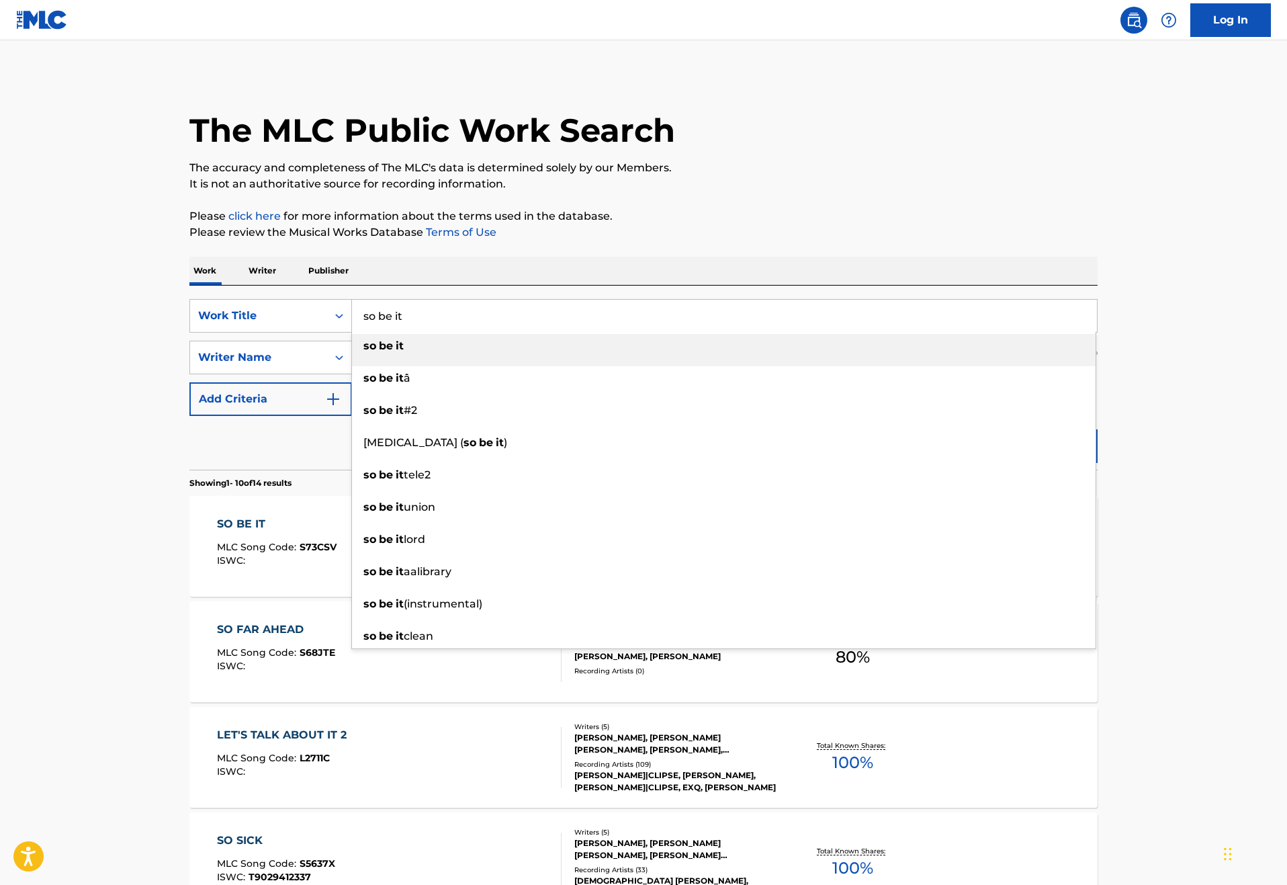
drag, startPoint x: 367, startPoint y: 348, endPoint x: 298, endPoint y: 347, distance: 68.5
click at [352, 332] on input "so be it" at bounding box center [724, 316] width 745 height 32
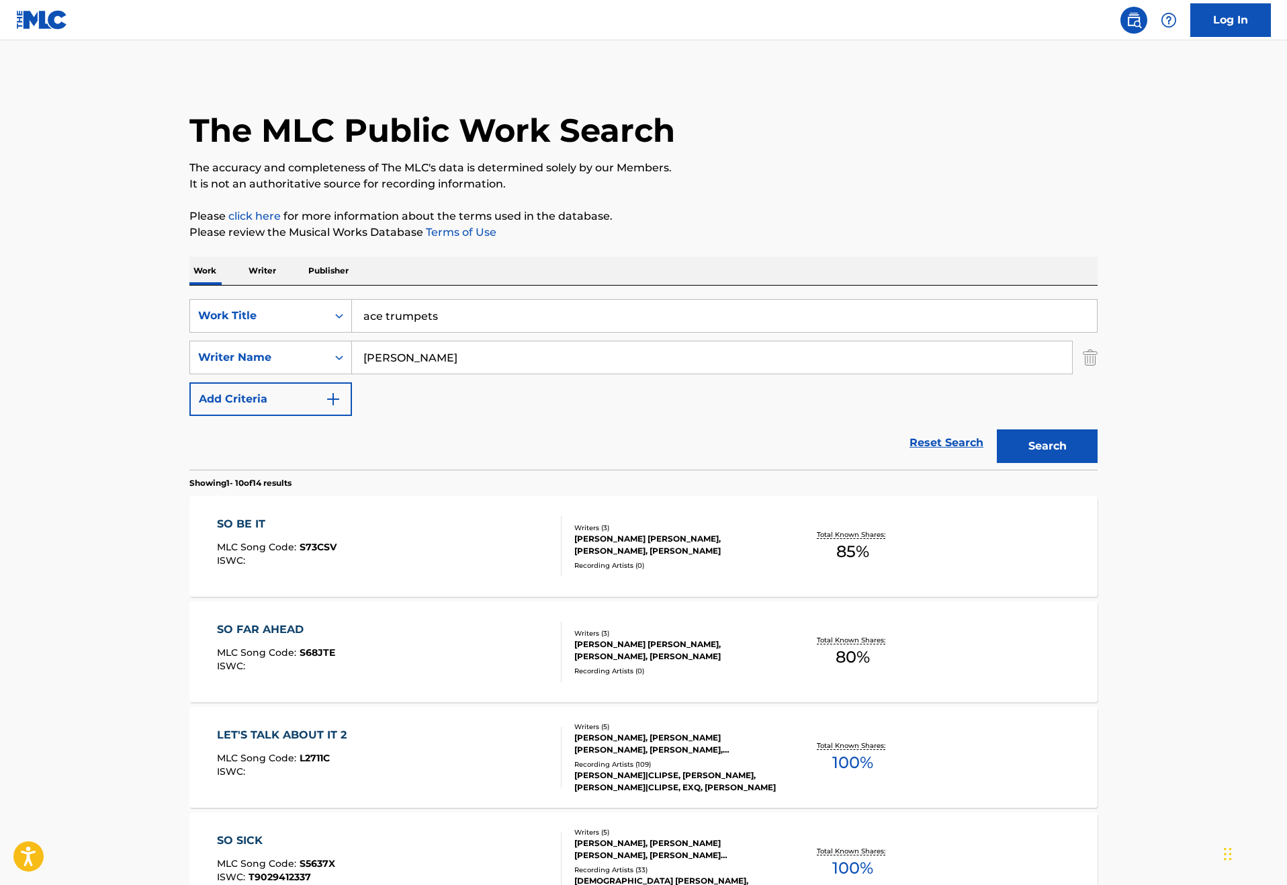
type input "ace trumpets"
click at [1097, 463] on button "Search" at bounding box center [1047, 446] width 101 height 34
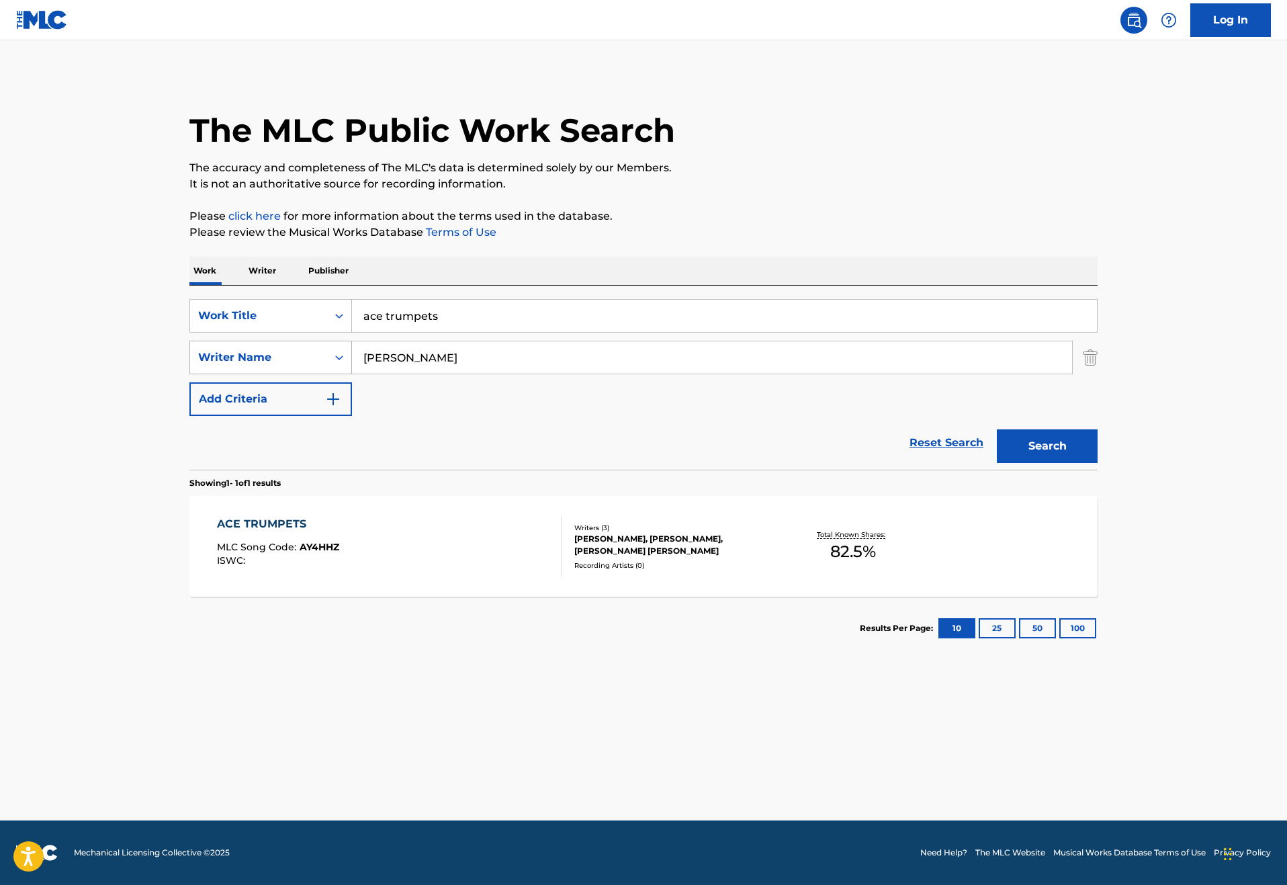
drag, startPoint x: 402, startPoint y: 414, endPoint x: 191, endPoint y: 419, distance: 211.0
click at [191, 374] on div "SearchWithCriteria5405e7f2-7651-4719-8015-956adb0d73ec Writer Name [PERSON_NAME]" at bounding box center [643, 358] width 908 height 34
drag, startPoint x: 402, startPoint y: 399, endPoint x: 280, endPoint y: 398, distance: 121.6
click at [280, 374] on div "SearchWithCriteria5405e7f2-7651-4719-8015-956adb0d73ec Writer Name [PERSON_NAME]" at bounding box center [643, 358] width 908 height 34
type input "[PERSON_NAME]"
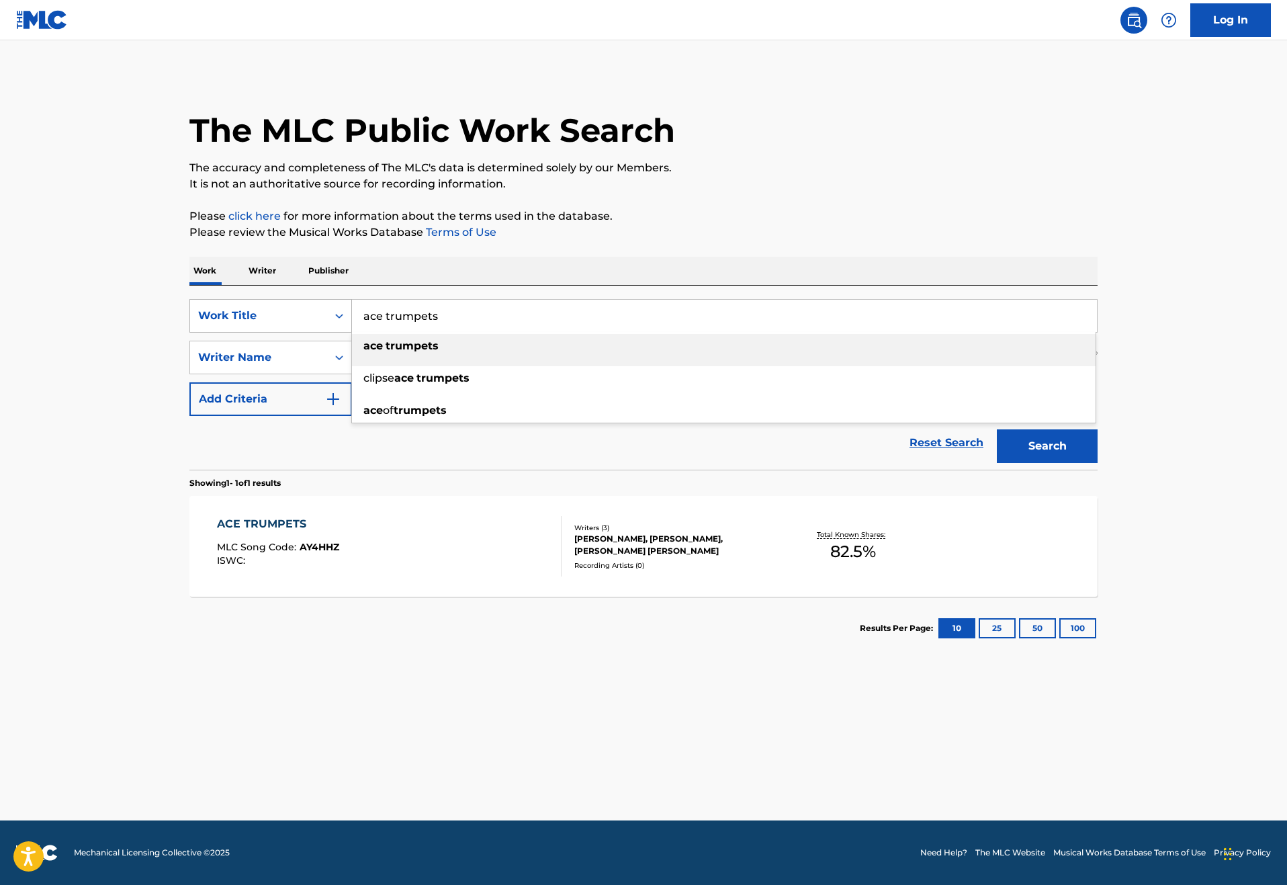
drag, startPoint x: 393, startPoint y: 355, endPoint x: 264, endPoint y: 355, distance: 128.9
click at [264, 332] on div "SearchWithCriteriad256a1e5-e986-4b89-a3b9-d025621902c6 Work Title ace trumpets …" at bounding box center [643, 316] width 908 height 34
type input "won't stop"
click at [1097, 463] on button "Search" at bounding box center [1047, 446] width 101 height 34
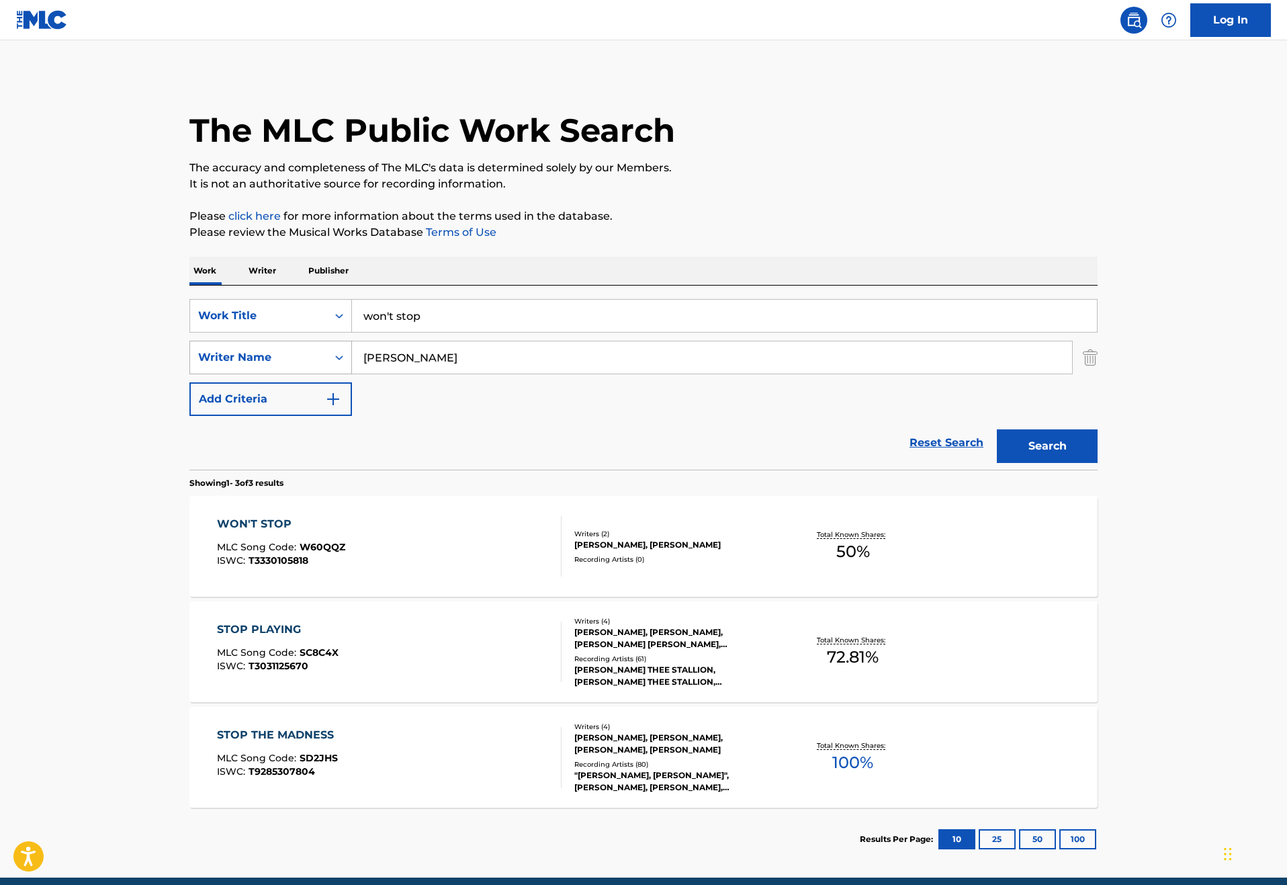
drag, startPoint x: 412, startPoint y: 407, endPoint x: 261, endPoint y: 403, distance: 151.2
click at [261, 374] on div "SearchWithCriteria5405e7f2-7651-4719-8015-956adb0d73ec Writer Name [PERSON_NAME]" at bounding box center [643, 358] width 908 height 34
click at [352, 373] on input "xonephone" at bounding box center [712, 357] width 720 height 32
click at [471, 373] on input "xenophone" at bounding box center [712, 357] width 720 height 32
click at [457, 373] on input "xenophone" at bounding box center [712, 357] width 720 height 32
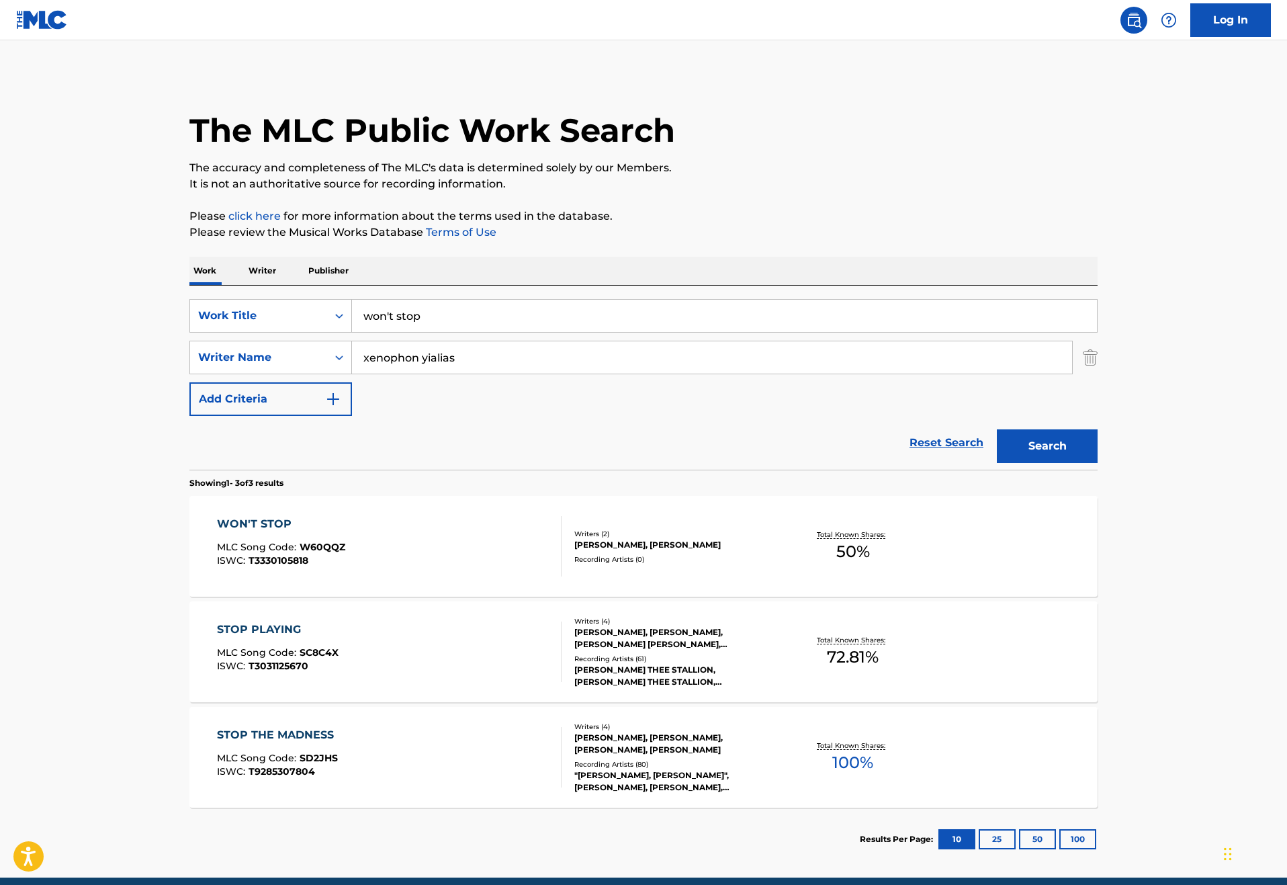
type input "xenophon yialias"
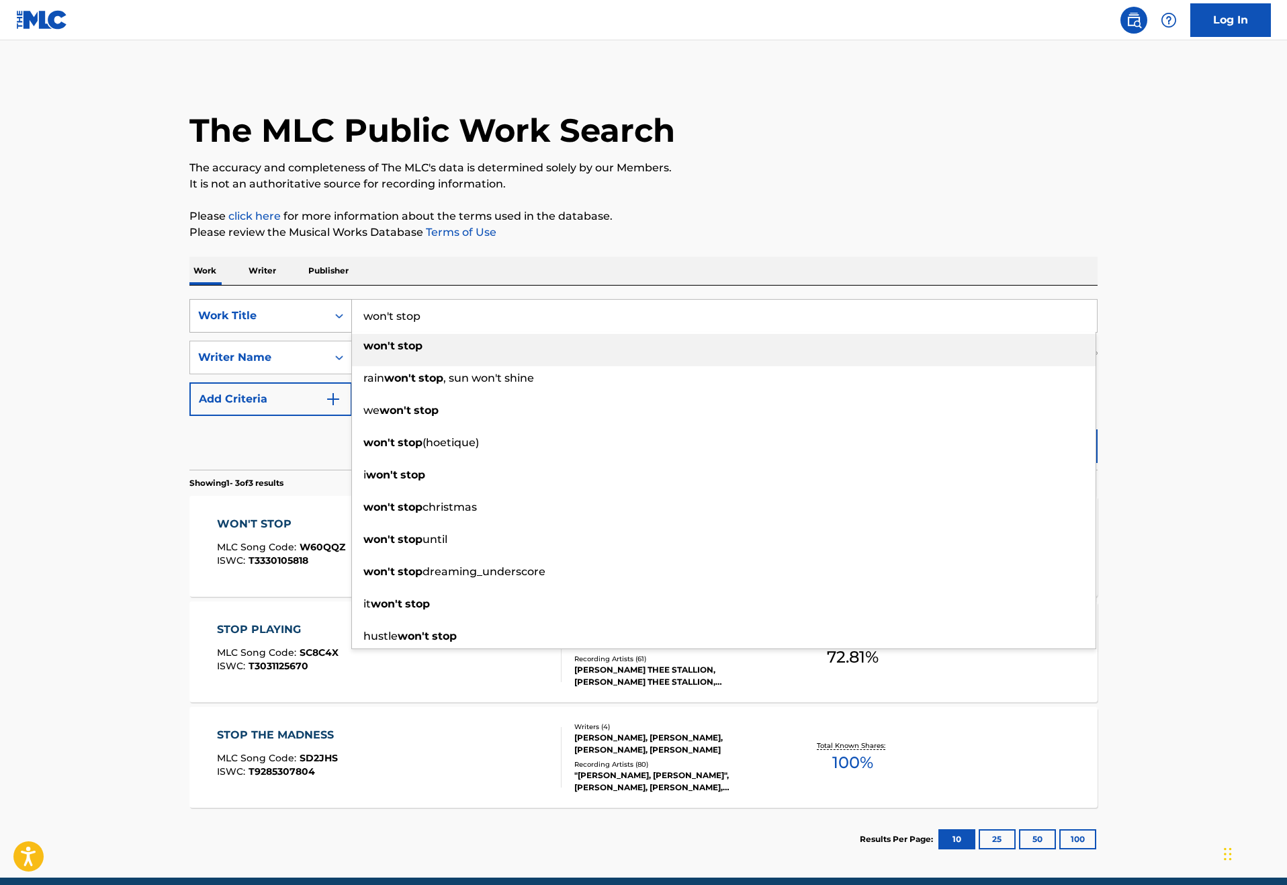
drag, startPoint x: 388, startPoint y: 353, endPoint x: 282, endPoint y: 353, distance: 106.1
click at [282, 332] on div "SearchWithCriteriad256a1e5-e986-4b89-a3b9-d025621902c6 Work Title won't stop wo…" at bounding box center [643, 316] width 908 height 34
click at [363, 352] on strong "infatuation" at bounding box center [394, 345] width 62 height 13
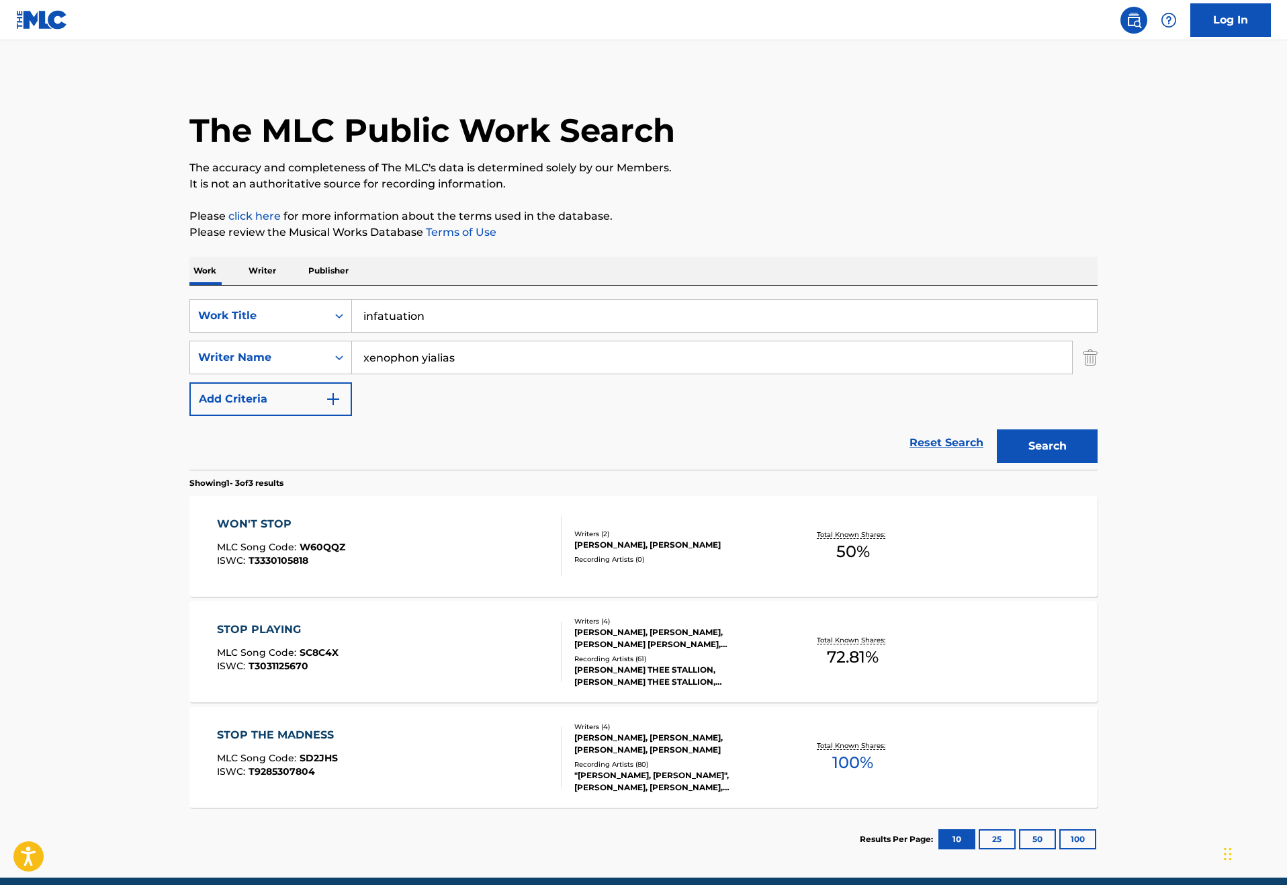
click at [1097, 463] on button "Search" at bounding box center [1047, 446] width 101 height 34
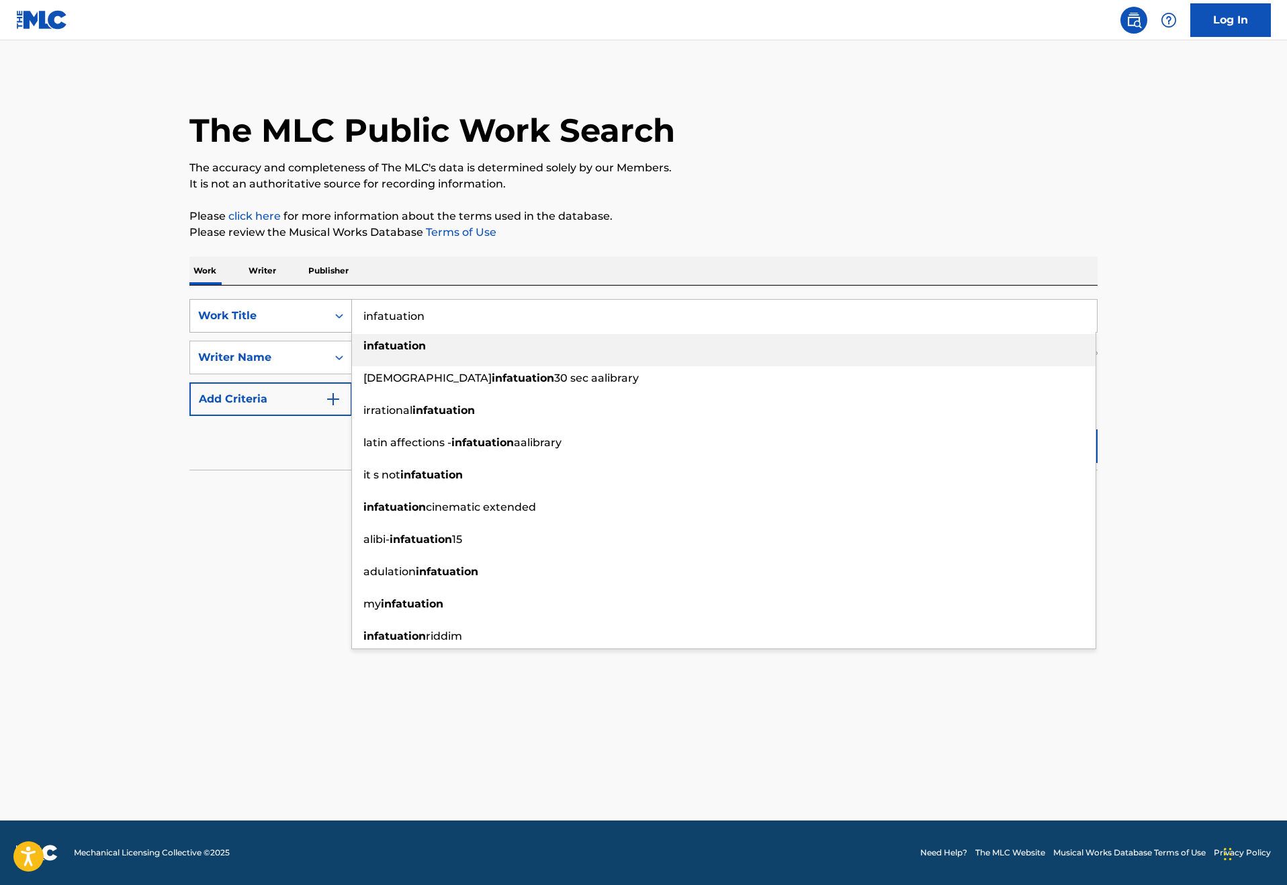
drag, startPoint x: 387, startPoint y: 358, endPoint x: 280, endPoint y: 356, distance: 106.8
click at [280, 332] on div "SearchWithCriteriad256a1e5-e986-4b89-a3b9-d025621902c6 Work Title infatuation i…" at bounding box center [643, 316] width 908 height 34
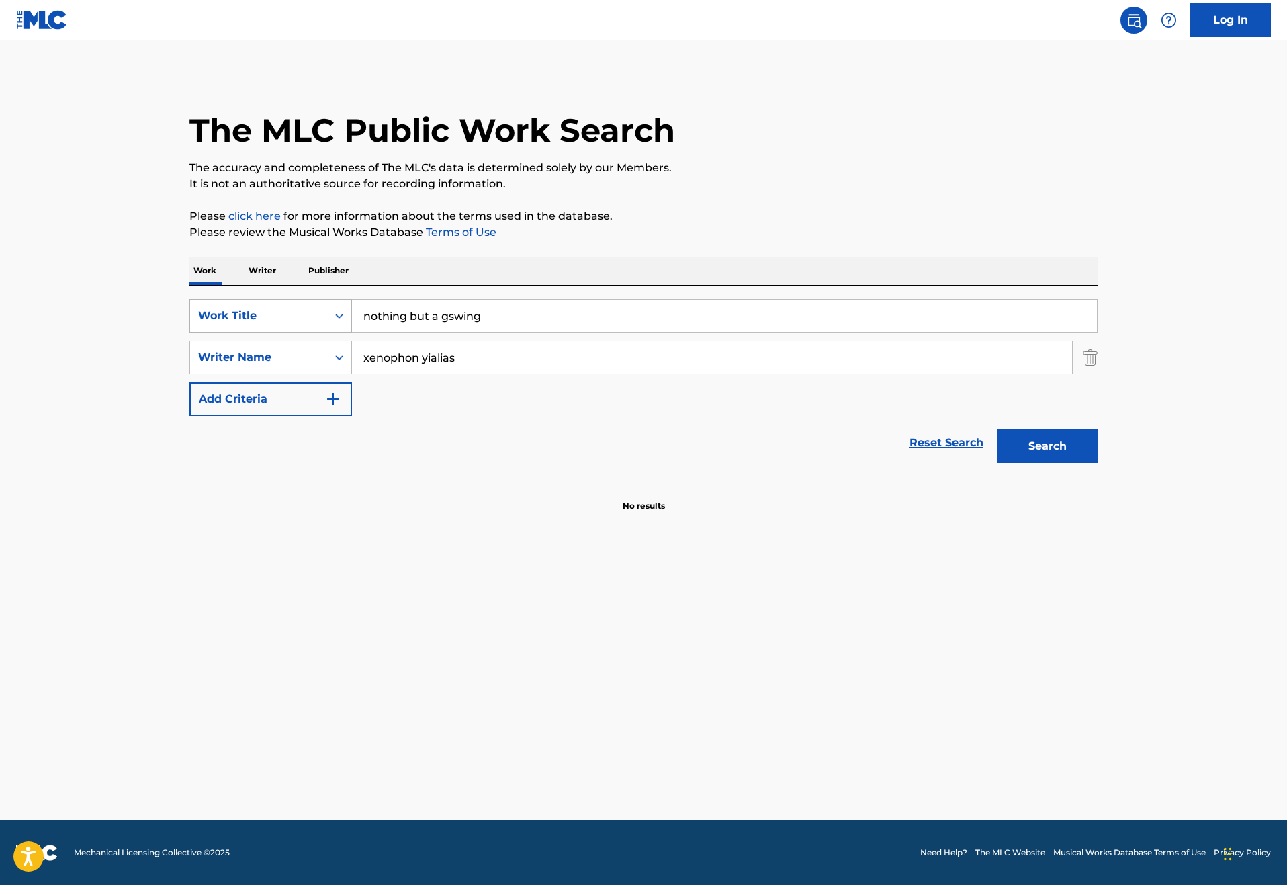
drag, startPoint x: 457, startPoint y: 347, endPoint x: 272, endPoint y: 343, distance: 185.4
click at [269, 332] on div "SearchWithCriteriad256a1e5-e986-4b89-a3b9-d025621902c6 Work Title nothing but a…" at bounding box center [643, 316] width 908 height 34
click at [437, 332] on input "nothing but a gswing" at bounding box center [724, 316] width 745 height 32
type input "gsw vs sac"
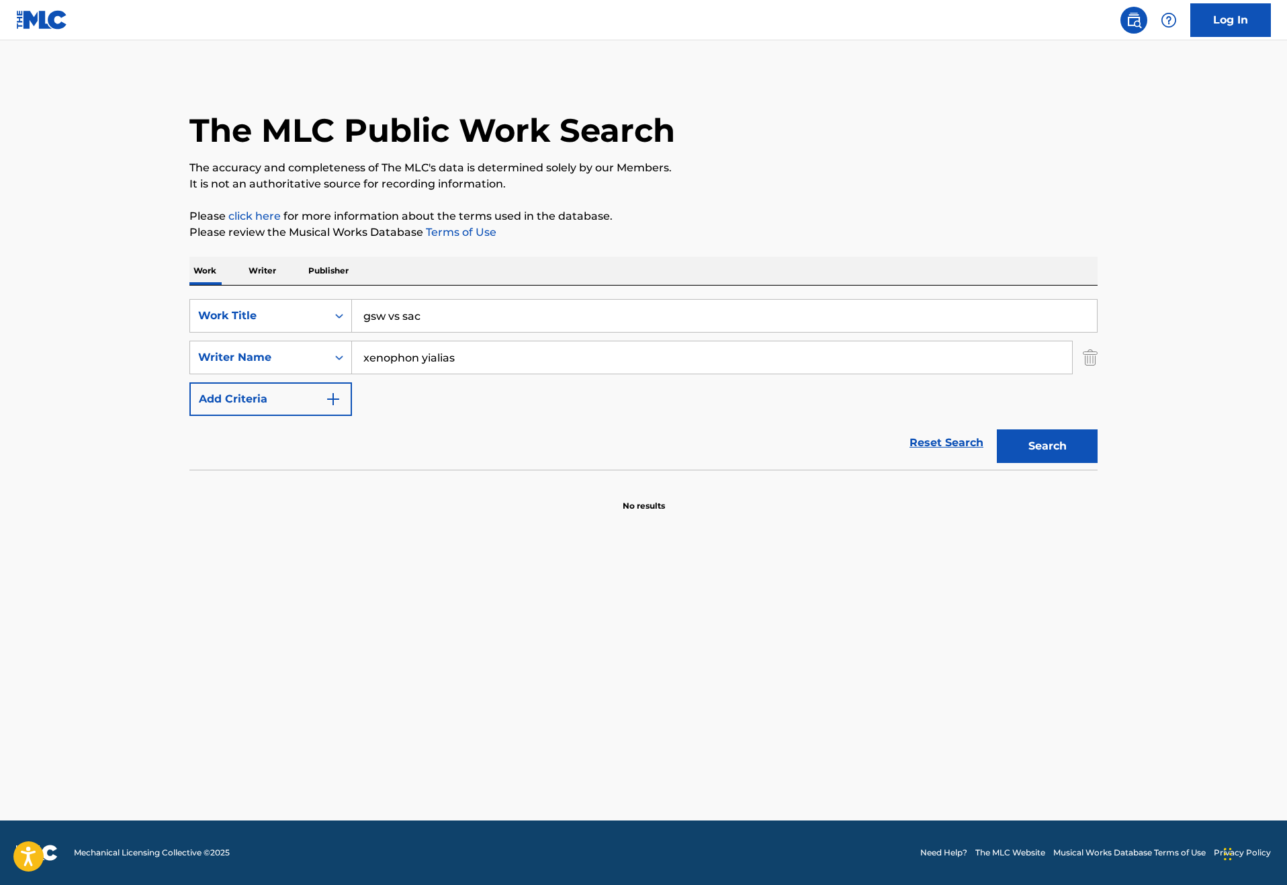
click at [1097, 463] on button "Search" at bounding box center [1047, 446] width 101 height 34
drag, startPoint x: 418, startPoint y: 407, endPoint x: 248, endPoint y: 406, distance: 169.9
click at [248, 374] on div "SearchWithCriteria5405e7f2-7651-4719-8015-956adb0d73ec Writer Name [PERSON_NAME]" at bounding box center [643, 358] width 908 height 34
click at [1097, 463] on button "Search" at bounding box center [1047, 446] width 101 height 34
drag, startPoint x: 409, startPoint y: 403, endPoint x: 167, endPoint y: 399, distance: 242.5
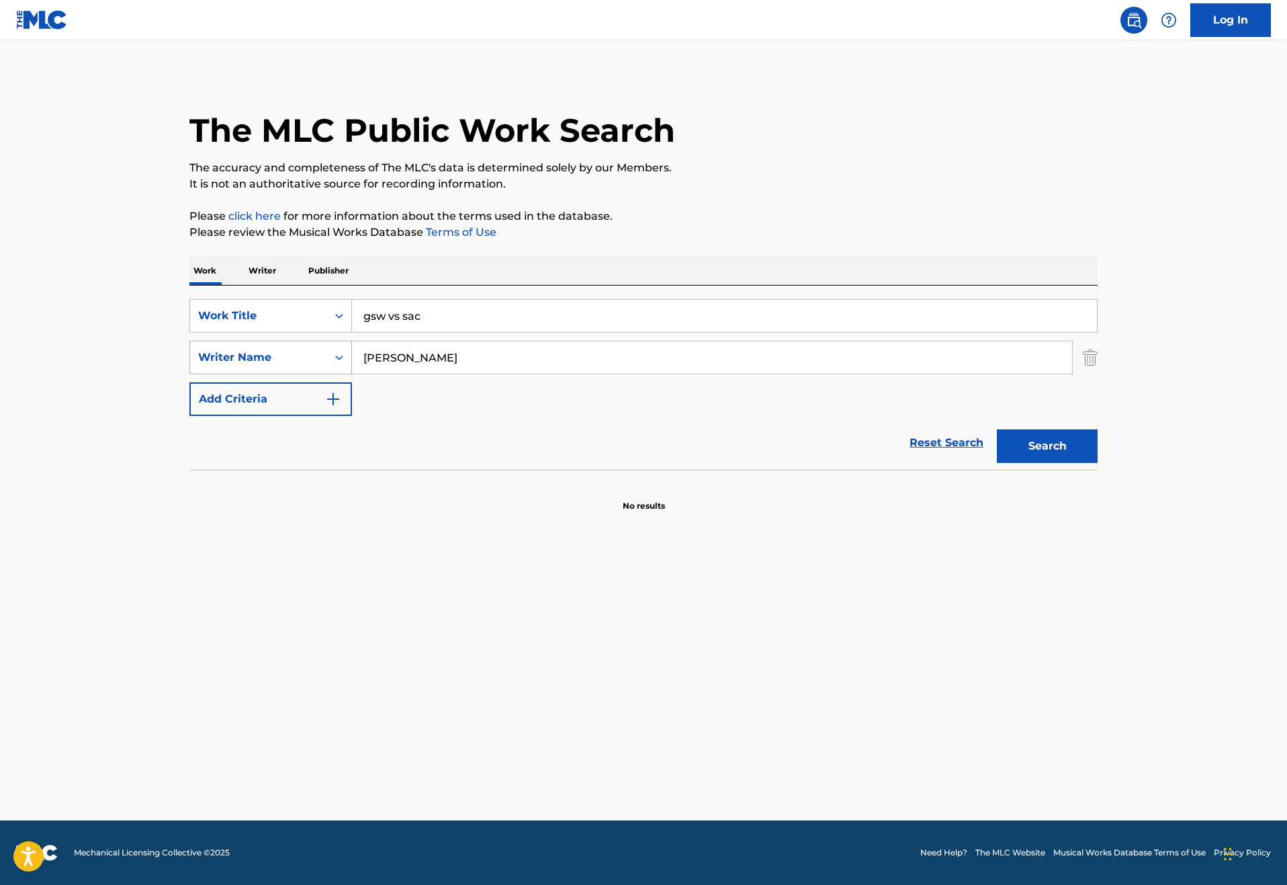
click at [189, 374] on div "SearchWithCriteria5405e7f2-7651-4719-8015-956adb0d73ec Writer Name [PERSON_NAME]" at bounding box center [643, 358] width 908 height 34
click at [355, 373] on input "[PERSON_NAME]" at bounding box center [712, 357] width 720 height 32
type input "[PERSON_NAME]"
drag, startPoint x: 379, startPoint y: 355, endPoint x: 240, endPoint y: 352, distance: 139.7
click at [240, 332] on div "SearchWithCriteriad256a1e5-e986-4b89-a3b9-d025621902c6 Work Title gsw vs sac" at bounding box center [643, 316] width 908 height 34
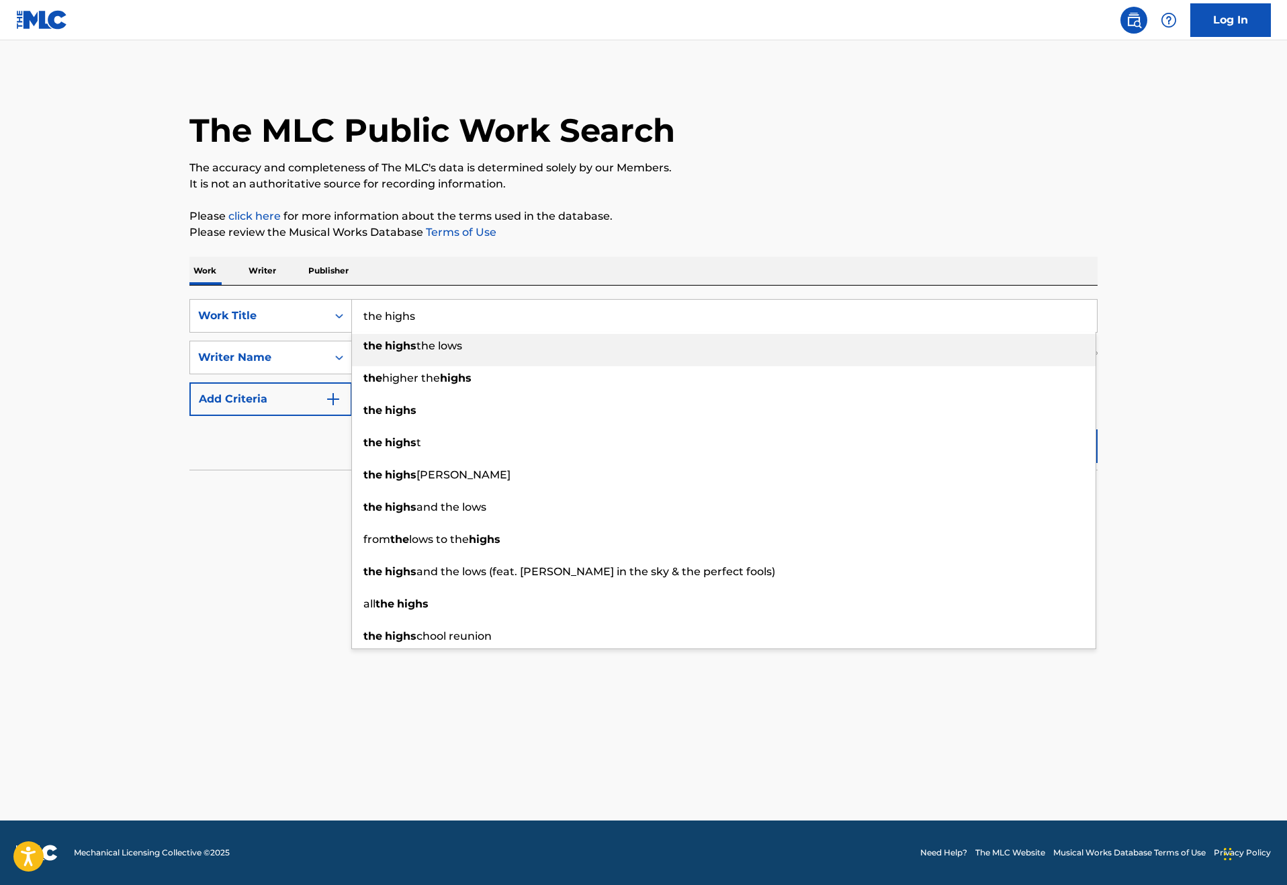
click at [352, 366] on li "the highs the lows" at bounding box center [723, 350] width 743 height 32
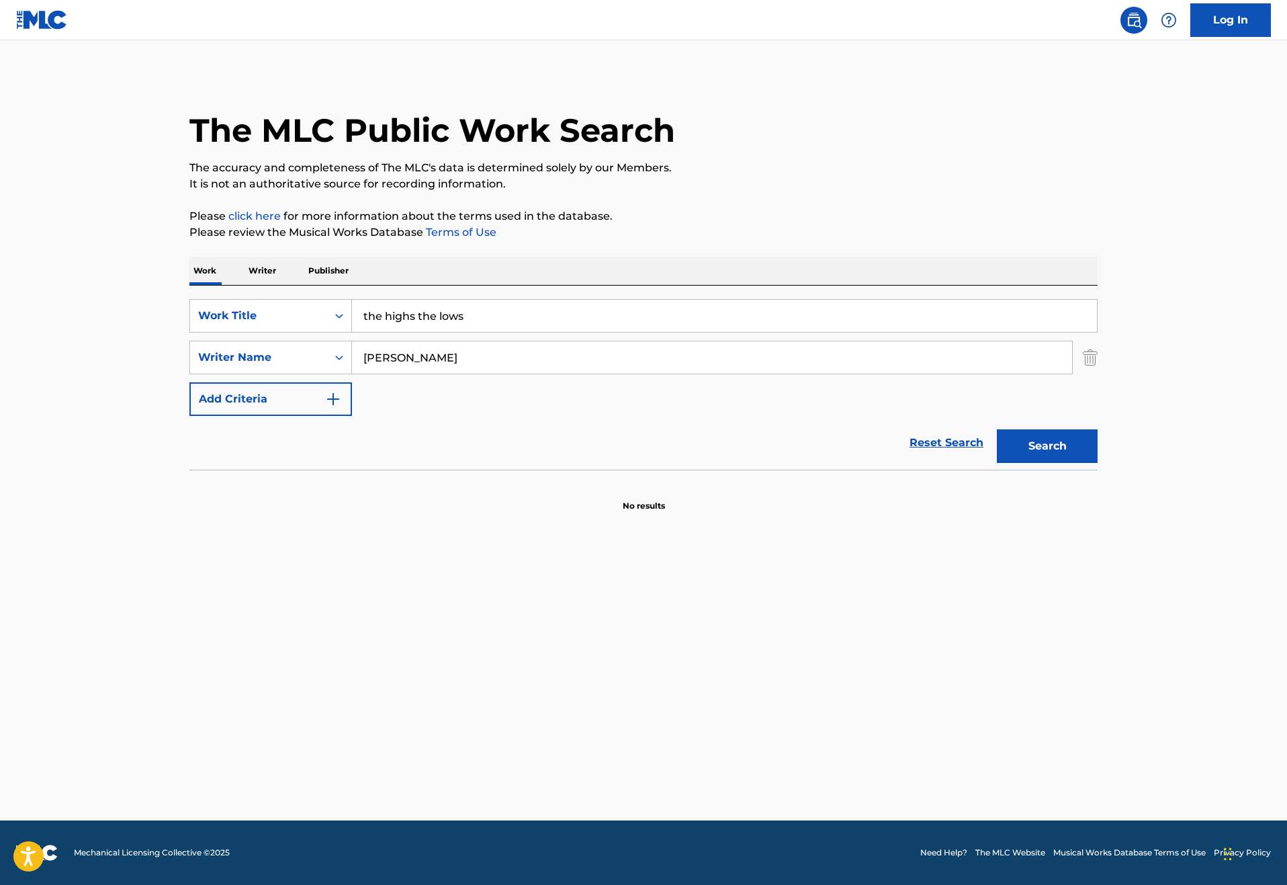
click at [1097, 463] on button "Search" at bounding box center [1047, 446] width 101 height 34
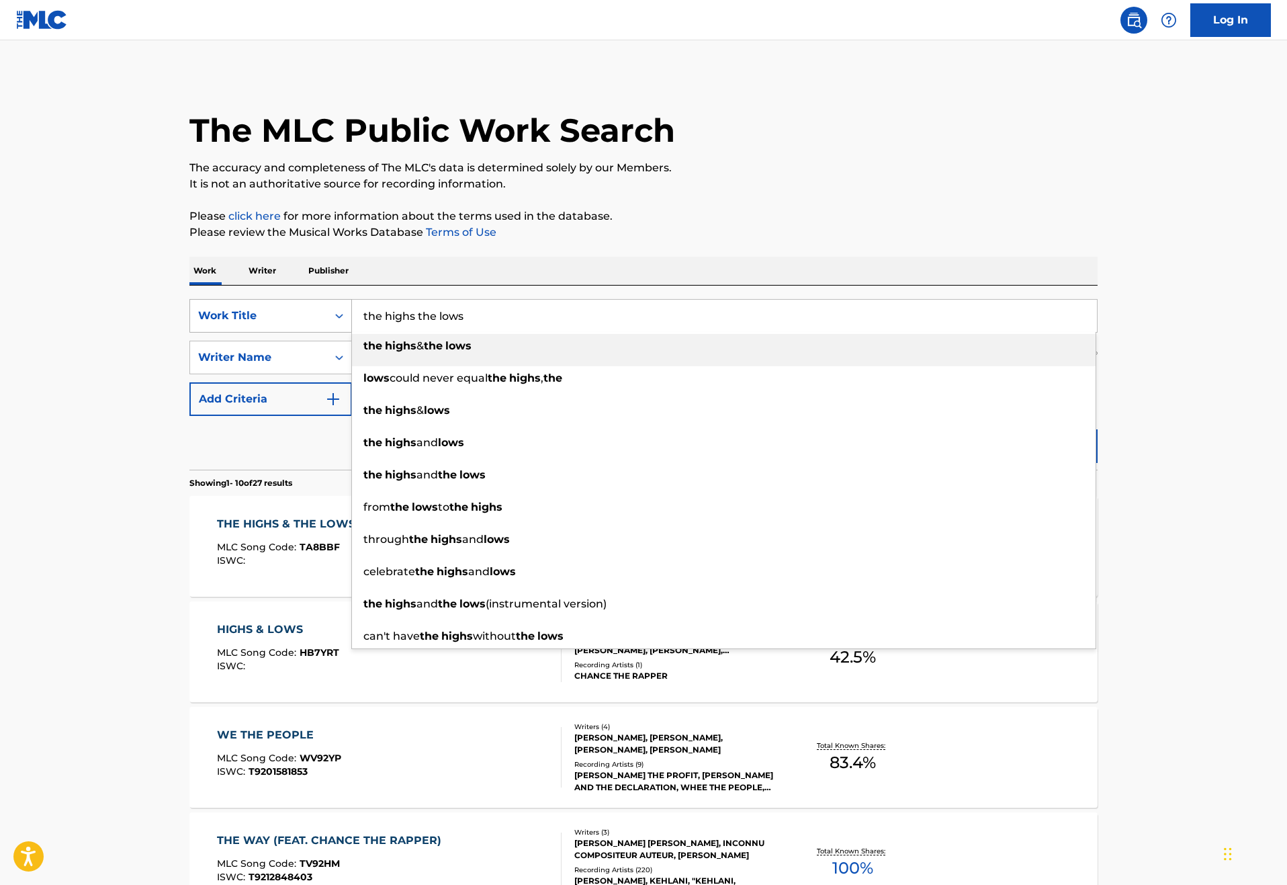
drag, startPoint x: 430, startPoint y: 363, endPoint x: 216, endPoint y: 349, distance: 215.3
click at [216, 332] on div "SearchWithCriteriad256a1e5-e986-4b89-a3b9-d025621902c6 Work Title the highs the…" at bounding box center [643, 316] width 908 height 34
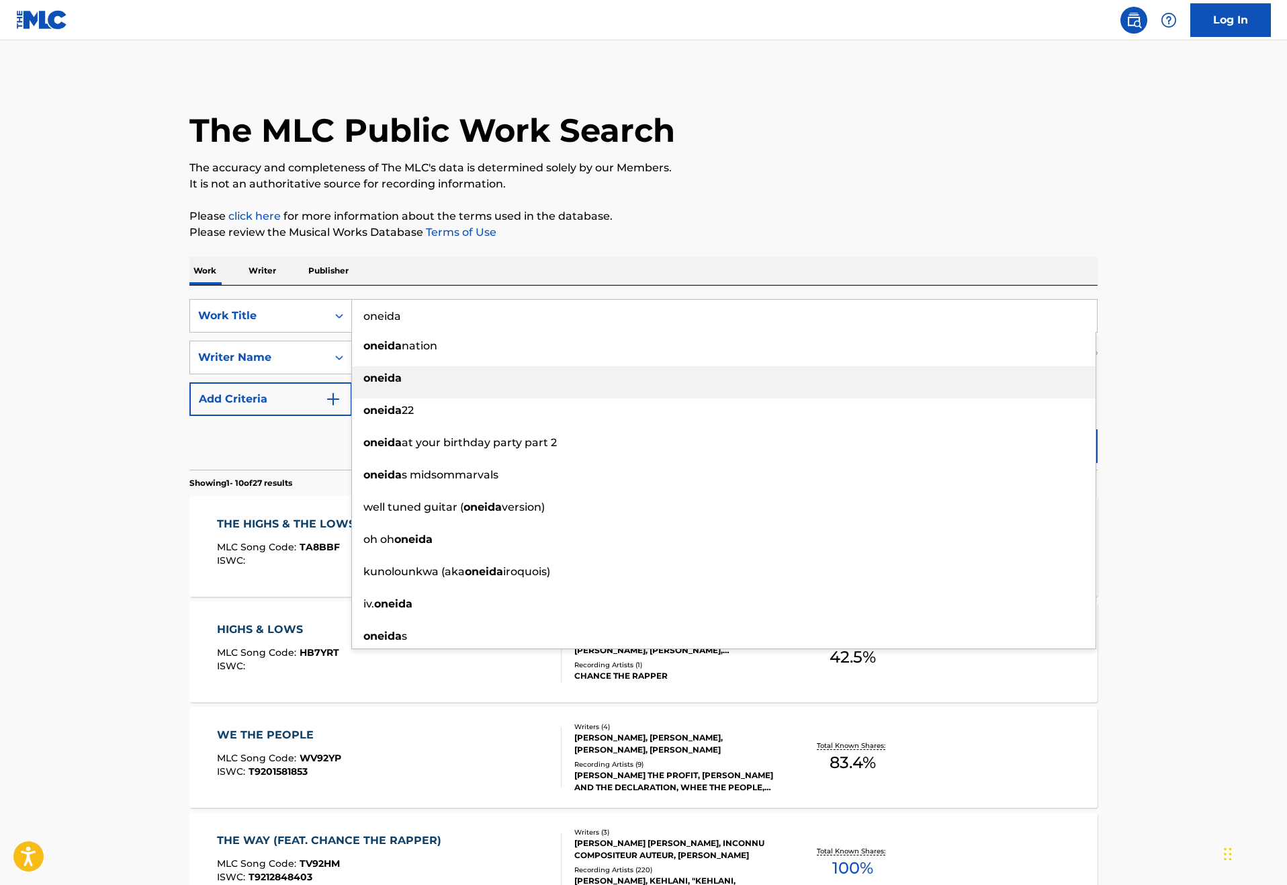
type input "oneida"
click at [363, 384] on strong "oneida" at bounding box center [382, 377] width 38 height 13
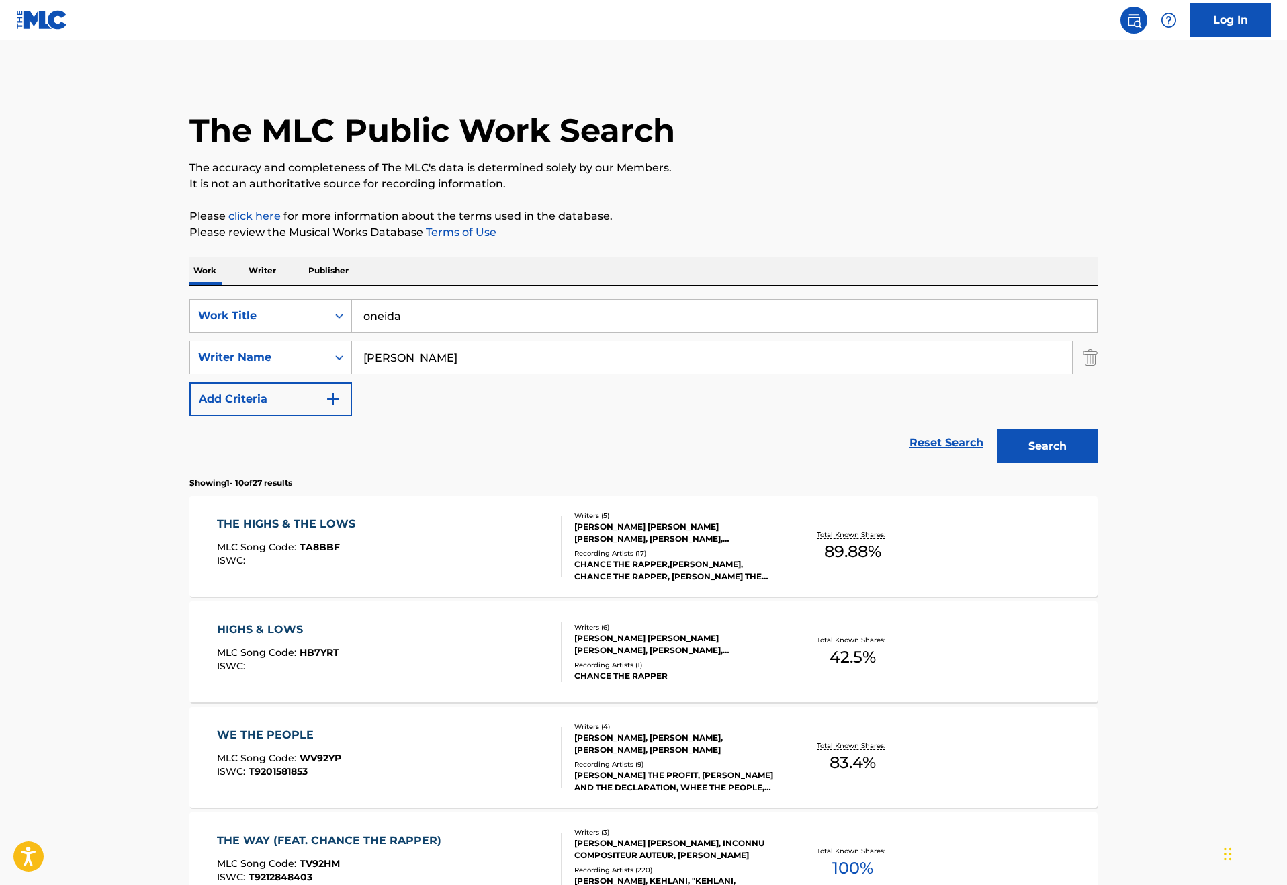
drag, startPoint x: 447, startPoint y: 406, endPoint x: 299, endPoint y: 396, distance: 148.1
click at [352, 373] on input "[PERSON_NAME]" at bounding box center [712, 357] width 720 height 32
type input "[PERSON_NAME]"
click at [1097, 463] on button "Search" at bounding box center [1047, 446] width 101 height 34
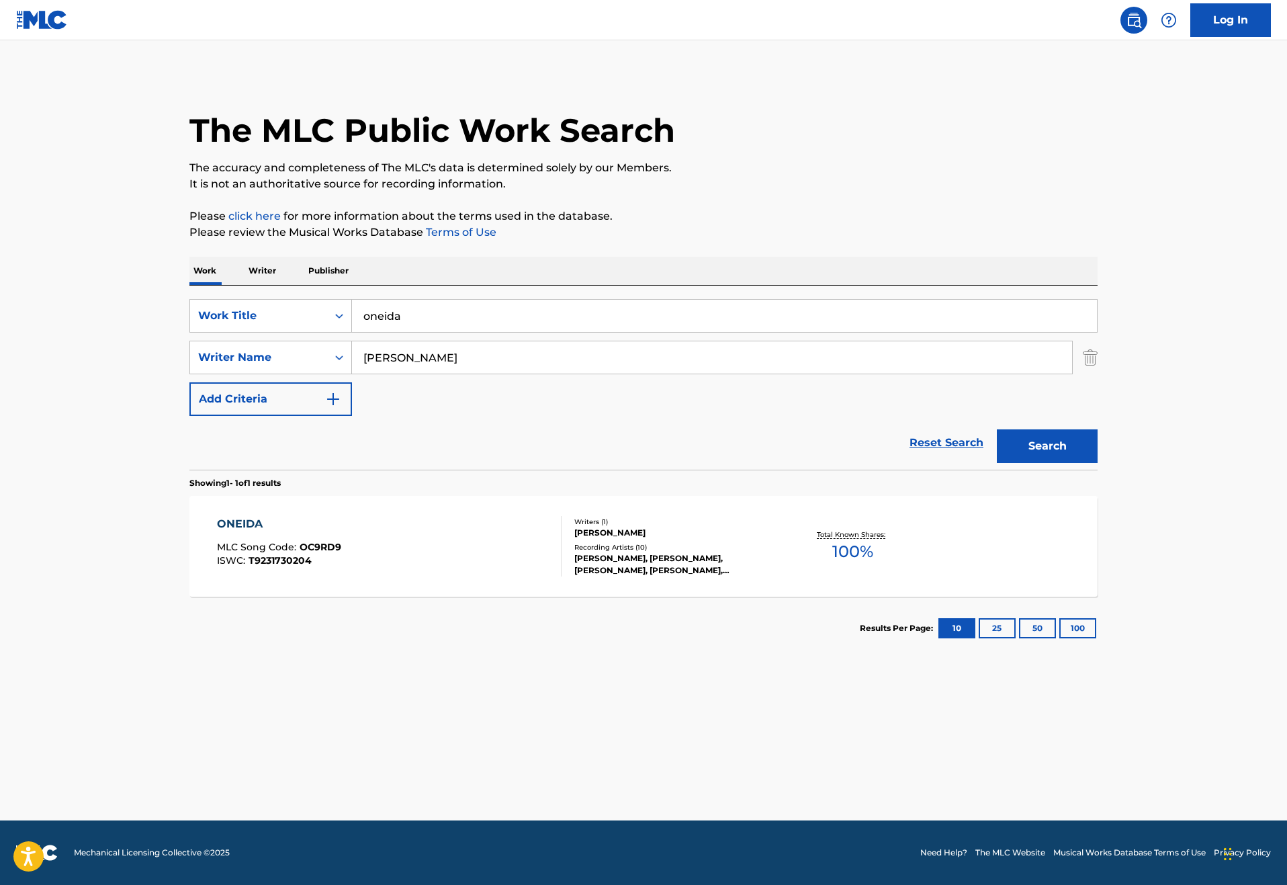
click at [217, 532] on div "ONEIDA" at bounding box center [279, 524] width 124 height 16
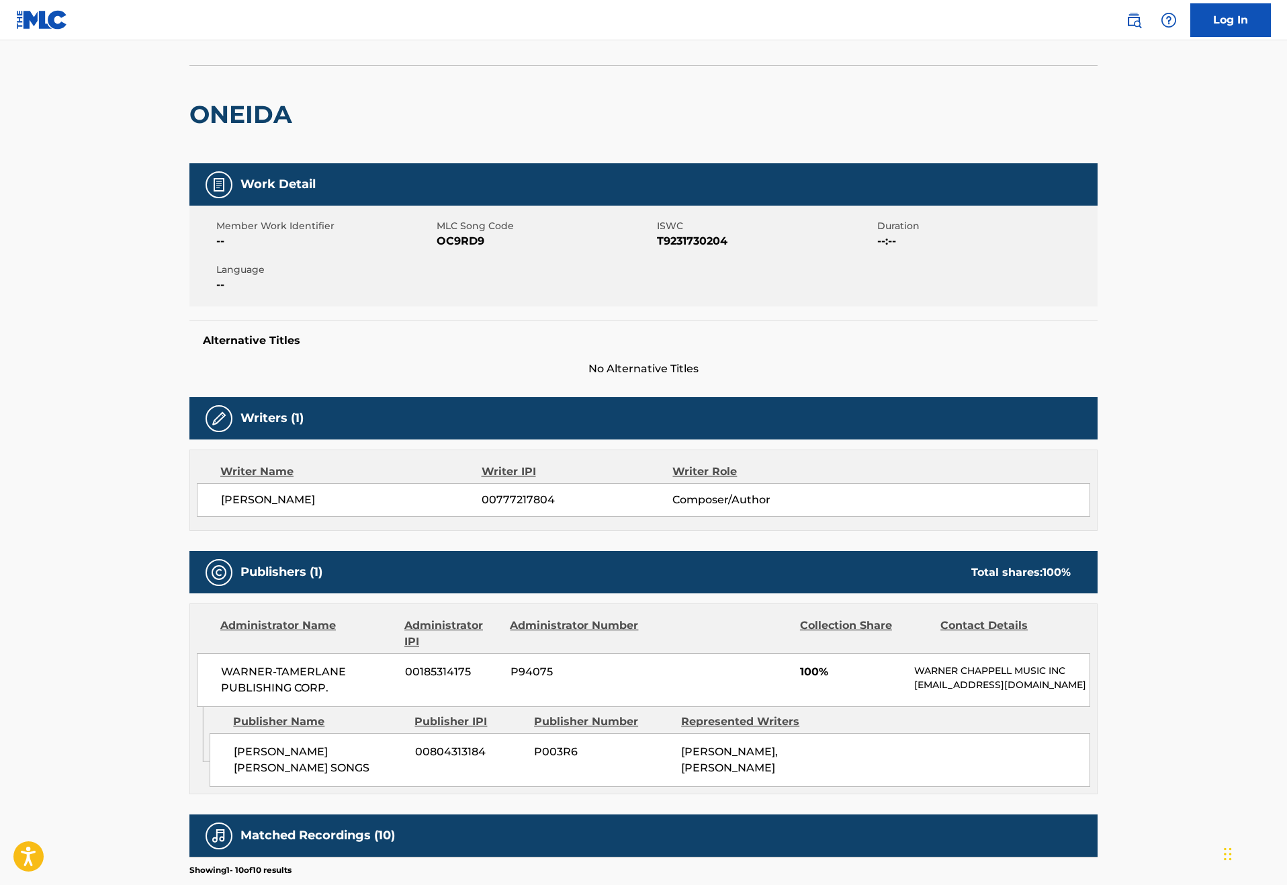
scroll to position [74, 0]
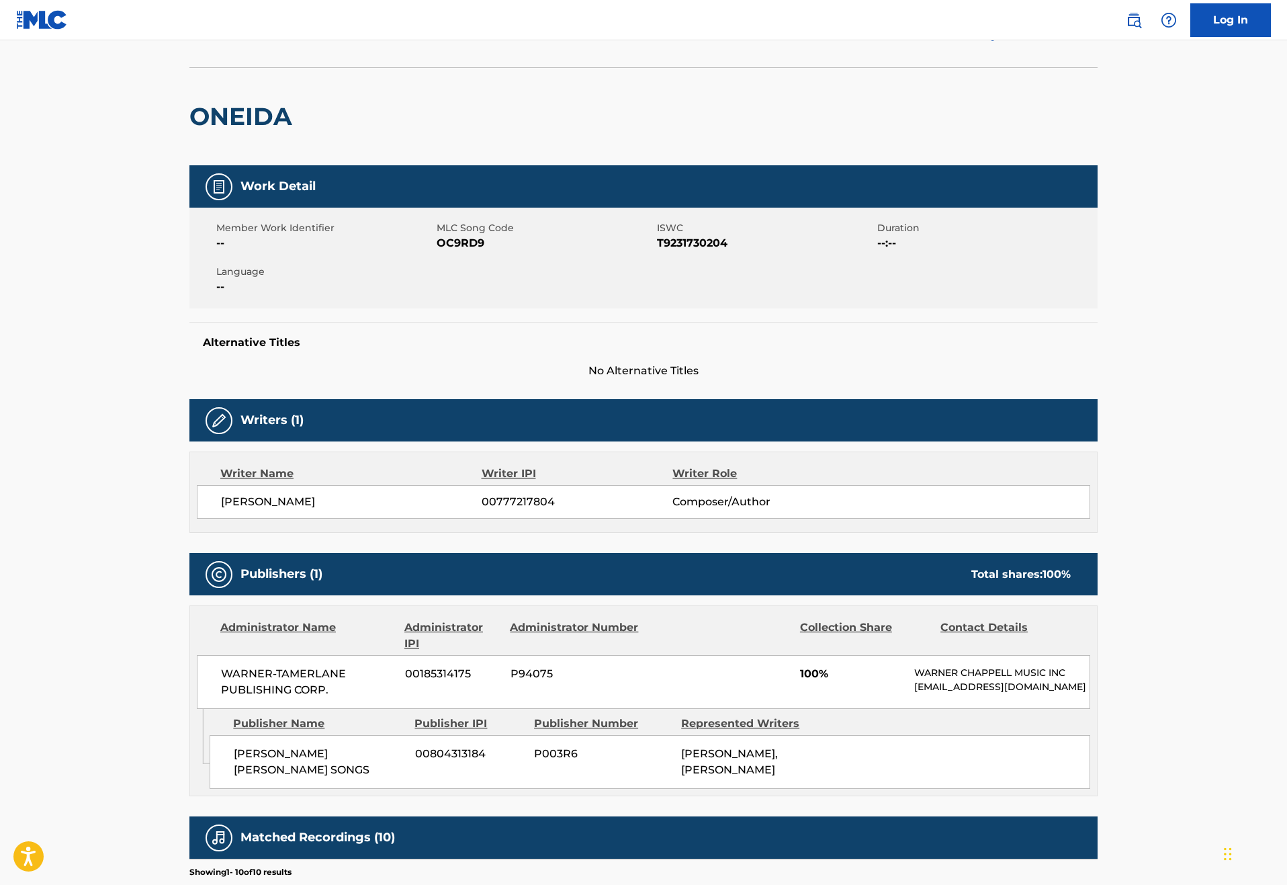
click at [208, 50] on button "< Back to public search results" at bounding box center [285, 34] width 193 height 34
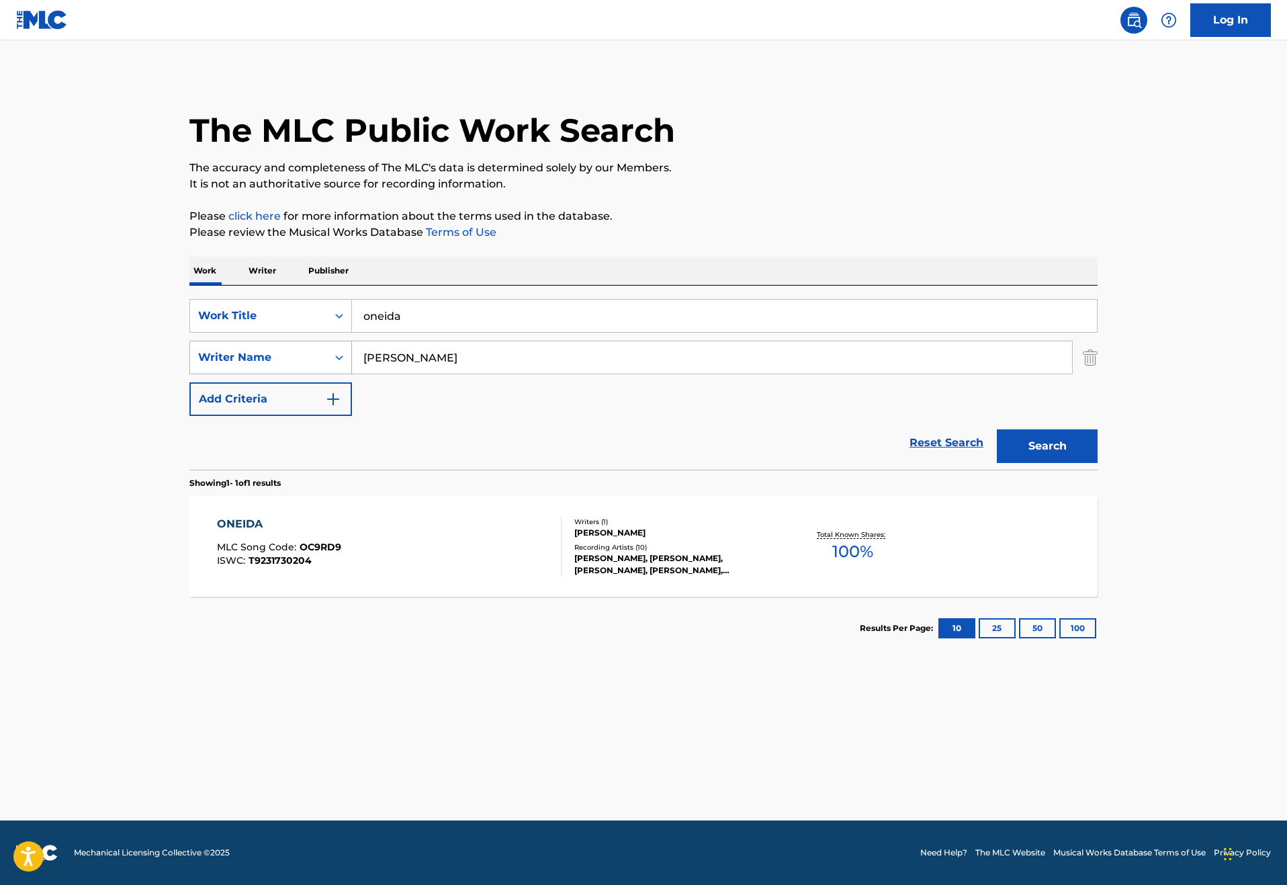
drag, startPoint x: 406, startPoint y: 403, endPoint x: 283, endPoint y: 396, distance: 123.1
click at [283, 374] on div "SearchWithCriteria5405e7f2-7651-4719-8015-956adb0d73ec Writer Name [PERSON_NAME]" at bounding box center [643, 358] width 908 height 34
drag, startPoint x: 423, startPoint y: 402, endPoint x: 248, endPoint y: 401, distance: 174.6
click at [250, 374] on div "SearchWithCriteria5405e7f2-7651-4719-8015-956adb0d73ec Writer Name [PERSON_NAME]" at bounding box center [643, 358] width 908 height 34
type input "[PERSON_NAME]"
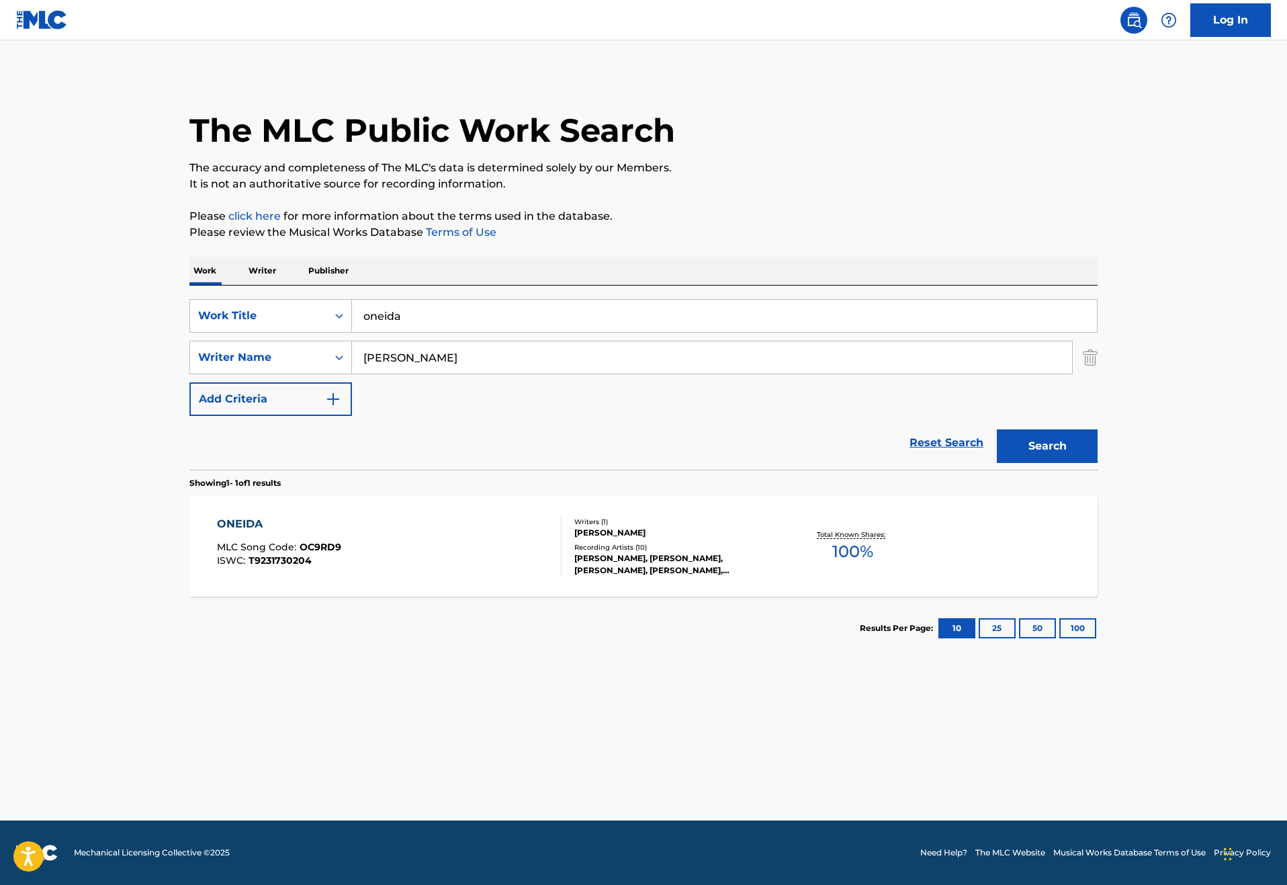
click at [352, 332] on input "oneida" at bounding box center [724, 316] width 745 height 32
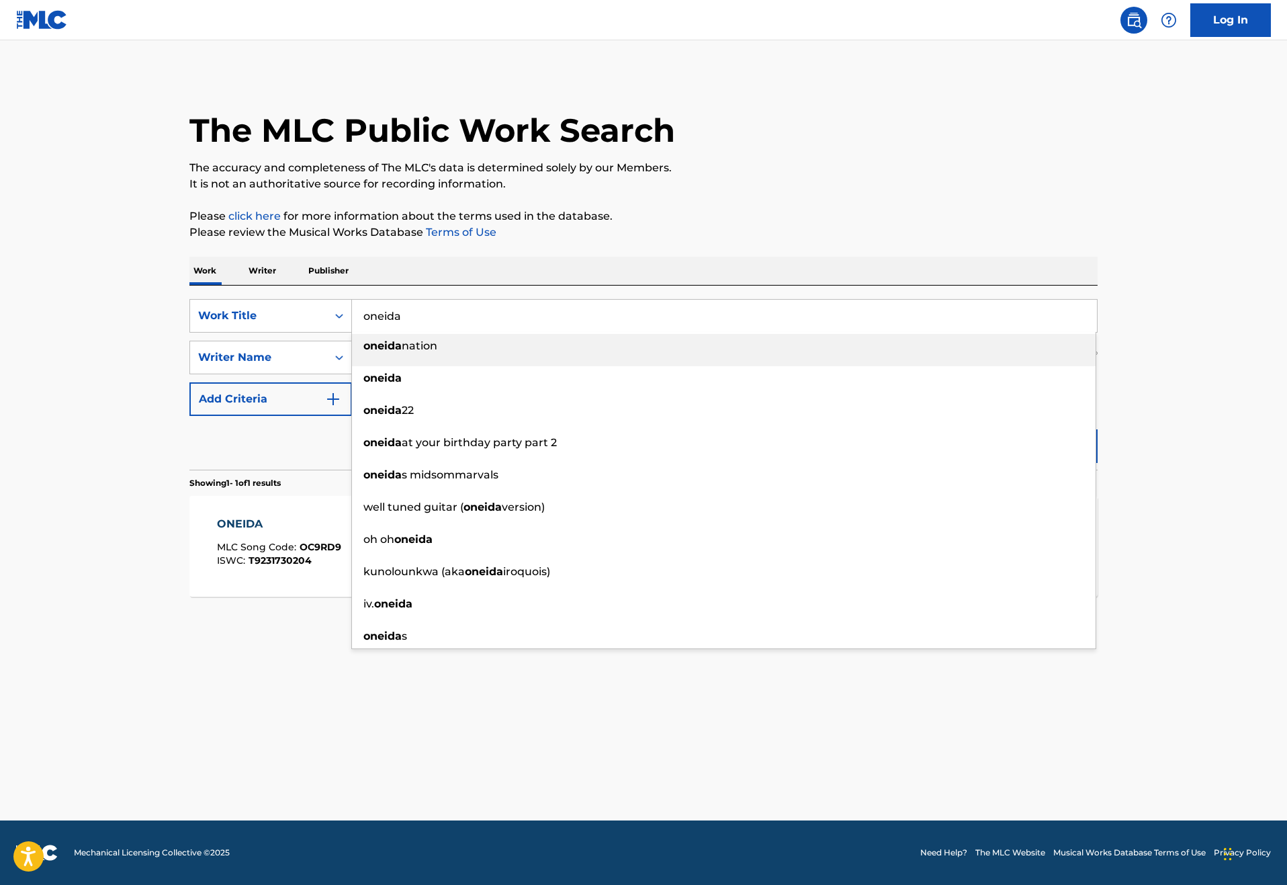
click at [352, 332] on input "oneida" at bounding box center [724, 316] width 745 height 32
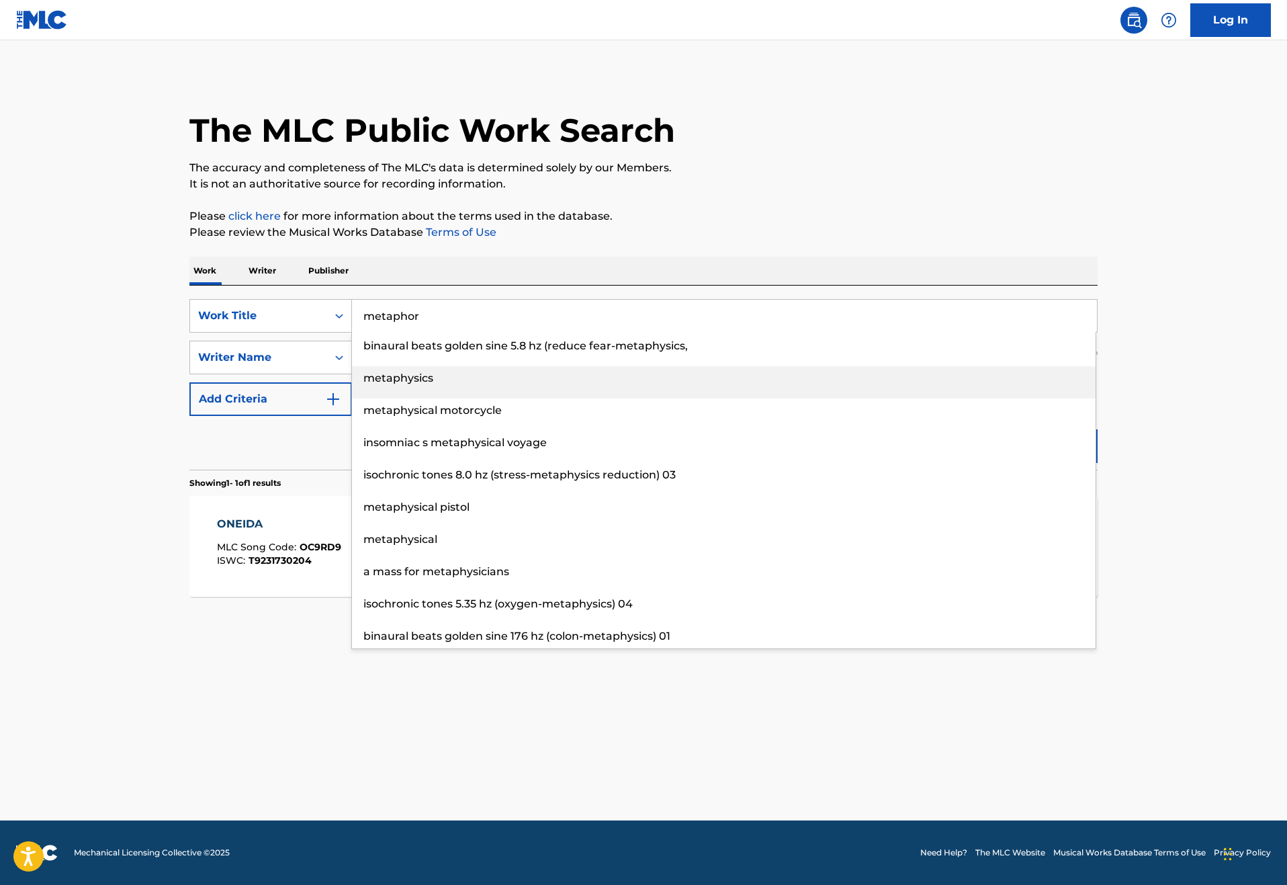
drag, startPoint x: 332, startPoint y: 387, endPoint x: 349, endPoint y: 430, distance: 46.4
click at [363, 384] on span "metaphysics" at bounding box center [398, 377] width 70 height 13
type input "metaphysics"
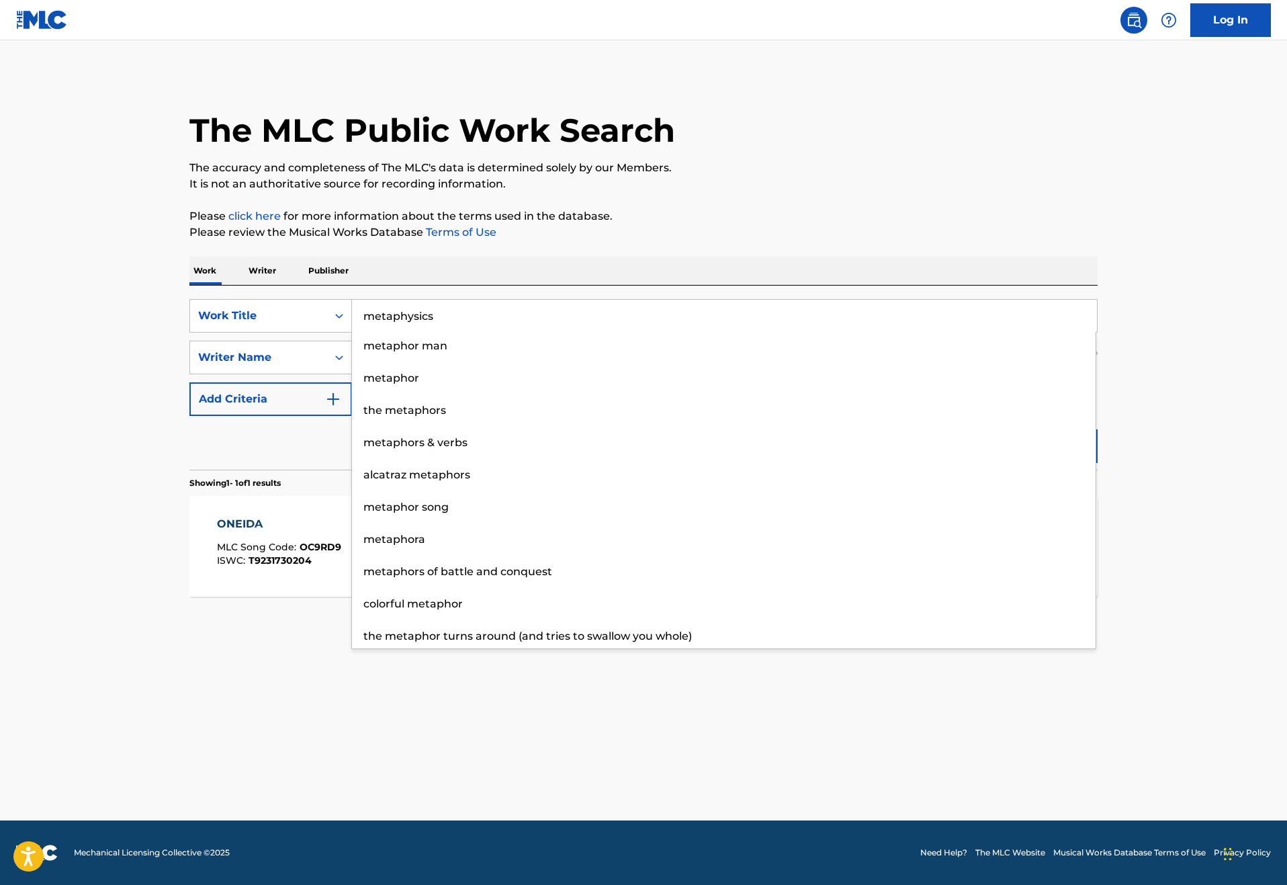
click at [1097, 463] on button "Search" at bounding box center [1047, 446] width 101 height 34
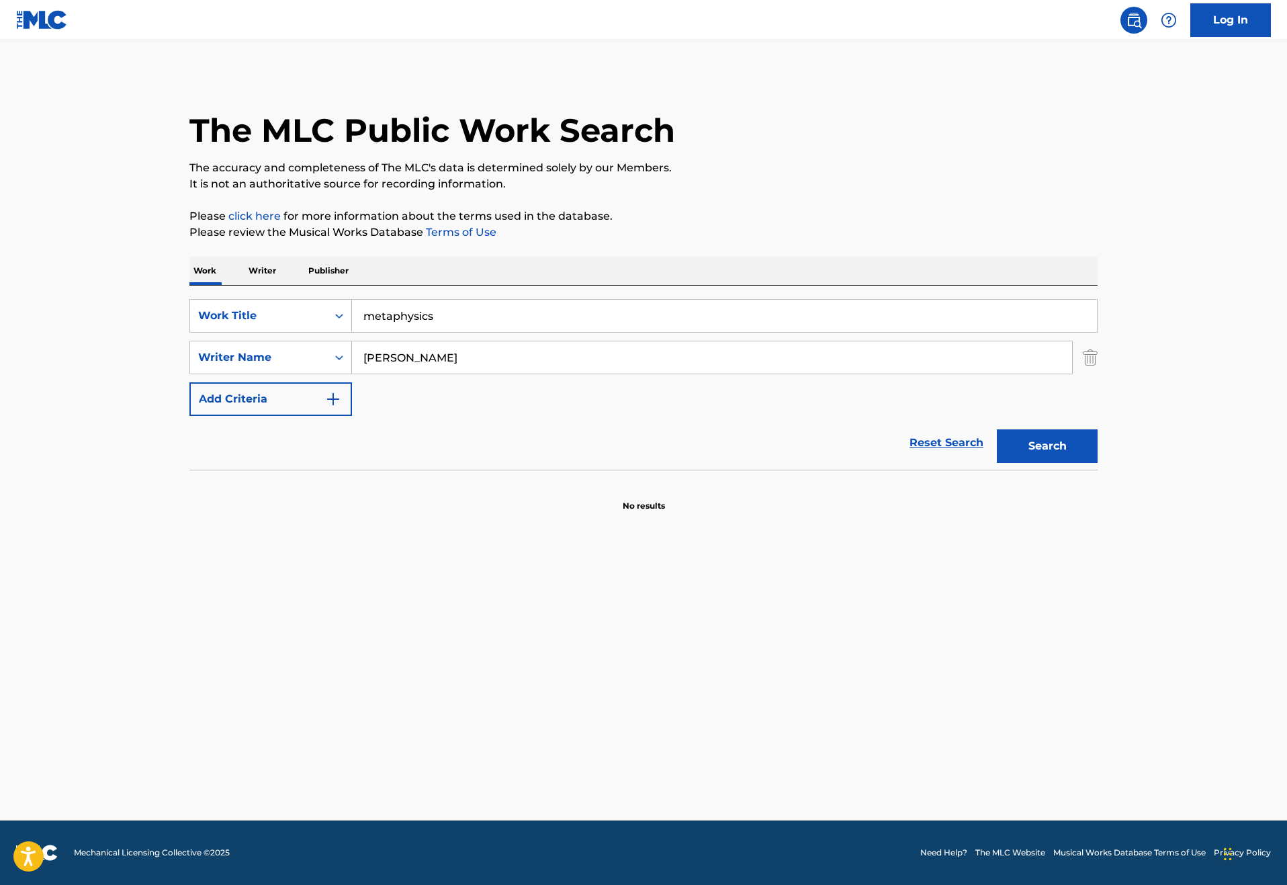
click at [1097, 463] on button "Search" at bounding box center [1047, 446] width 101 height 34
drag, startPoint x: 367, startPoint y: 411, endPoint x: 256, endPoint y: 407, distance: 110.9
click at [256, 374] on div "SearchWithCriteria5405e7f2-7651-4719-8015-956adb0d73ec Writer Name [PERSON_NAME]" at bounding box center [643, 358] width 908 height 34
click at [1097, 463] on button "Search" at bounding box center [1047, 446] width 101 height 34
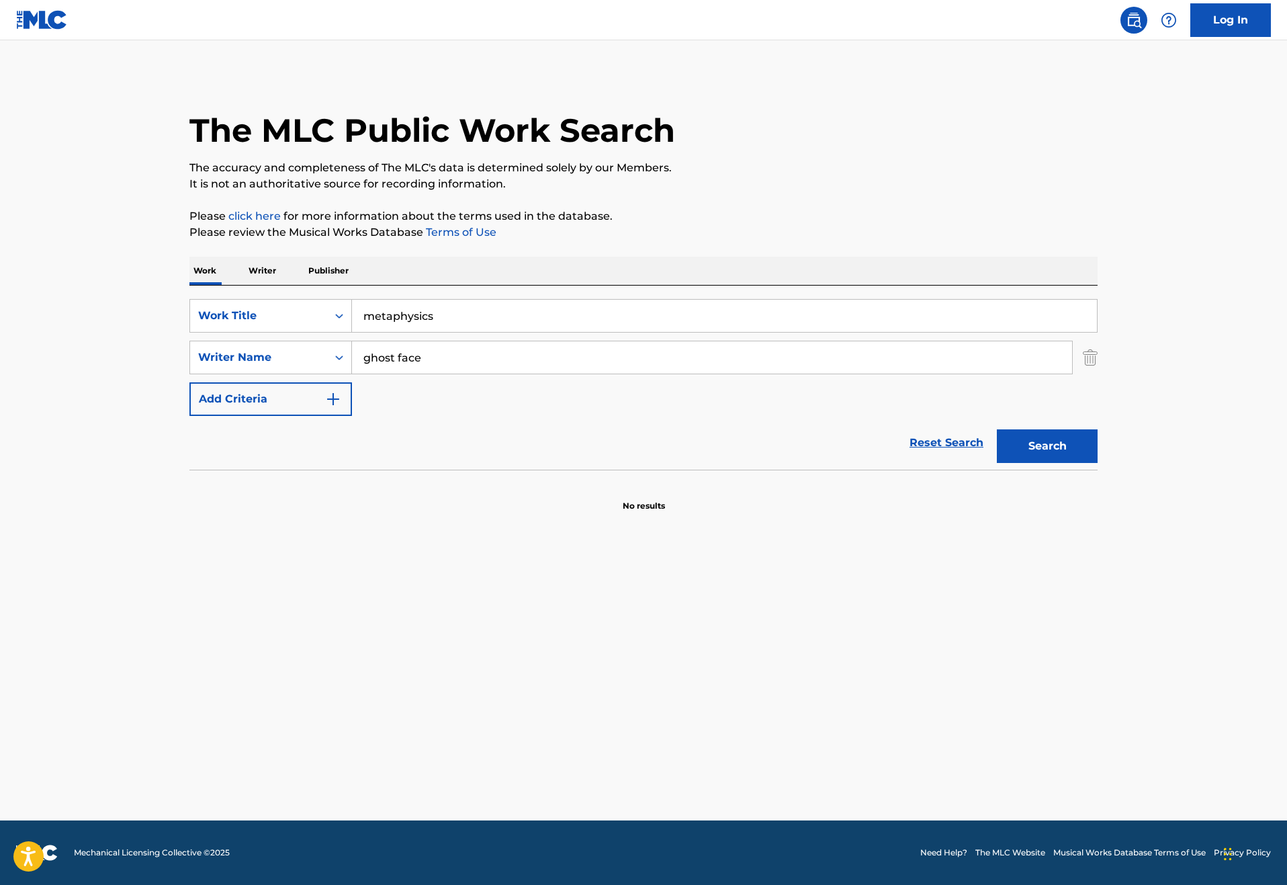
click at [352, 373] on input "ghost face" at bounding box center [712, 357] width 720 height 32
type input "ghostface"
click at [1097, 463] on button "Search" at bounding box center [1047, 446] width 101 height 34
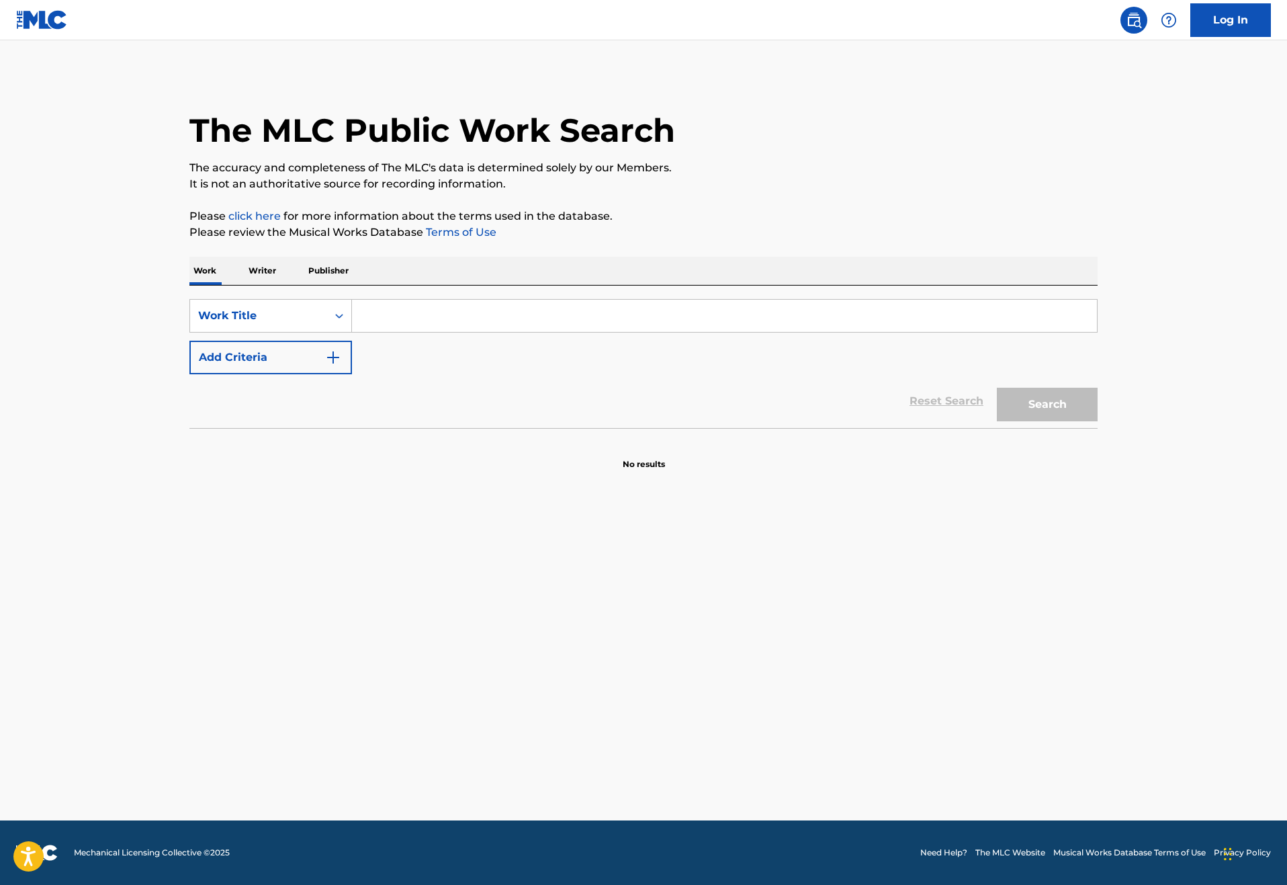
click at [224, 374] on button "Add Criteria" at bounding box center [270, 358] width 163 height 34
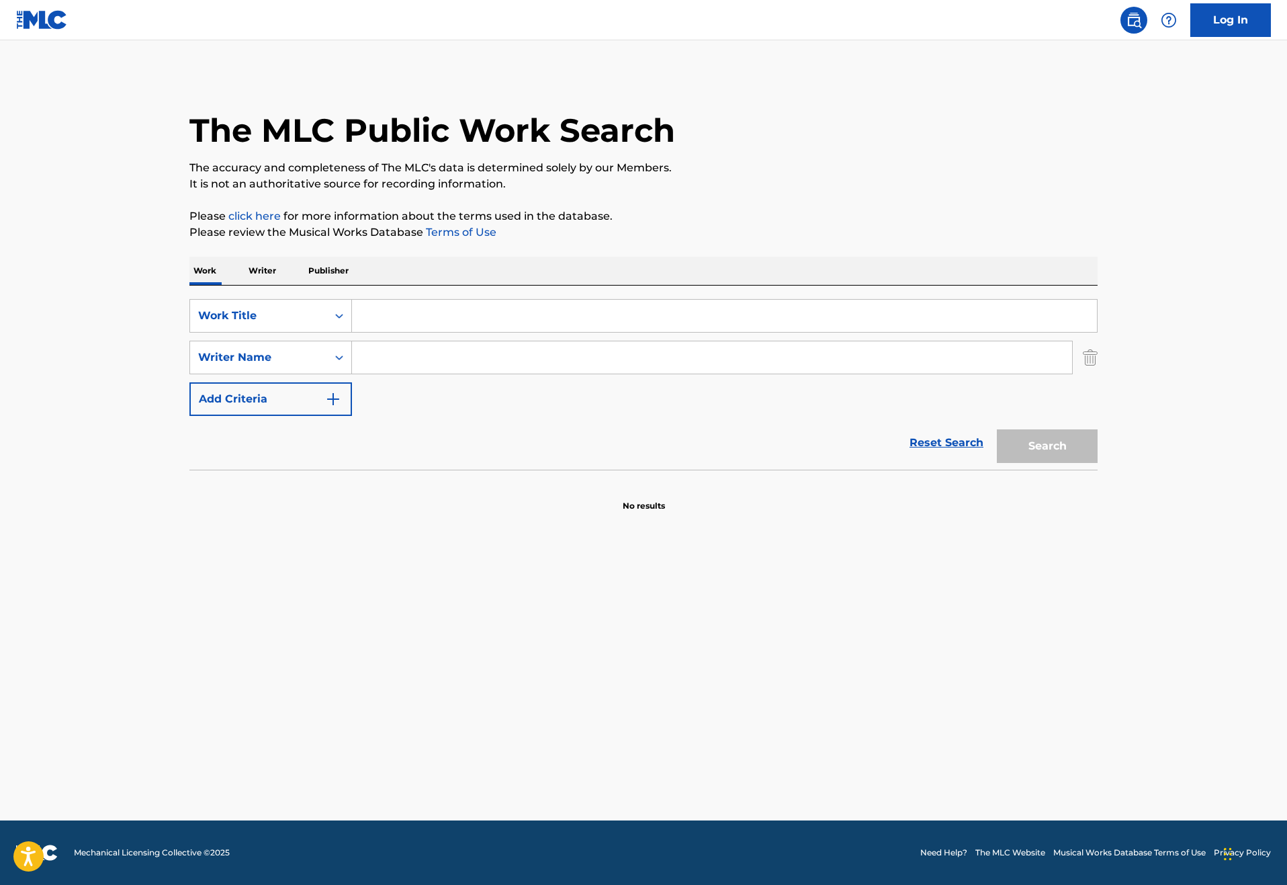
click at [352, 373] on input "Search Form" at bounding box center [712, 357] width 720 height 32
click at [34, 426] on main "The MLC Public Work Search The accuracy and completeness of The MLC's data is d…" at bounding box center [643, 430] width 1287 height 780
click at [352, 373] on input "Search Form" at bounding box center [712, 357] width 720 height 32
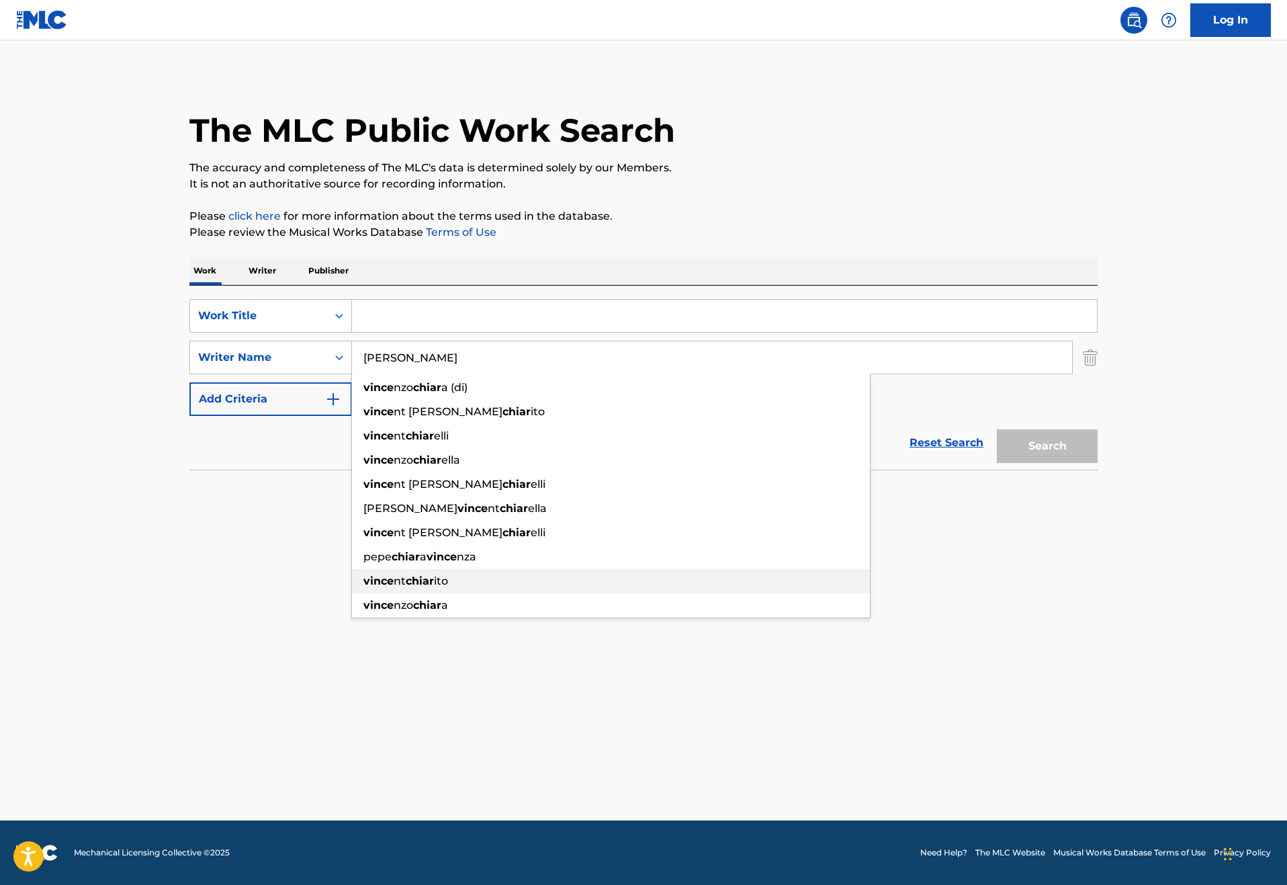
click at [352, 593] on div "vince nt chiar ito" at bounding box center [611, 581] width 518 height 24
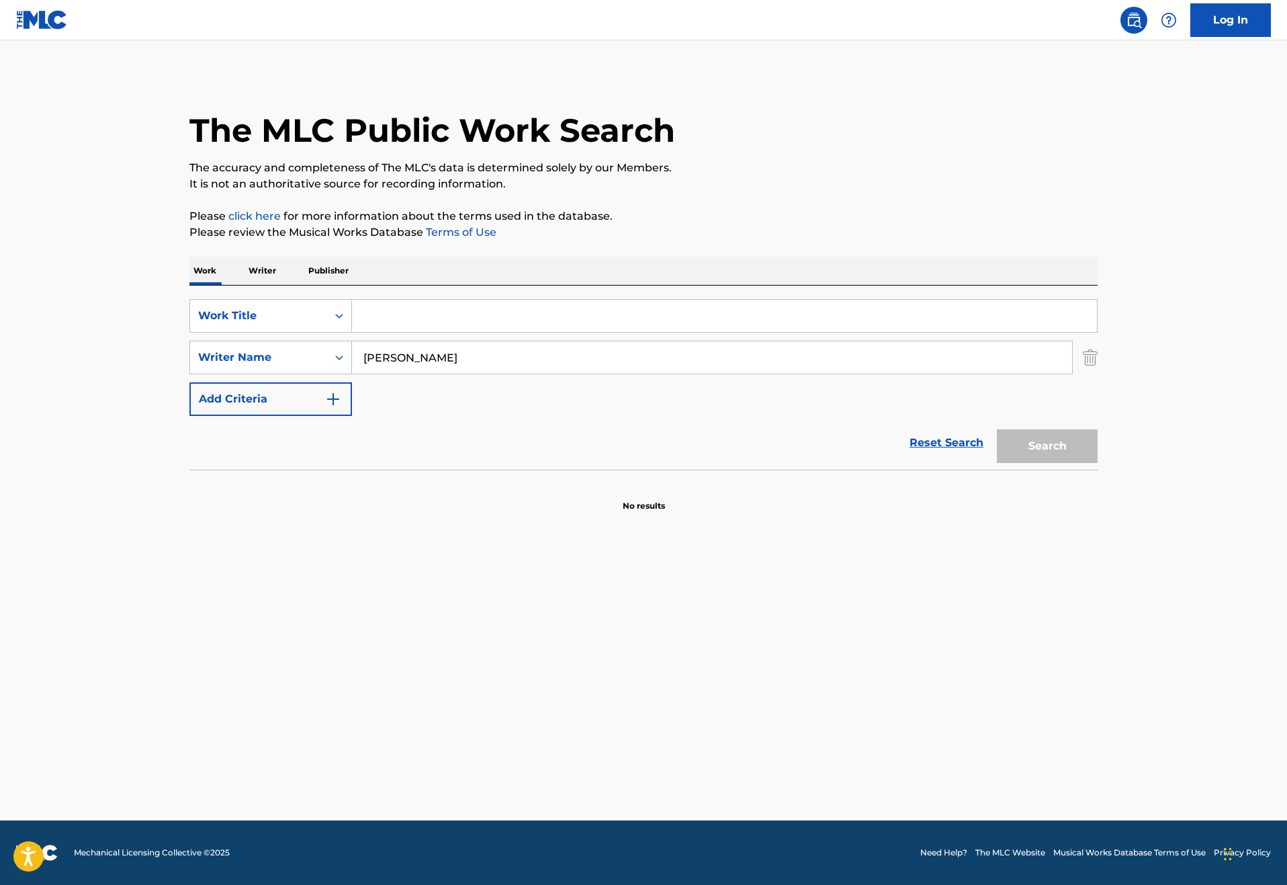
click at [352, 373] on input "vincent chiarito" at bounding box center [712, 357] width 720 height 32
type input "vince chiarito"
click at [352, 332] on input "Search Form" at bounding box center [724, 316] width 745 height 32
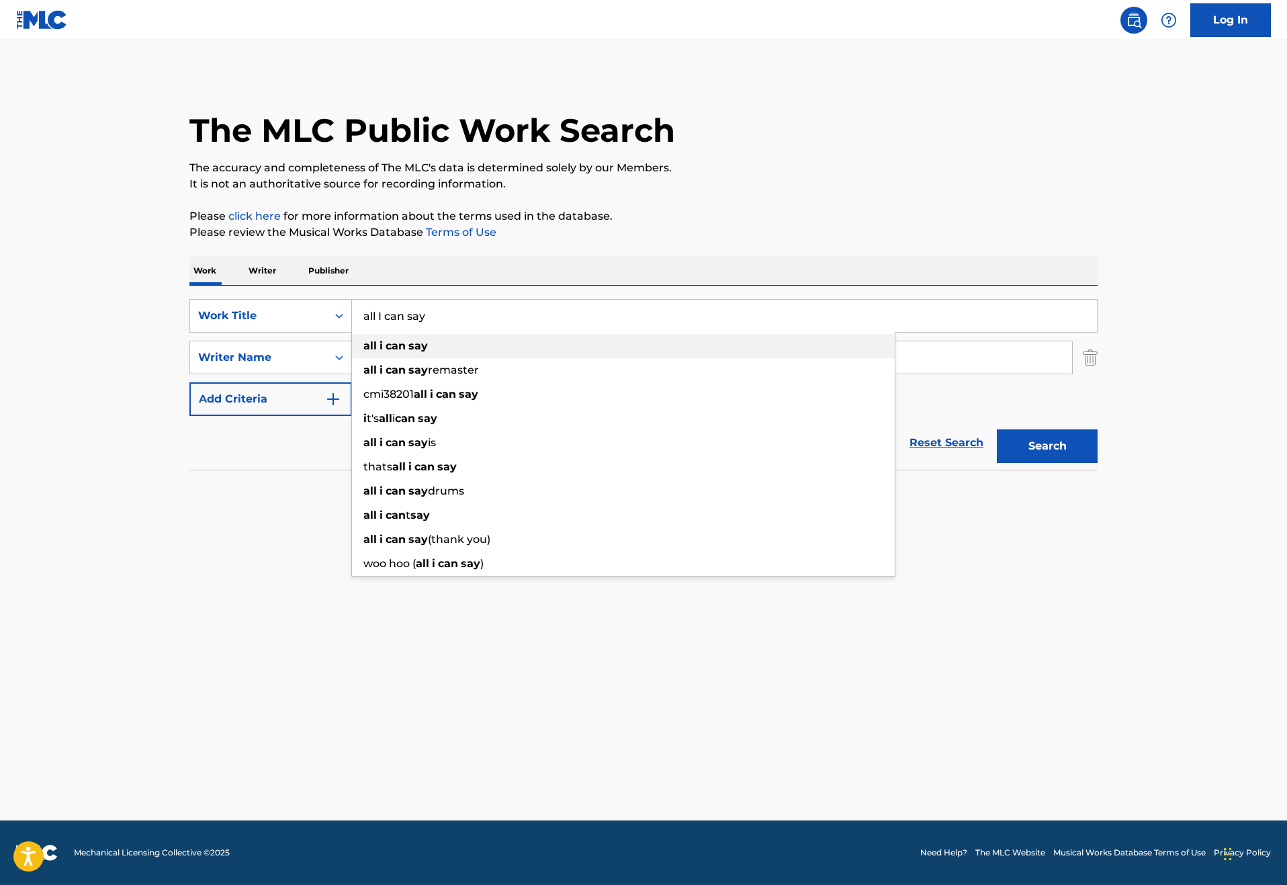
click at [386, 352] on strong "can" at bounding box center [396, 345] width 20 height 13
type input "all i can say"
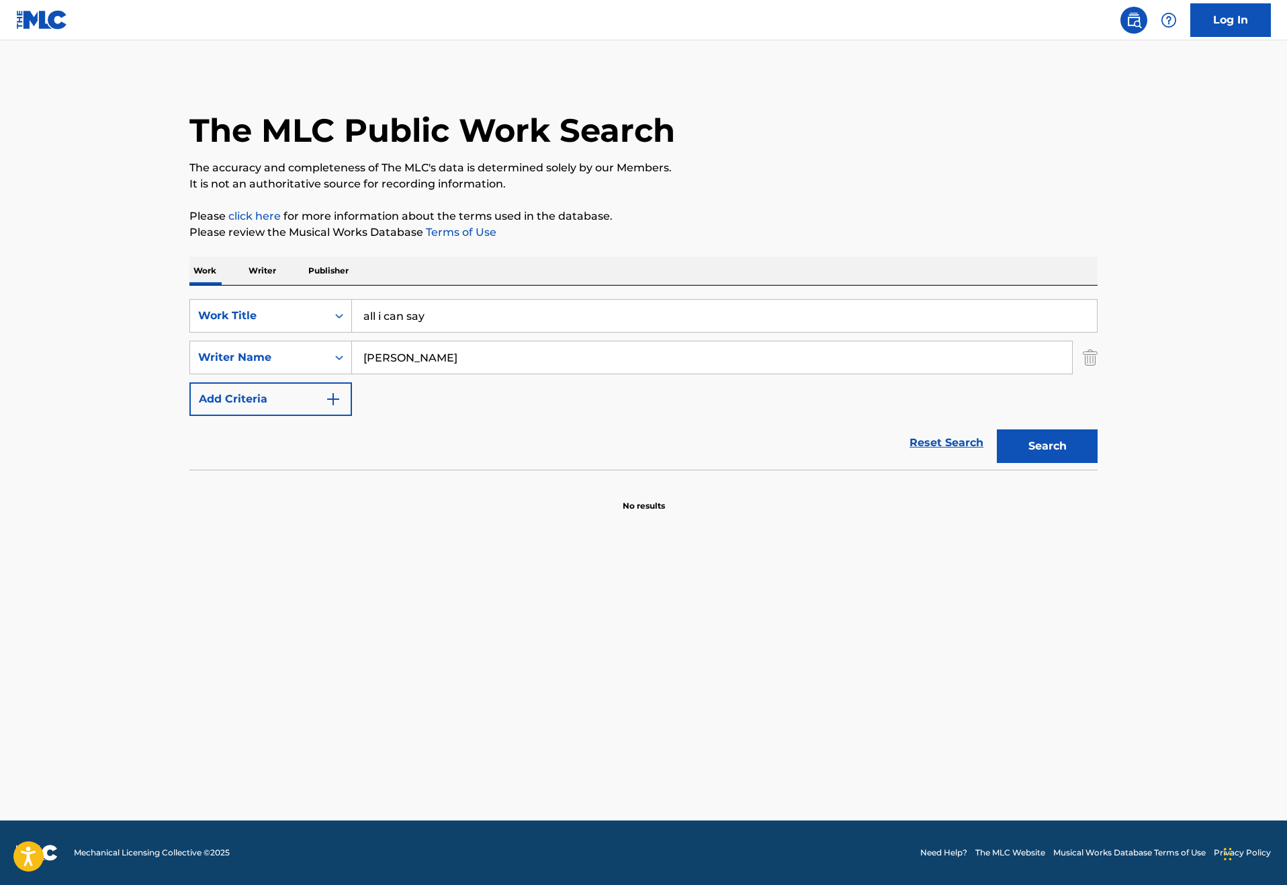
click at [1097, 463] on button "Search" at bounding box center [1047, 446] width 101 height 34
drag, startPoint x: 424, startPoint y: 404, endPoint x: 170, endPoint y: 402, distance: 254.6
click at [189, 374] on div "SearchWithCriteriac746085f-e851-4efa-88ce-defad646ba9c Writer Name vince chiari…" at bounding box center [643, 358] width 908 height 34
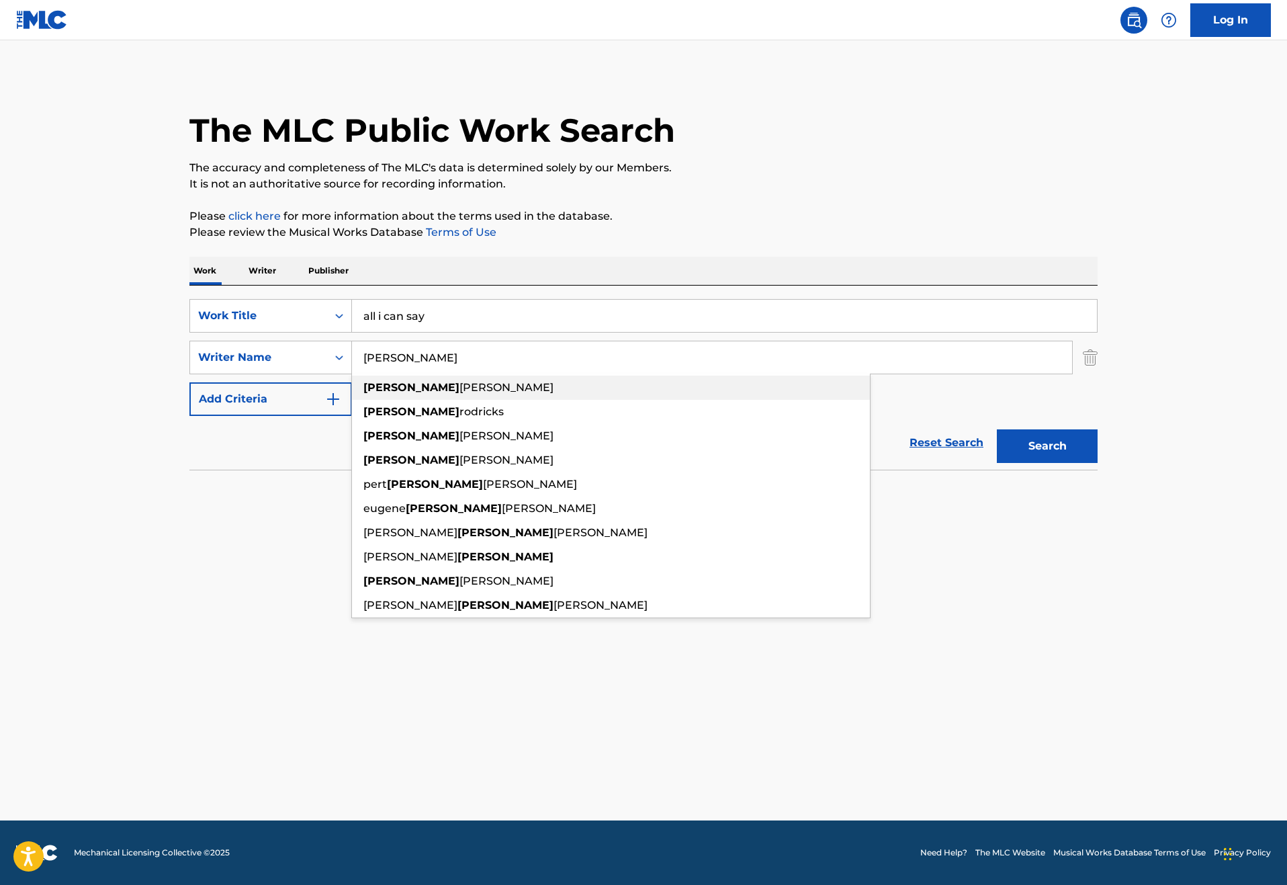
drag, startPoint x: 170, startPoint y: 402, endPoint x: 309, endPoint y: 442, distance: 144.7
click at [363, 394] on strong "john" at bounding box center [411, 387] width 96 height 13
type input "john rodriquez"
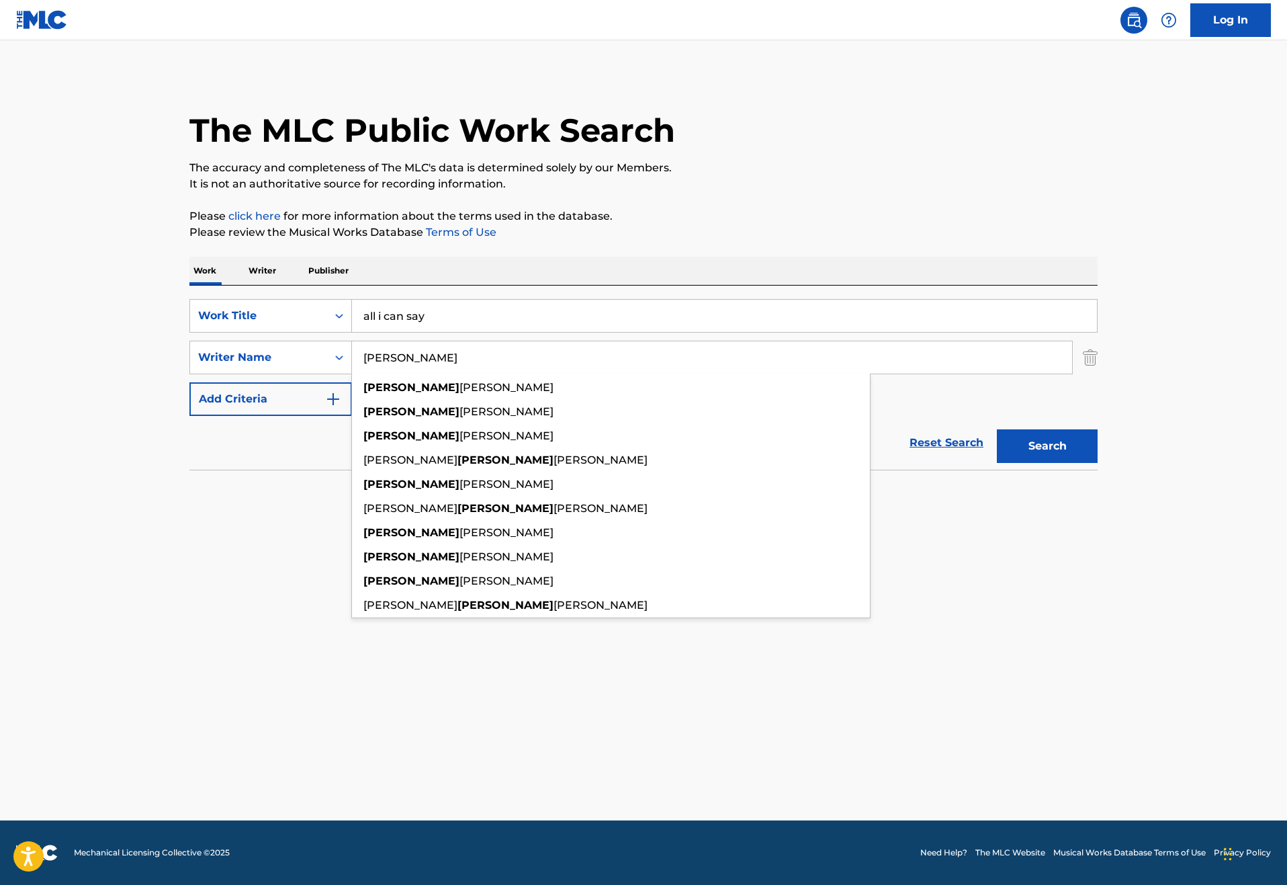
click at [1097, 463] on button "Search" at bounding box center [1047, 446] width 101 height 34
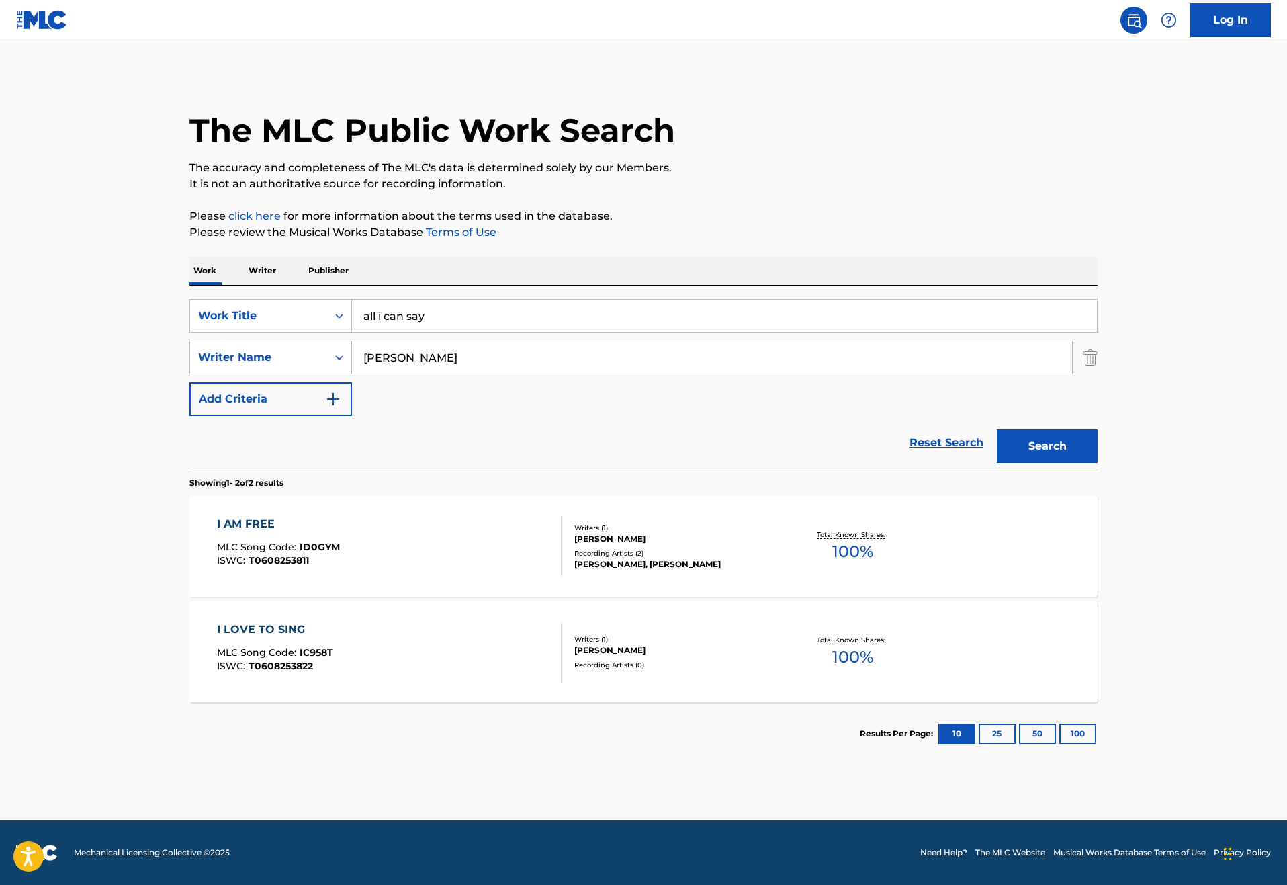
scroll to position [55, 1]
